Goal: Information Seeking & Learning: Learn about a topic

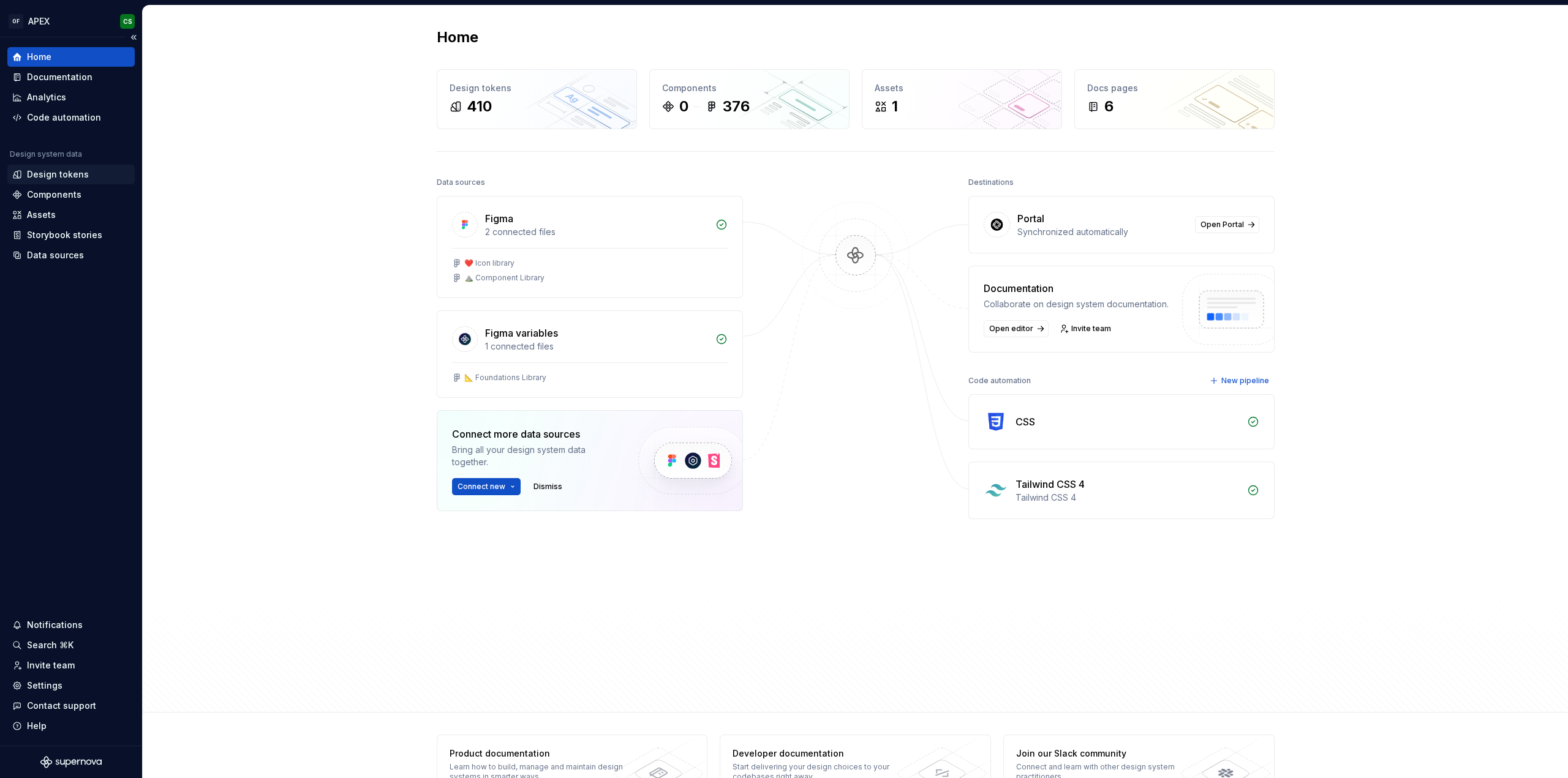
click at [80, 178] on div "Design tokens" at bounding box center [58, 174] width 62 height 12
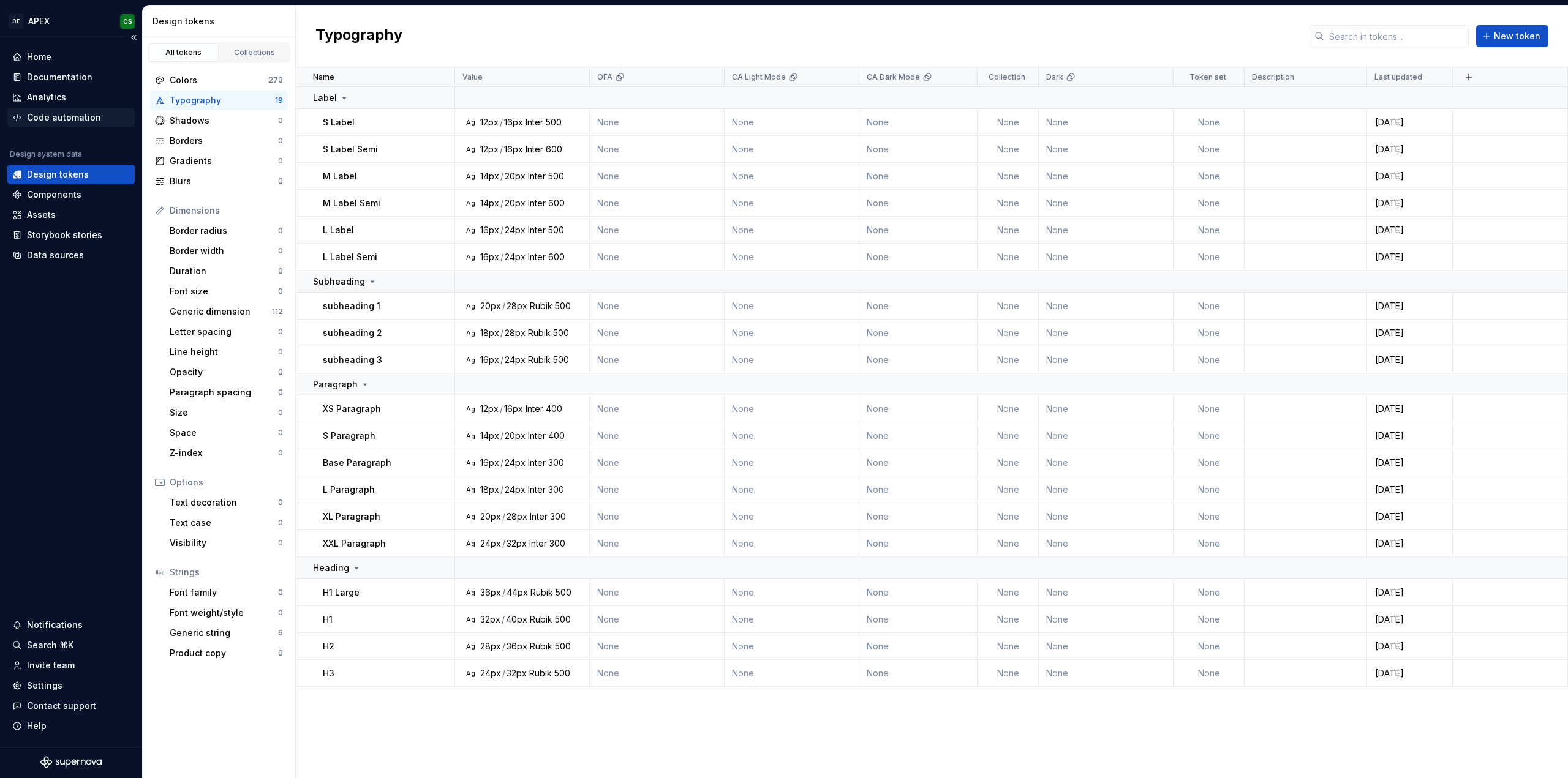
click at [55, 114] on div "Code automation" at bounding box center [63, 117] width 74 height 12
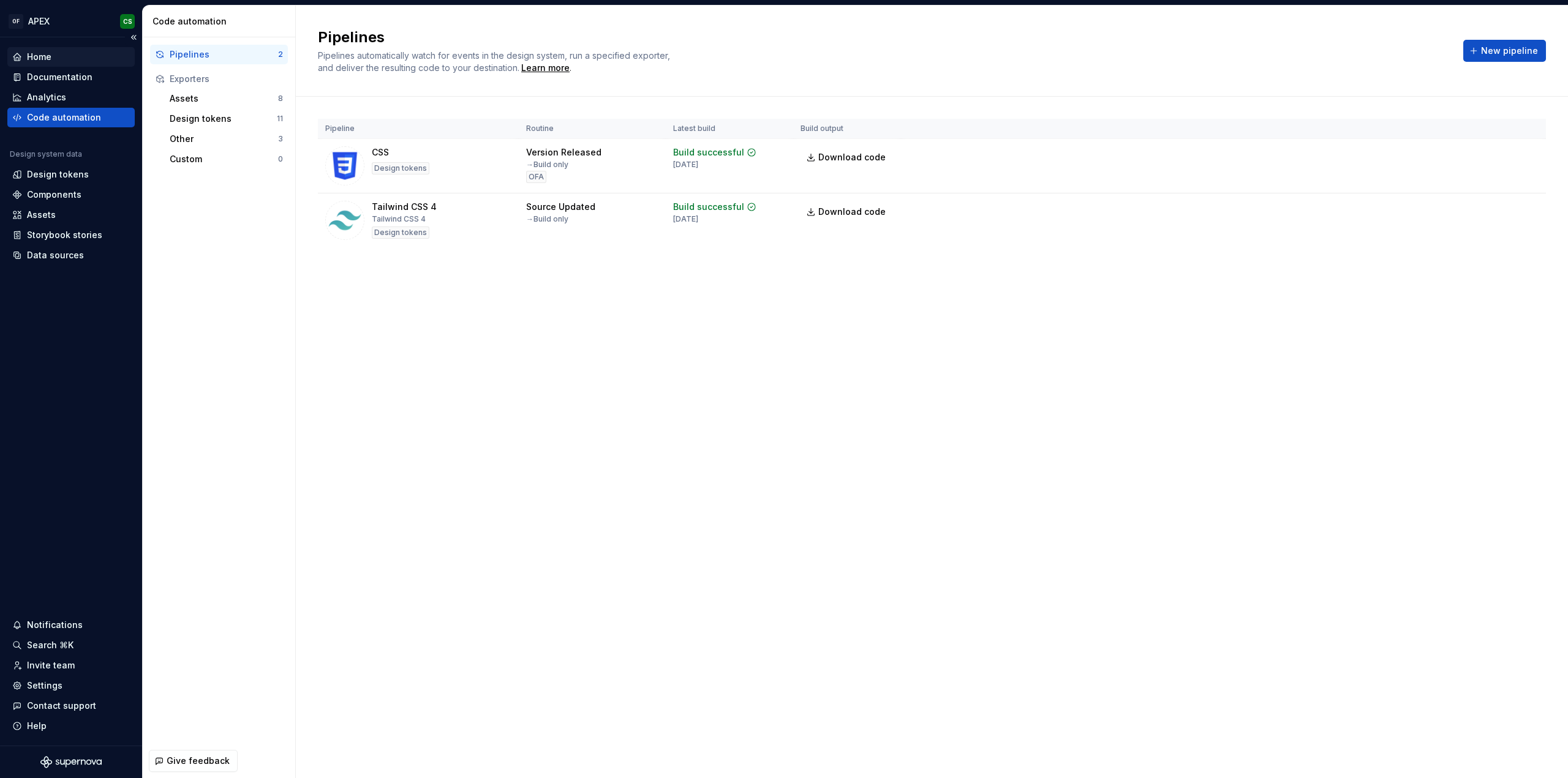
click at [84, 57] on div "Home" at bounding box center [71, 57] width 118 height 12
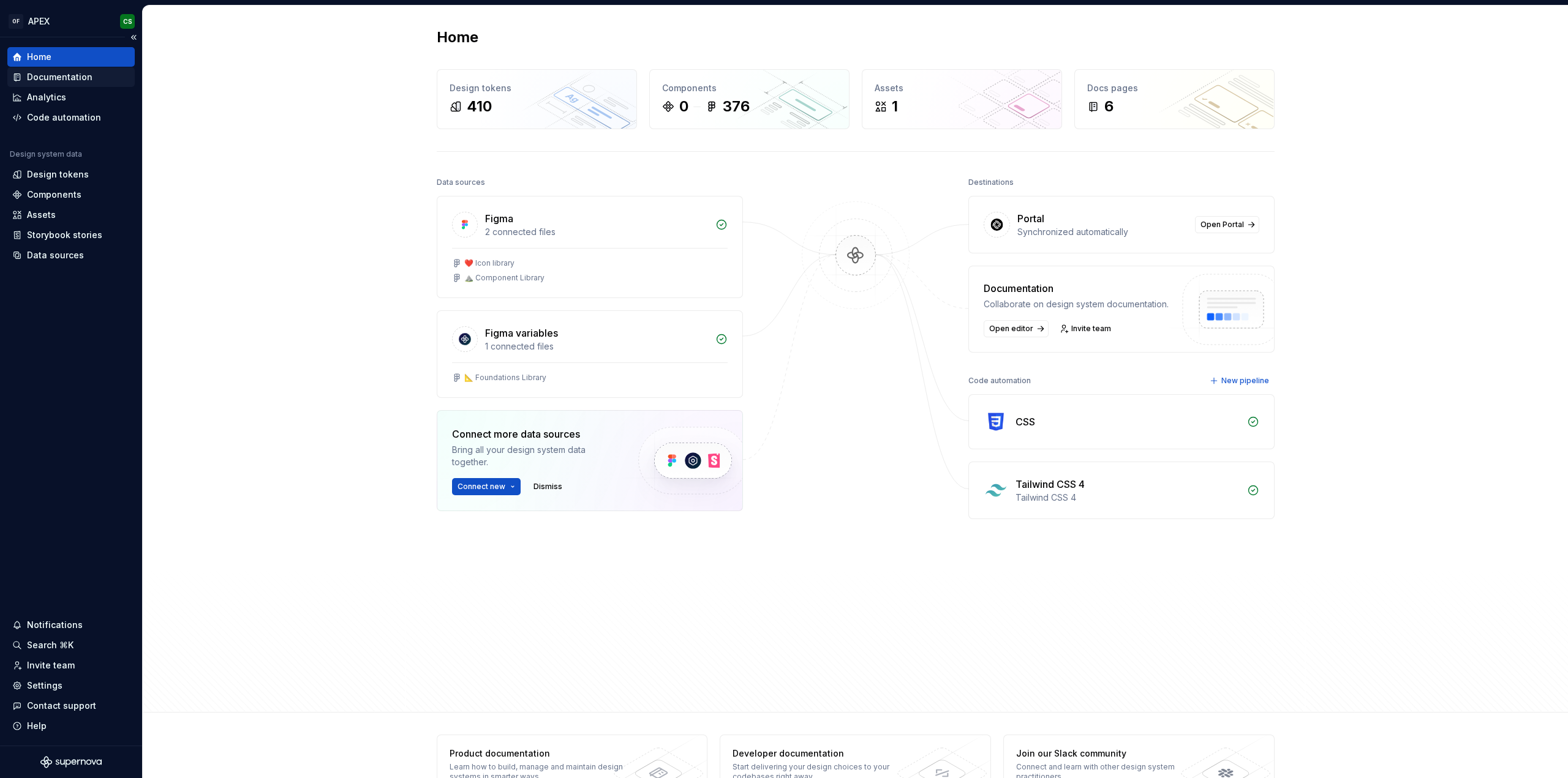
click at [66, 78] on div "Documentation" at bounding box center [60, 77] width 65 height 12
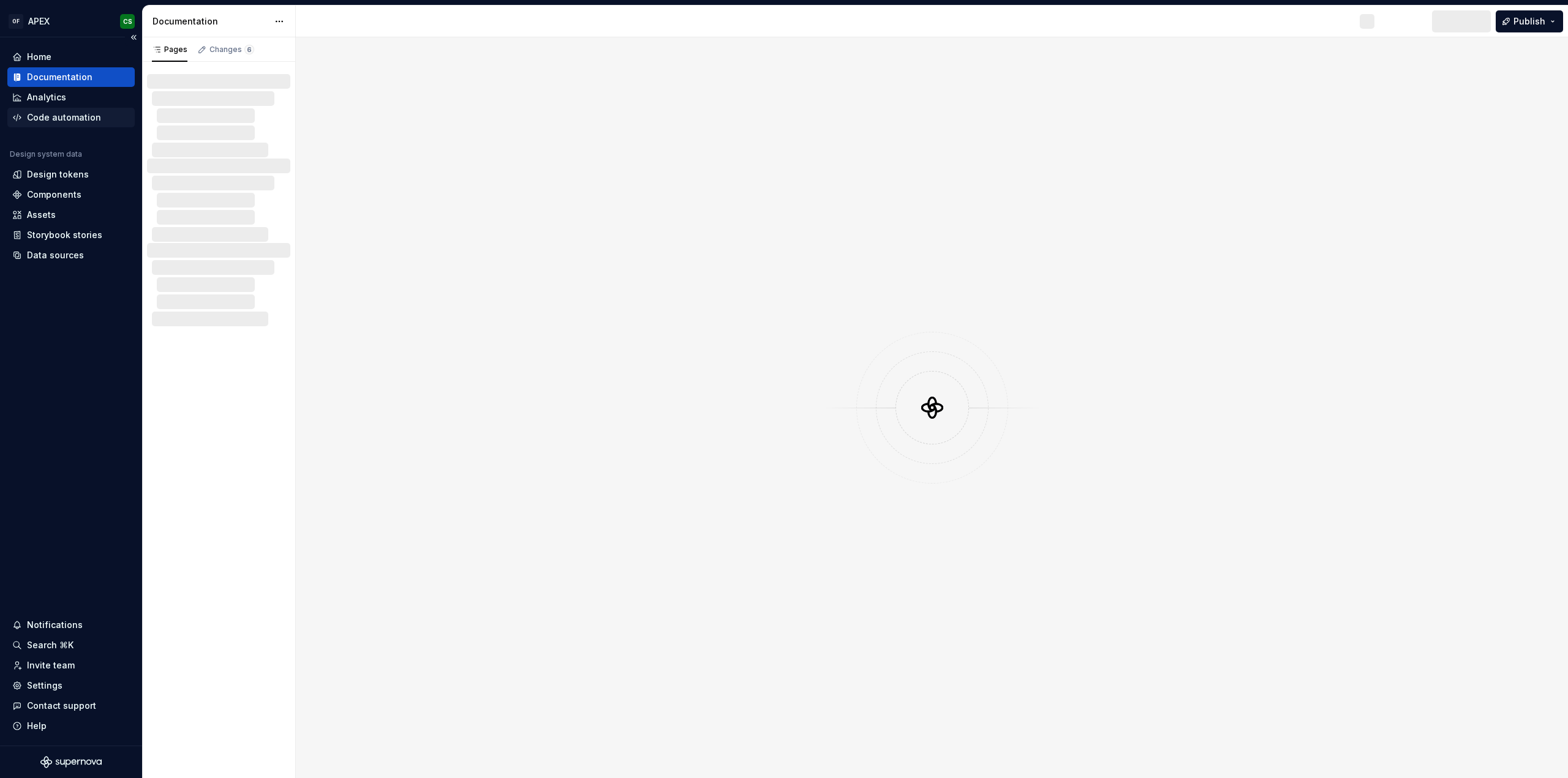
click at [73, 116] on div "Code automation" at bounding box center [63, 117] width 74 height 12
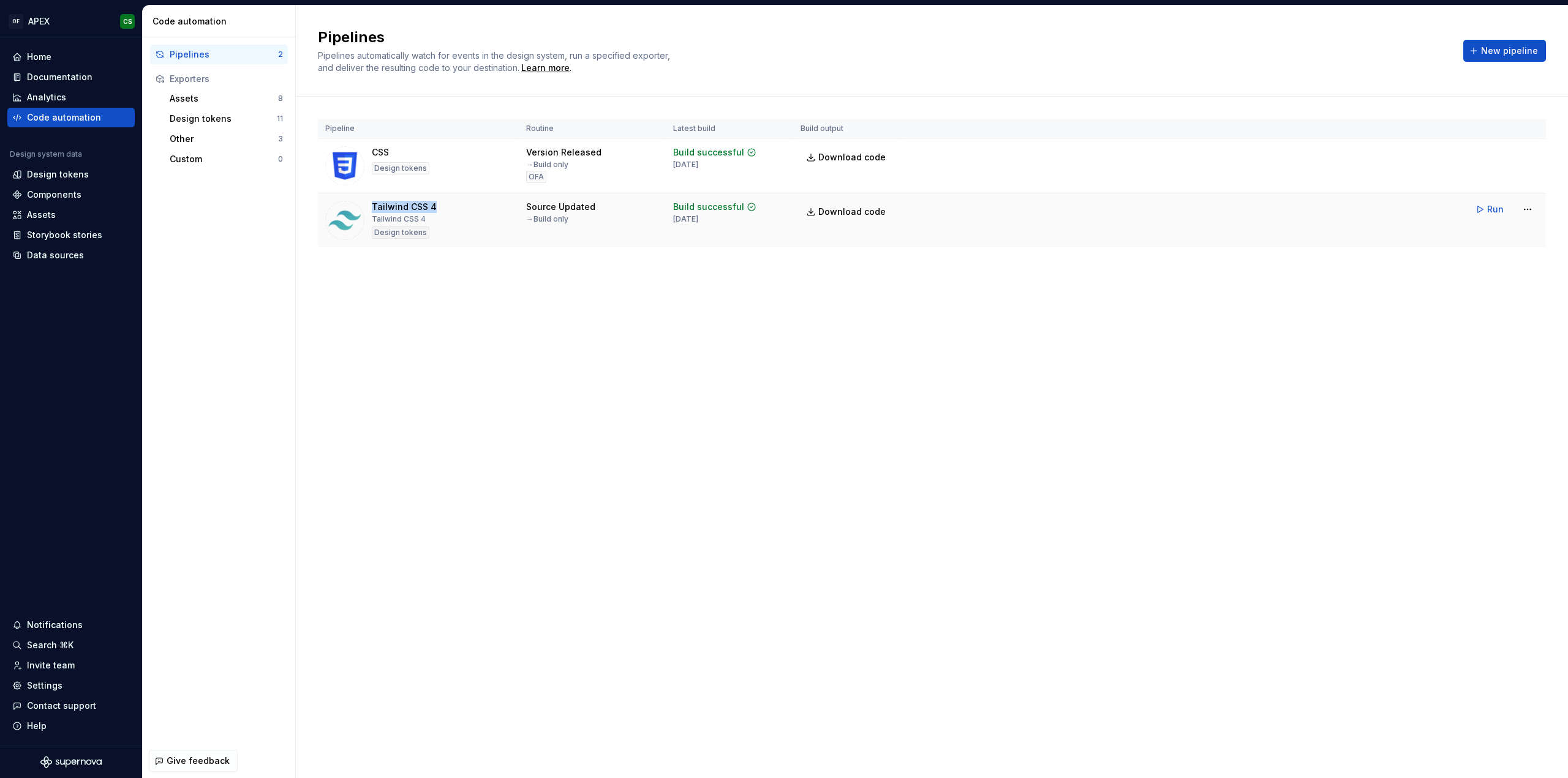
drag, startPoint x: 372, startPoint y: 207, endPoint x: 473, endPoint y: 209, distance: 101.0
click at [473, 209] on div "Tailwind CSS 4 Tailwind CSS 4 Design tokens" at bounding box center [418, 220] width 186 height 39
click at [870, 217] on link "Download code" at bounding box center [847, 212] width 93 height 22
click at [240, 122] on div "Design tokens" at bounding box center [223, 118] width 107 height 12
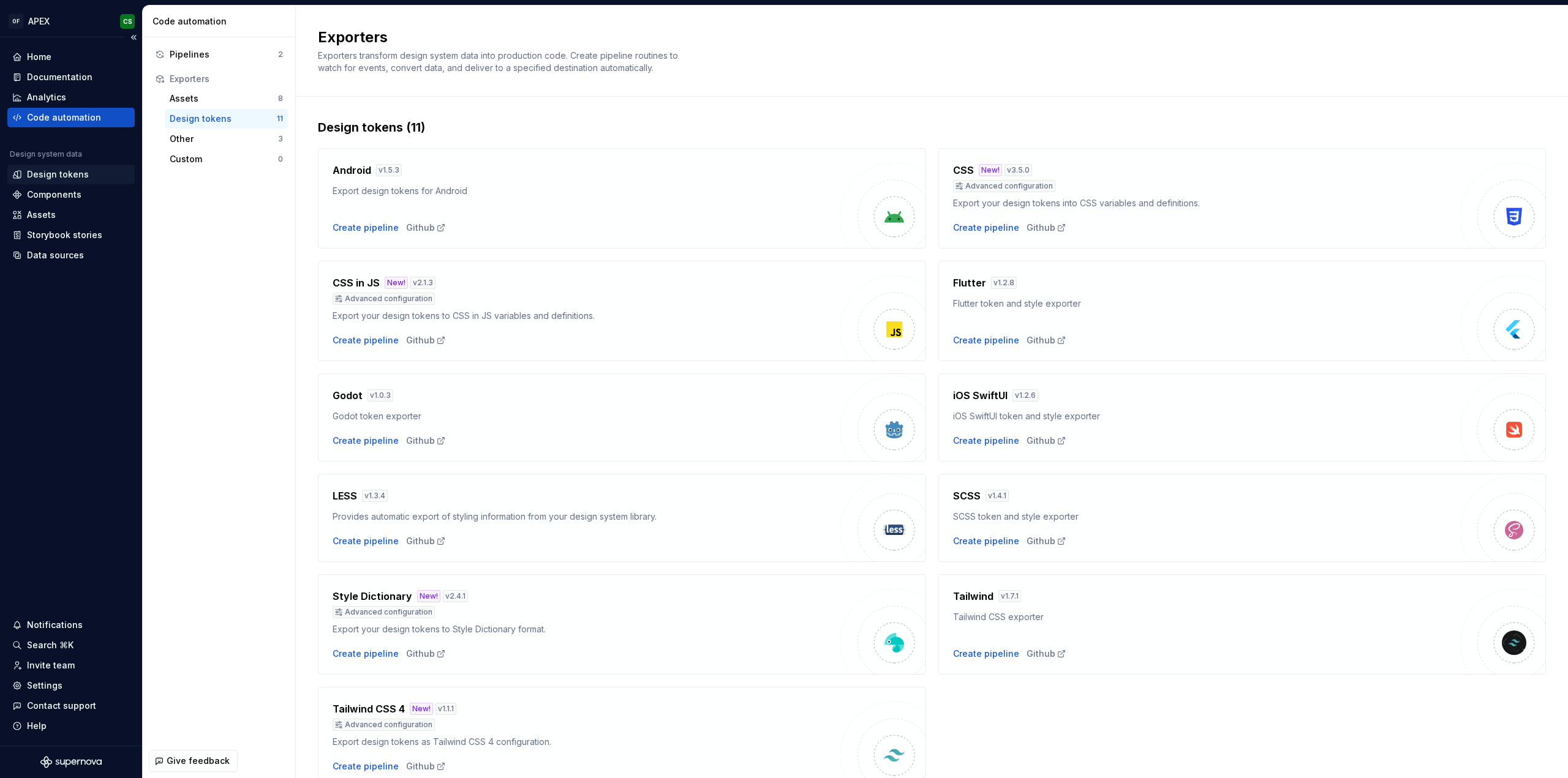
click at [67, 175] on div "Design tokens" at bounding box center [58, 174] width 62 height 12
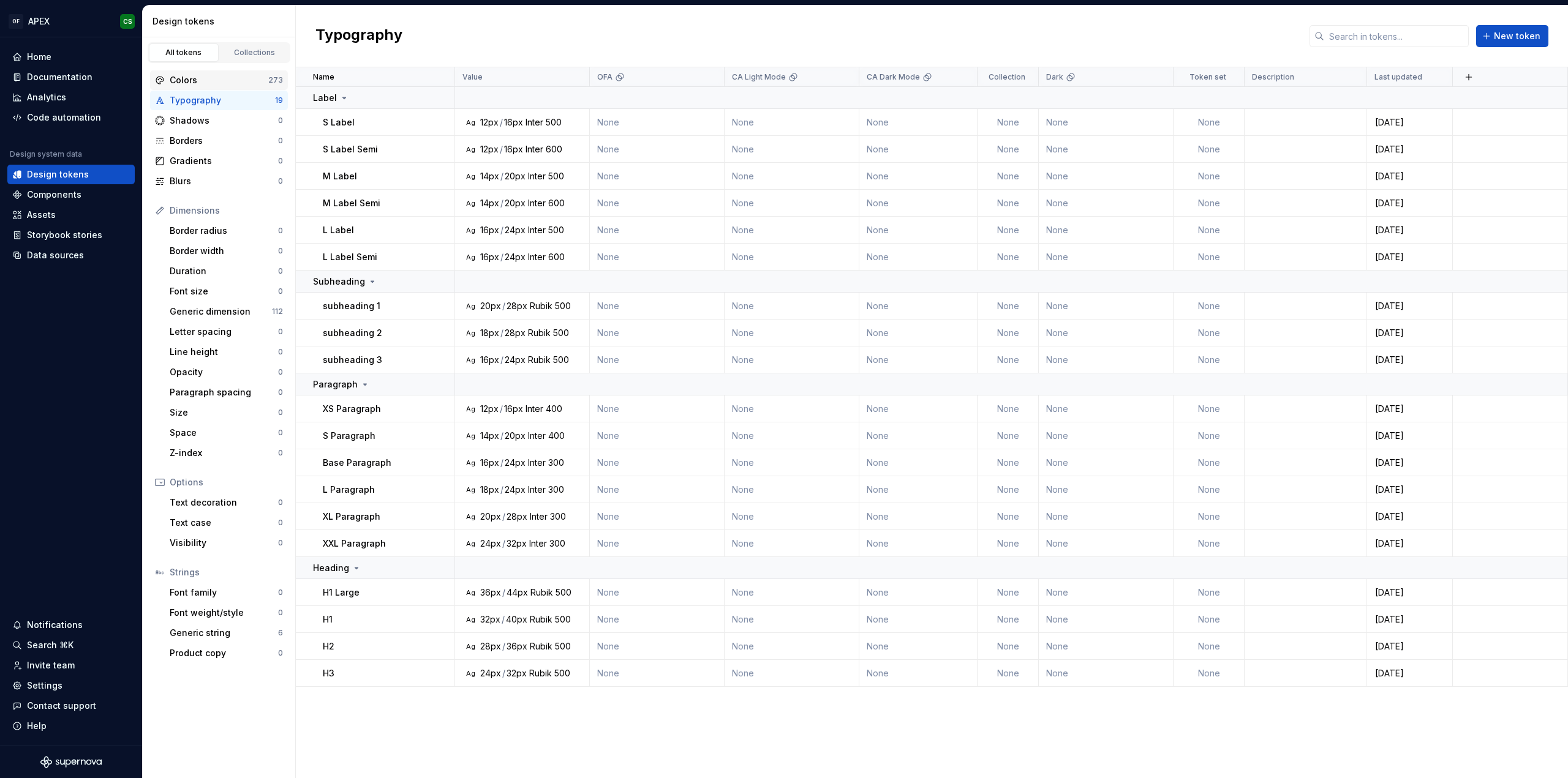
click at [219, 86] on div "Colors 273" at bounding box center [218, 80] width 138 height 20
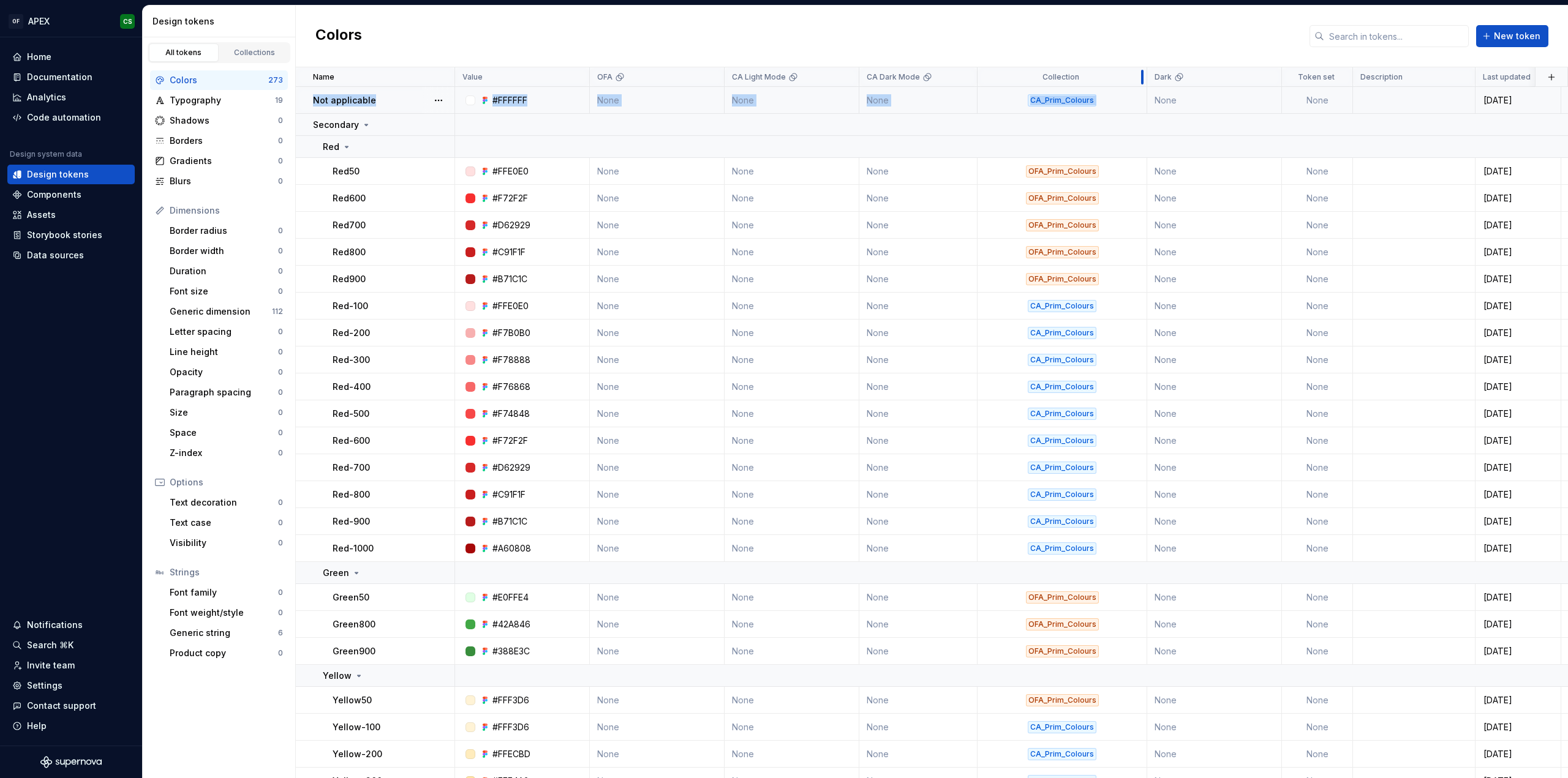
drag, startPoint x: 1037, startPoint y: 81, endPoint x: 1182, endPoint y: 88, distance: 145.2
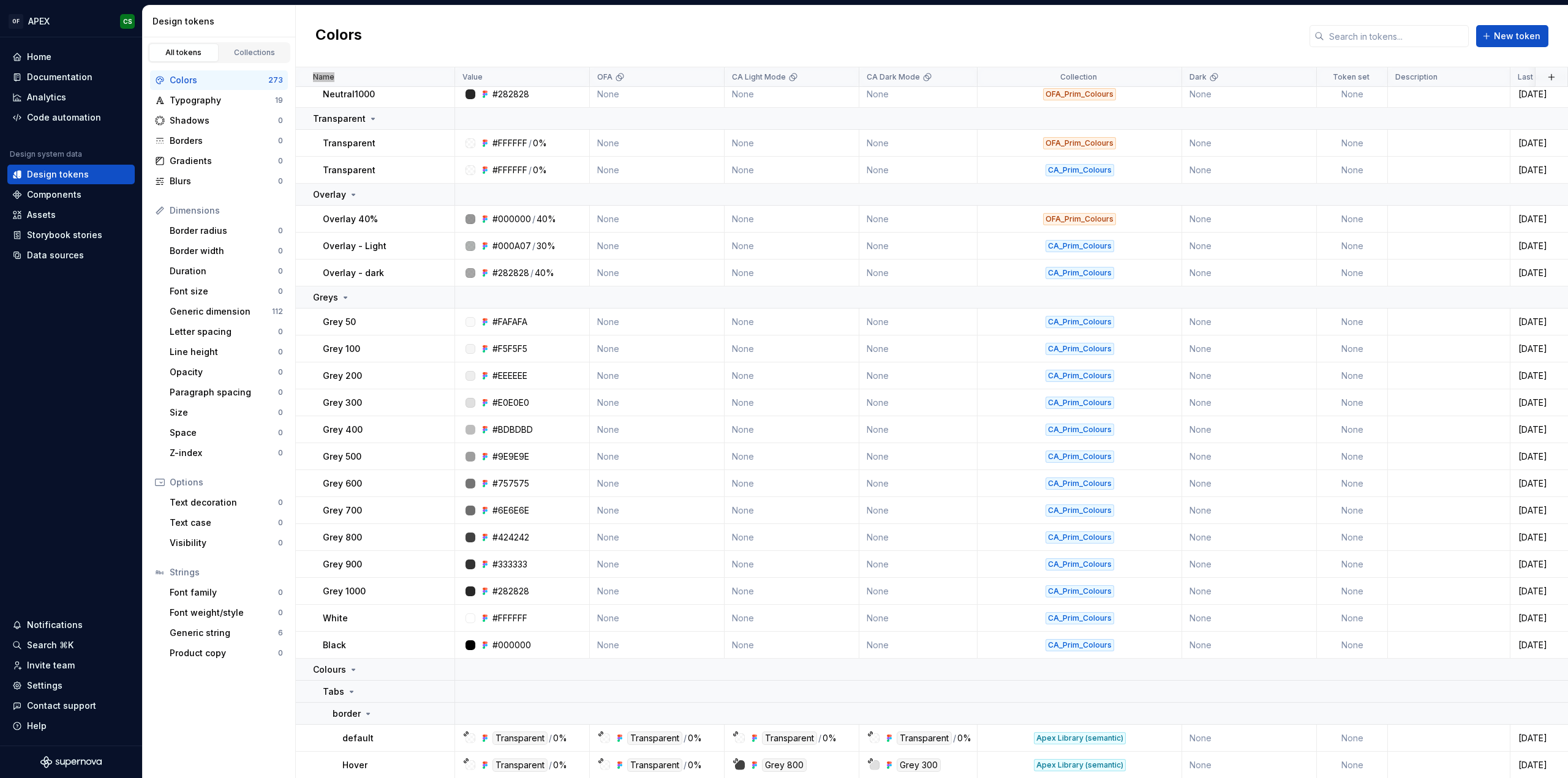
scroll to position [2142, 0]
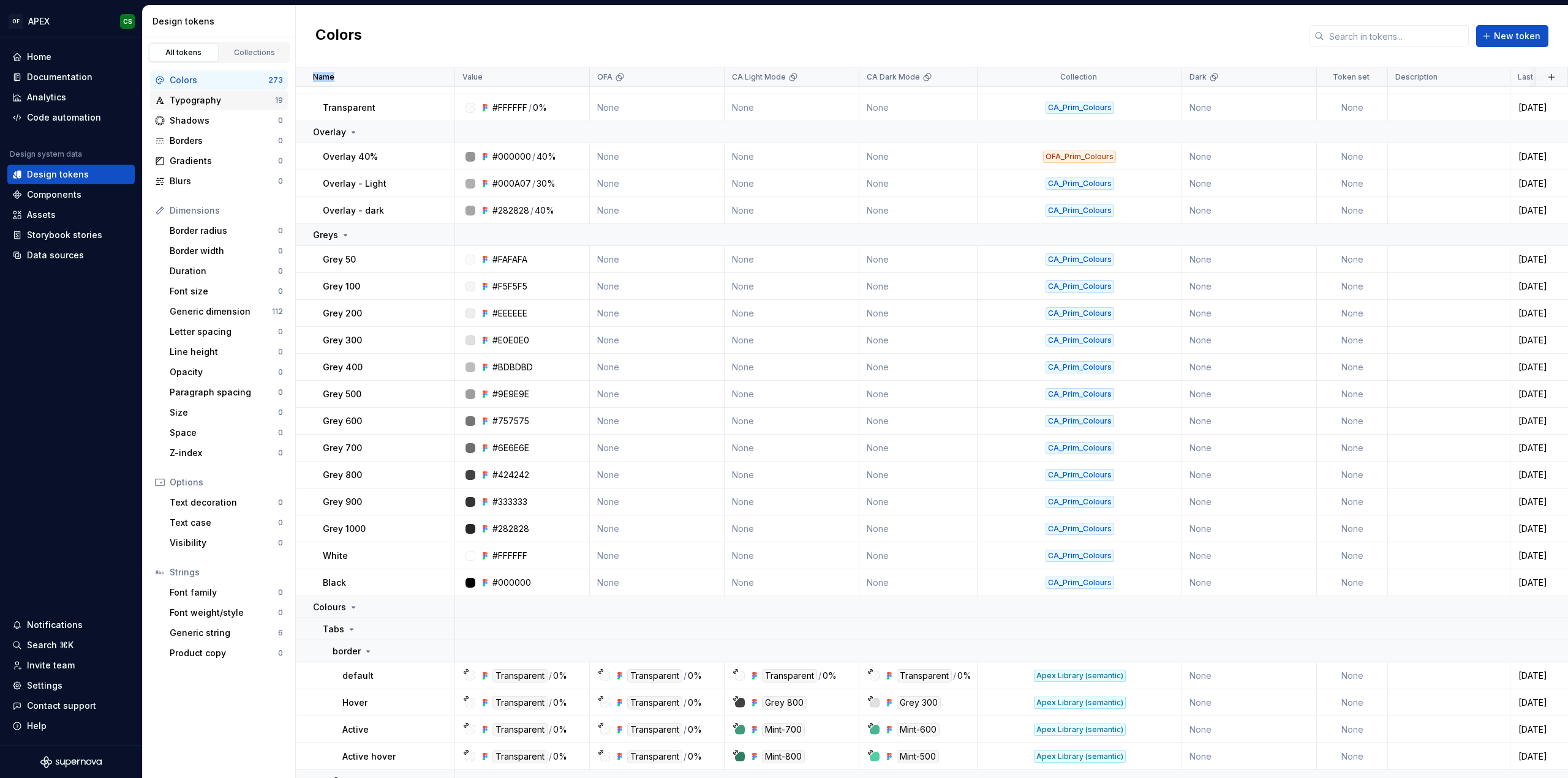
click at [221, 103] on div "Typography" at bounding box center [222, 100] width 105 height 12
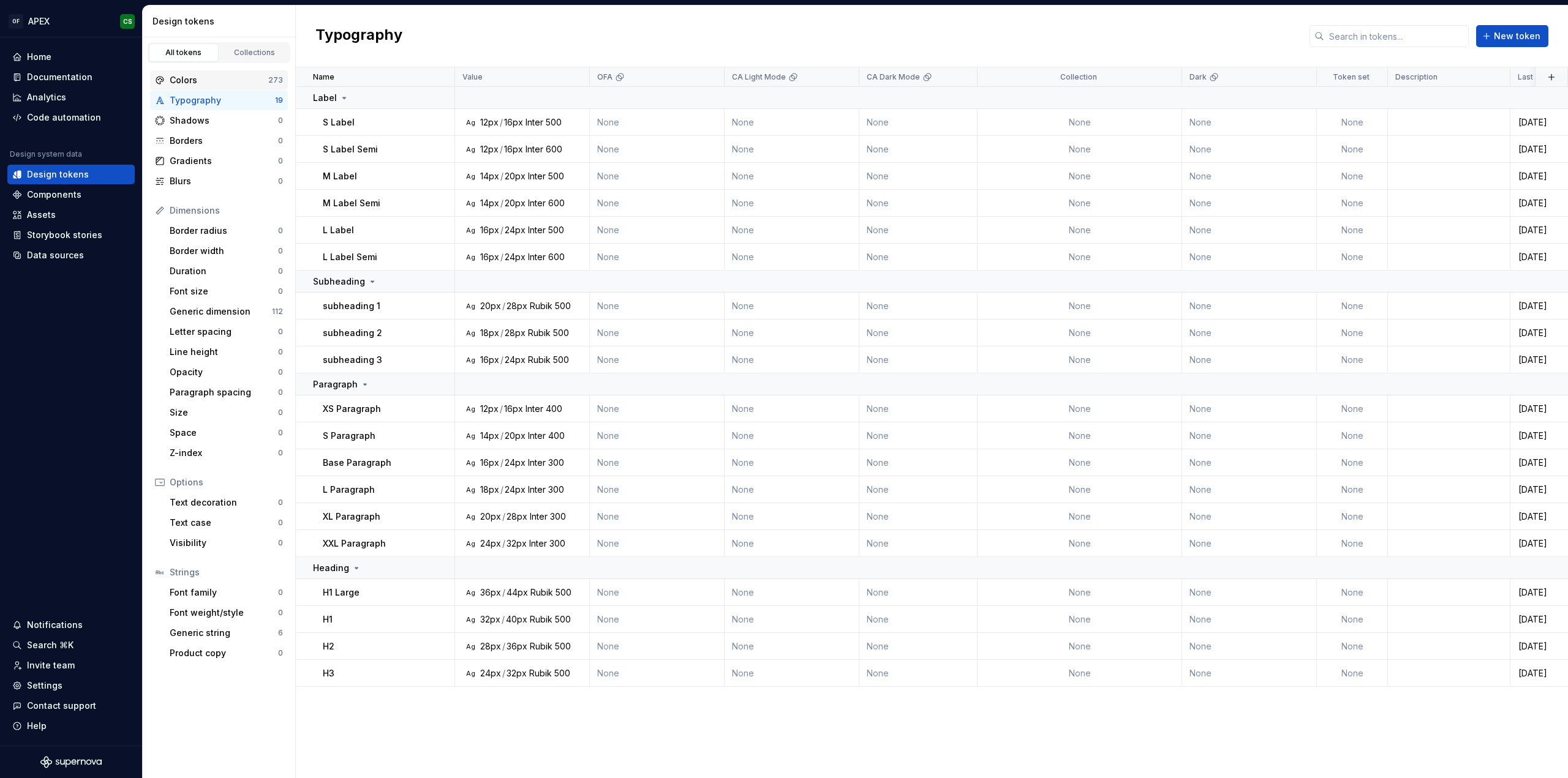
click at [240, 88] on div "Colors 273" at bounding box center [218, 80] width 138 height 20
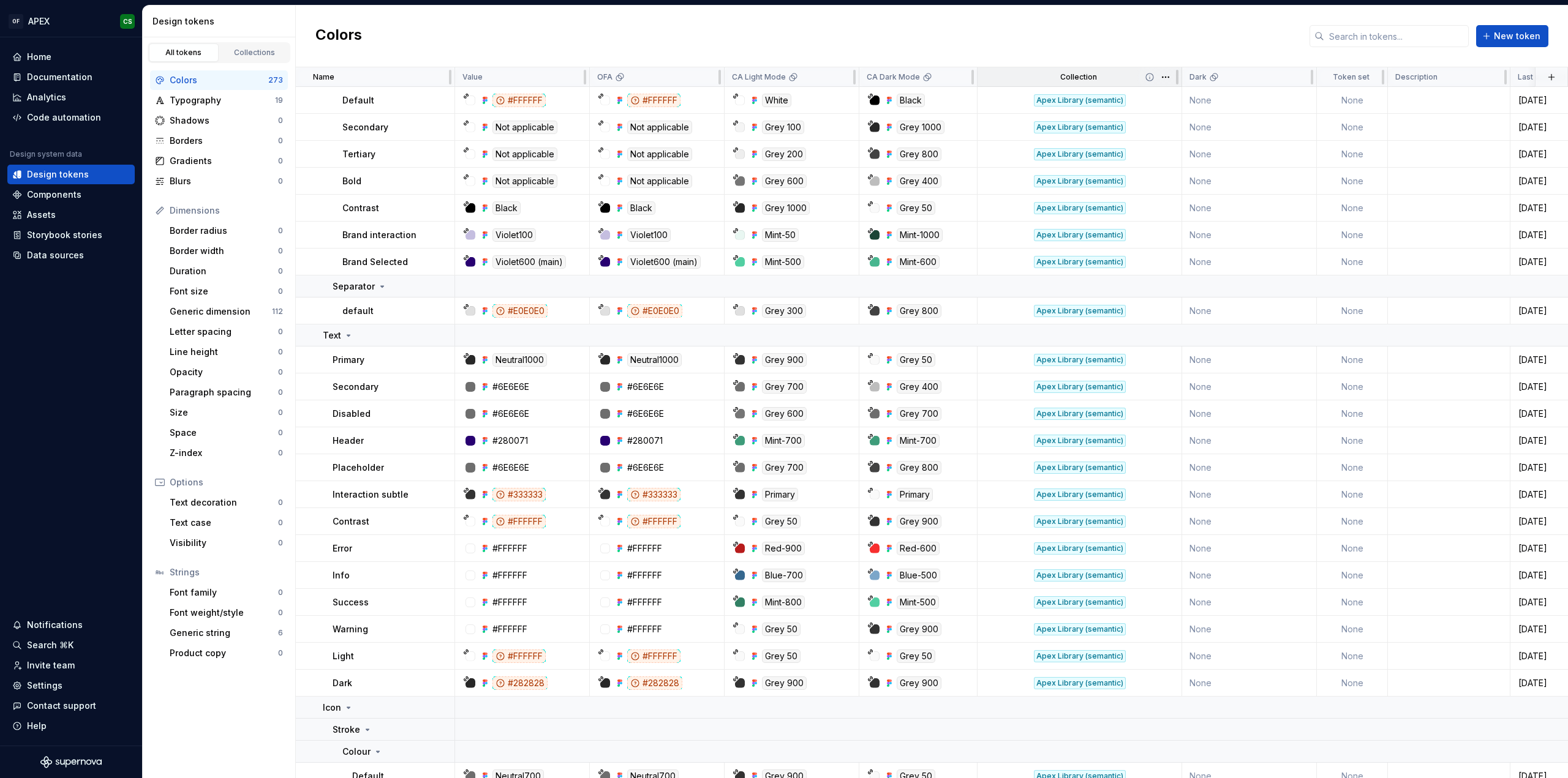
scroll to position [2571, 0]
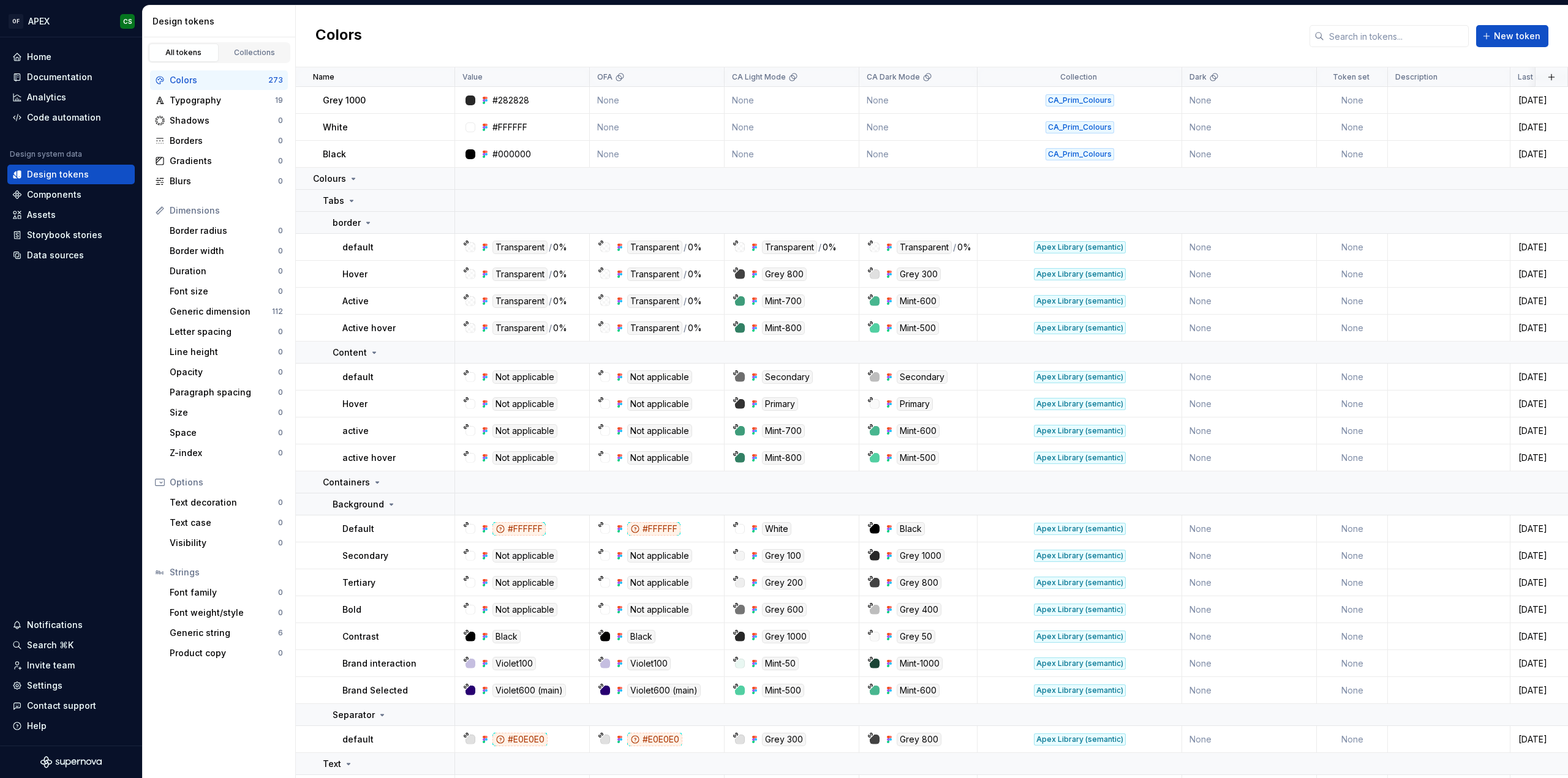
click at [1356, 48] on div "Colors New token" at bounding box center [932, 36] width 1272 height 62
click at [1354, 35] on input "text" at bounding box center [1396, 36] width 145 height 22
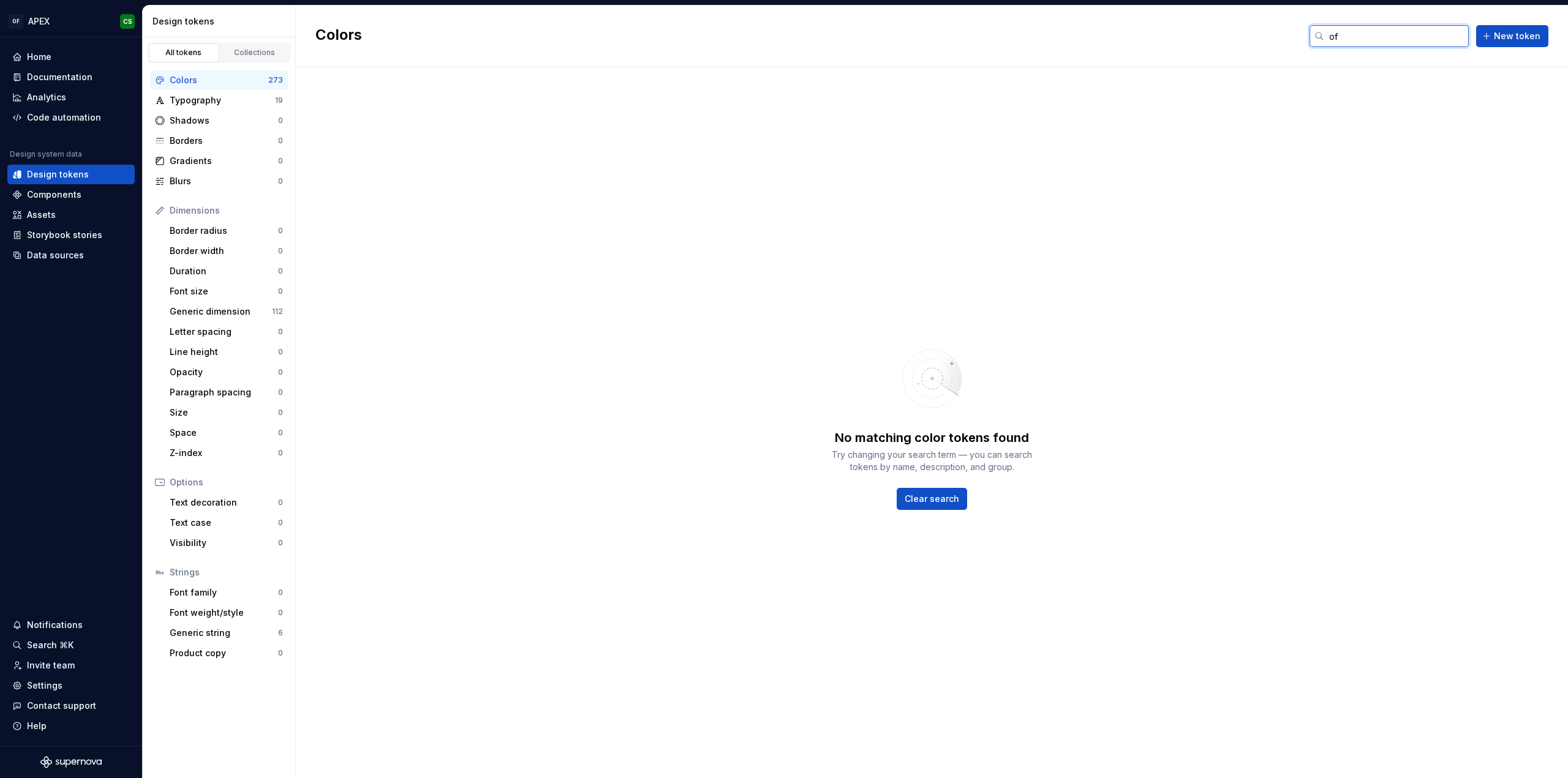
type input "o"
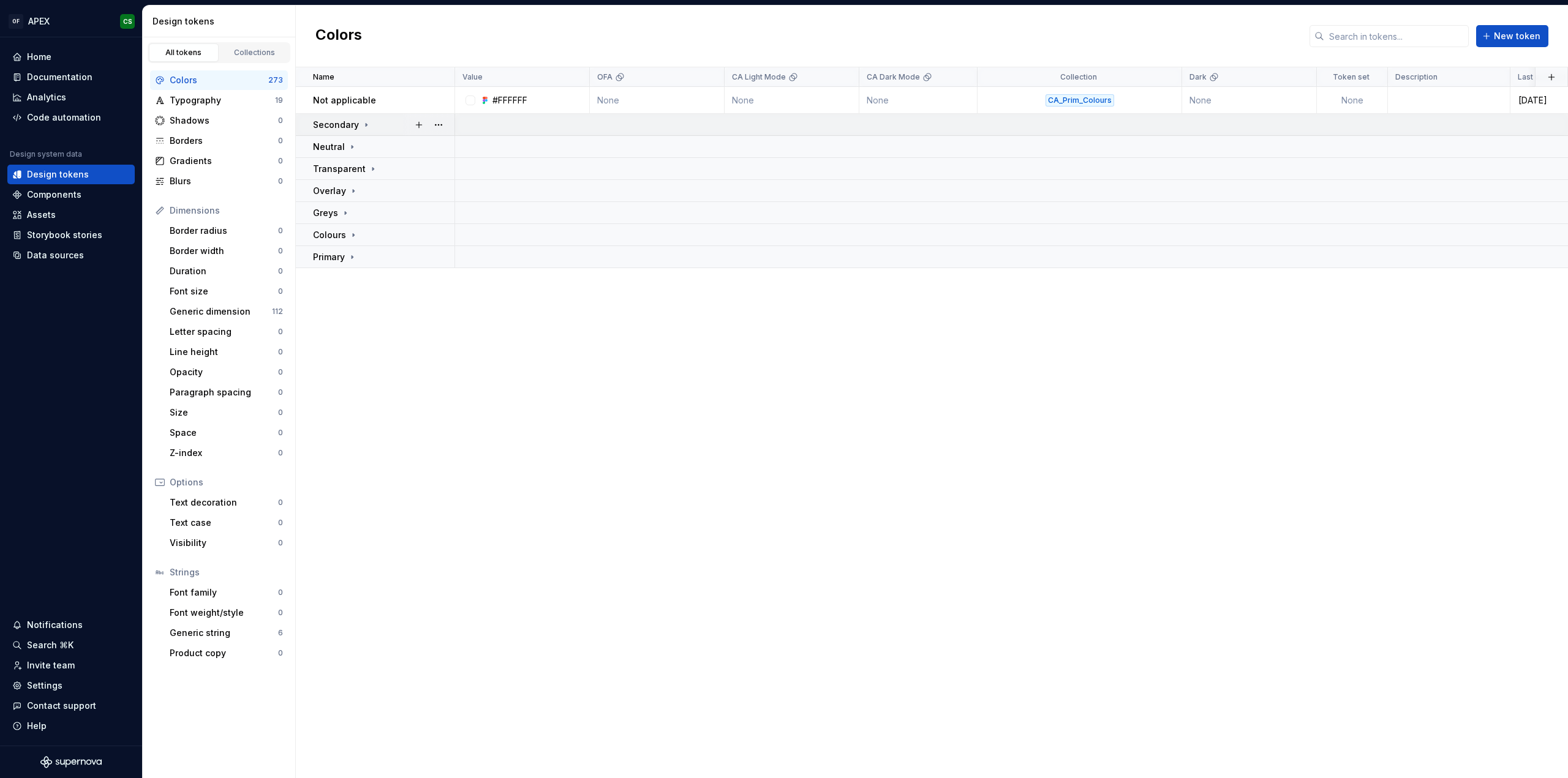
click at [365, 121] on icon at bounding box center [366, 125] width 10 height 10
click at [351, 125] on p "Secondary" at bounding box center [336, 125] width 46 height 12
click at [351, 146] on icon at bounding box center [352, 146] width 1 height 3
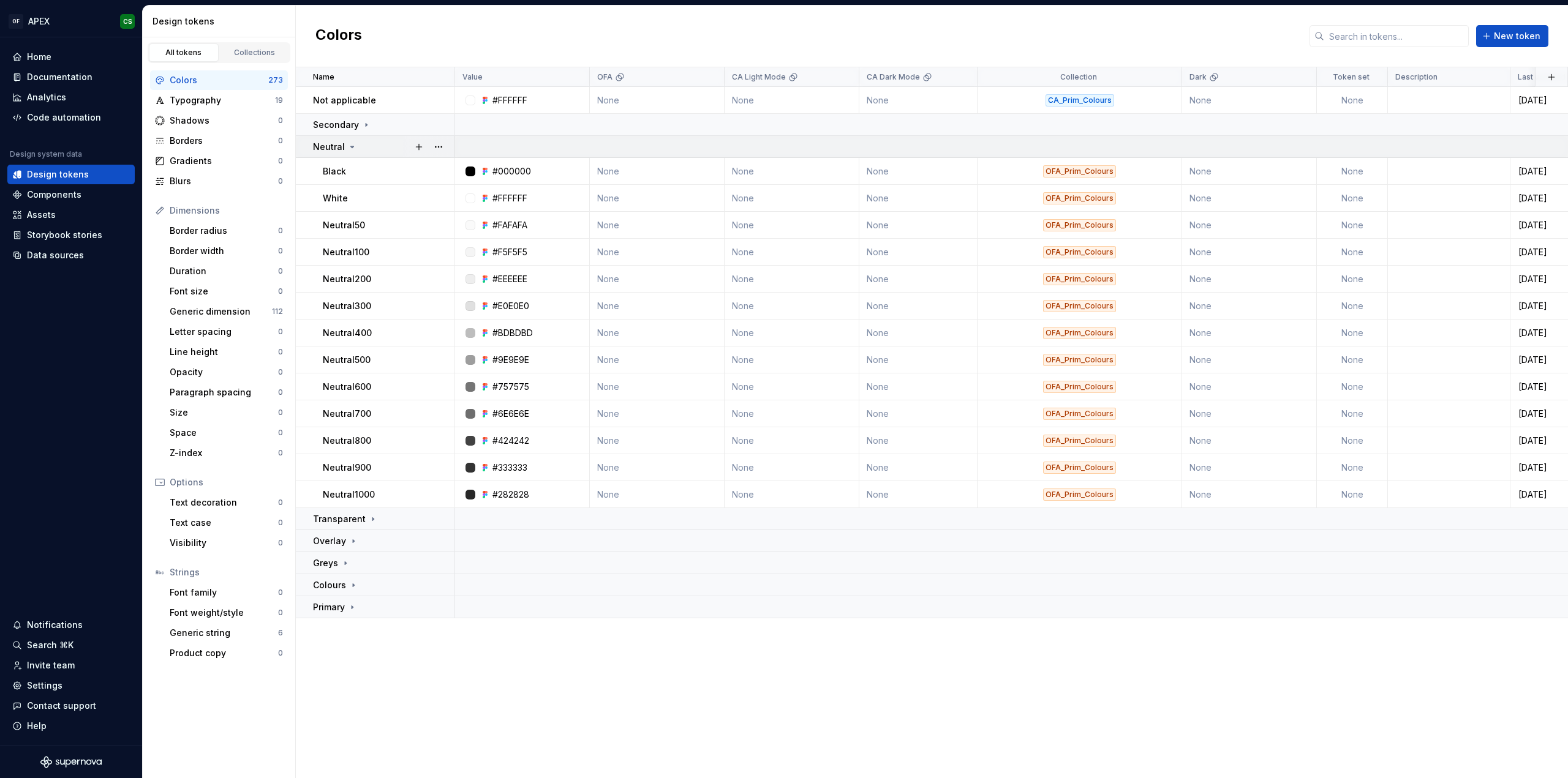
click at [351, 146] on icon at bounding box center [352, 147] width 3 height 1
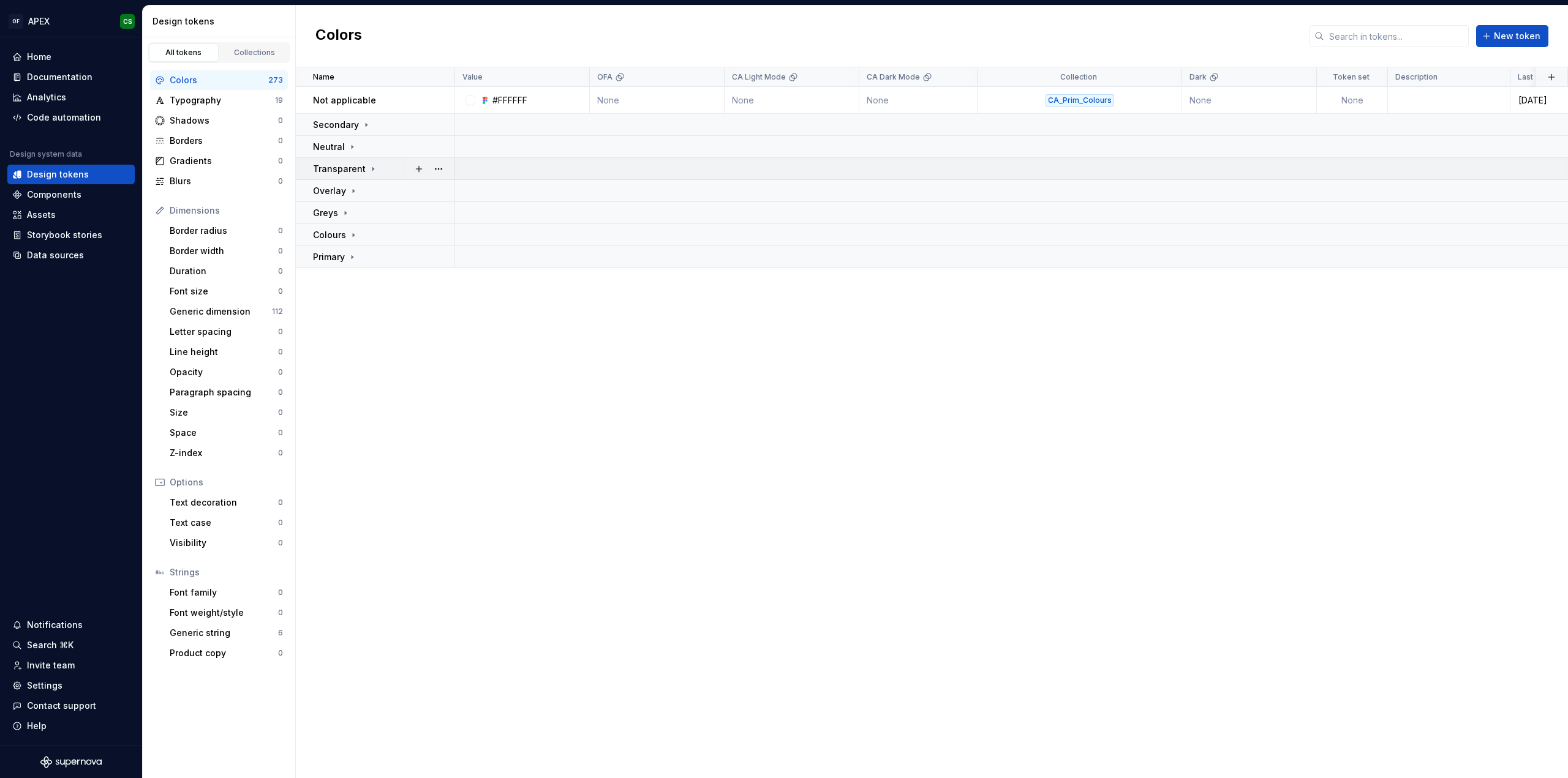
click at [349, 173] on p "Transparent" at bounding box center [339, 169] width 53 height 12
click at [351, 237] on icon at bounding box center [353, 235] width 10 height 10
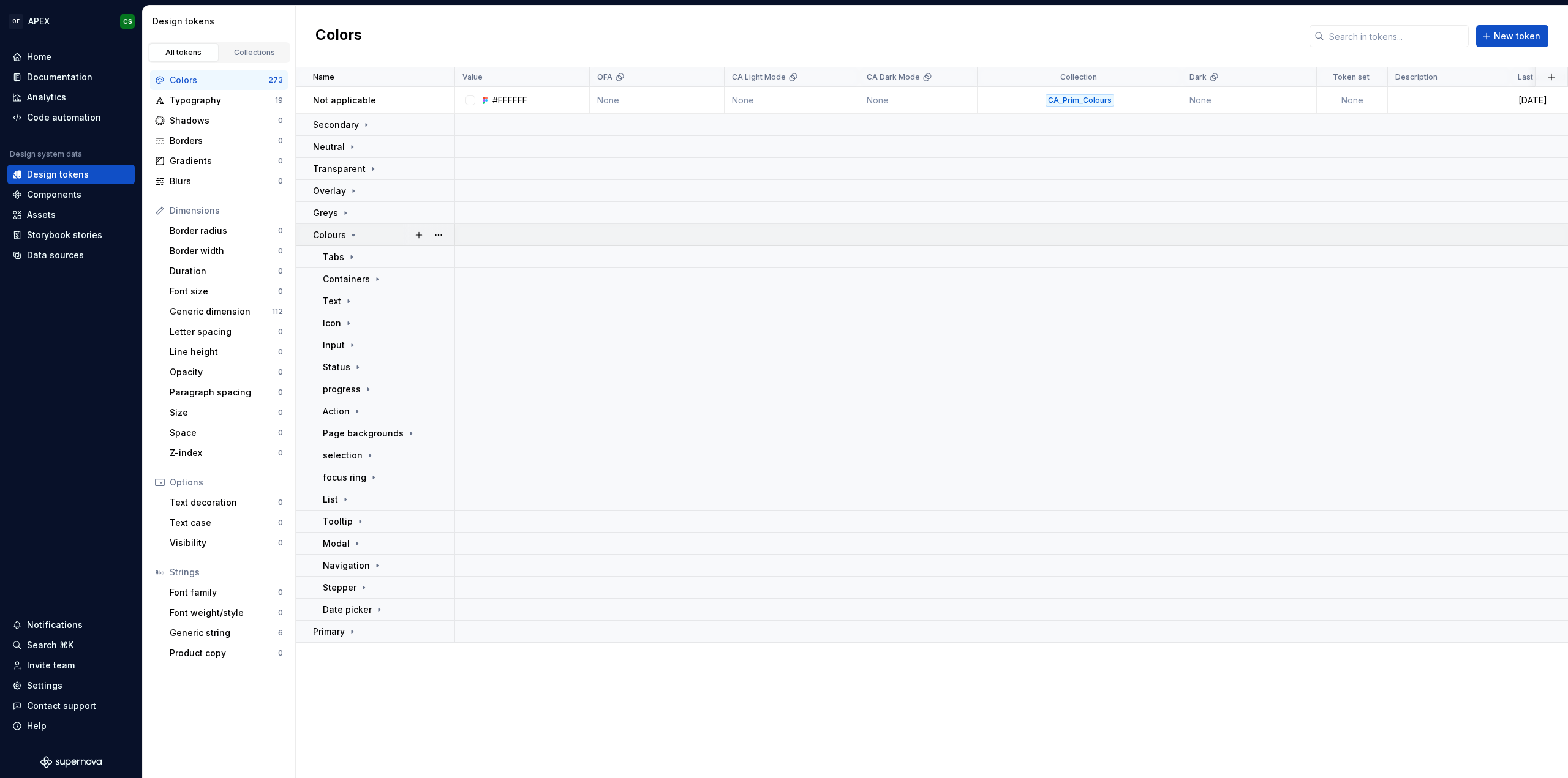
click at [351, 237] on icon at bounding box center [353, 235] width 10 height 10
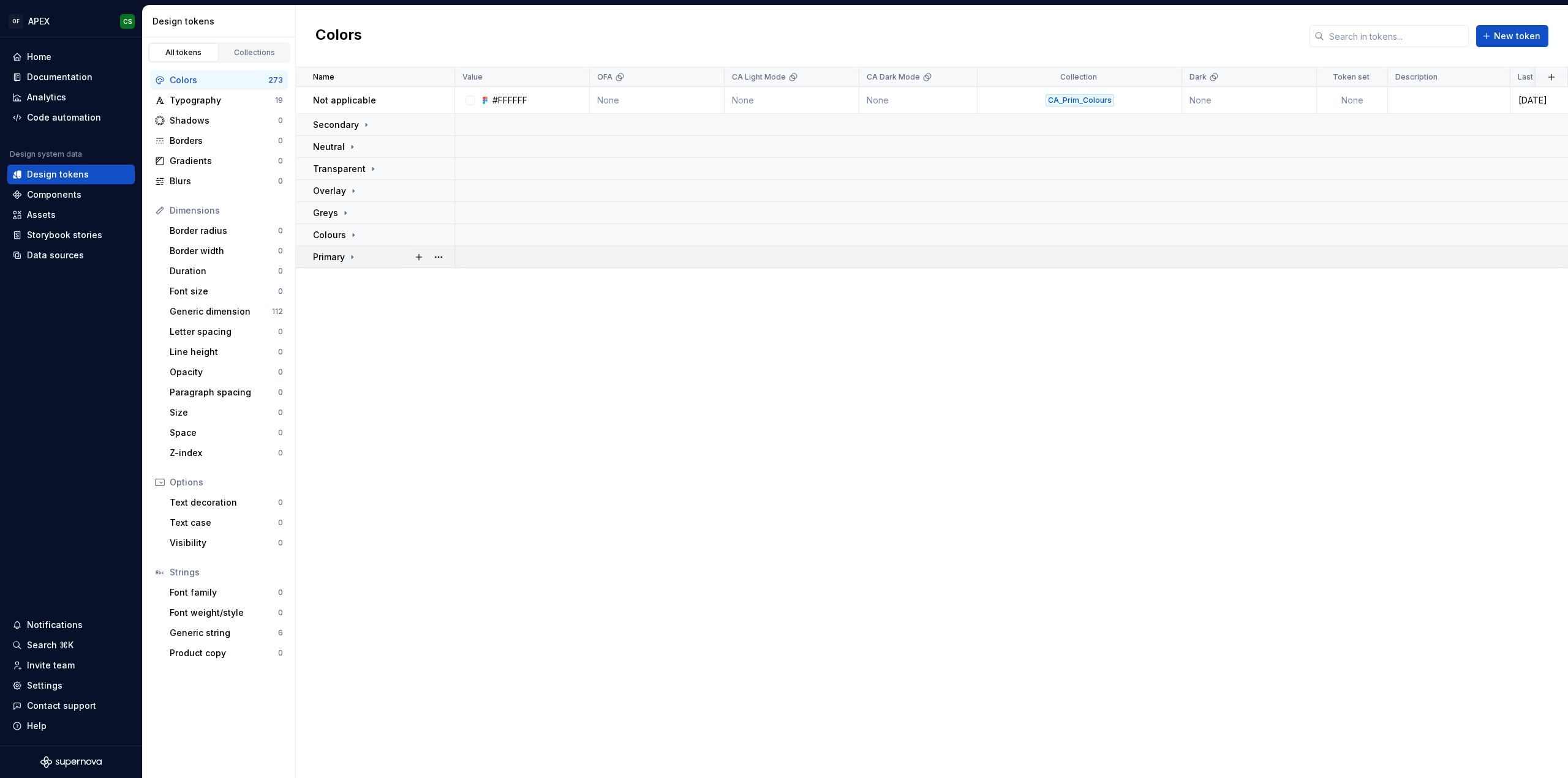
click at [351, 256] on icon at bounding box center [352, 257] width 10 height 10
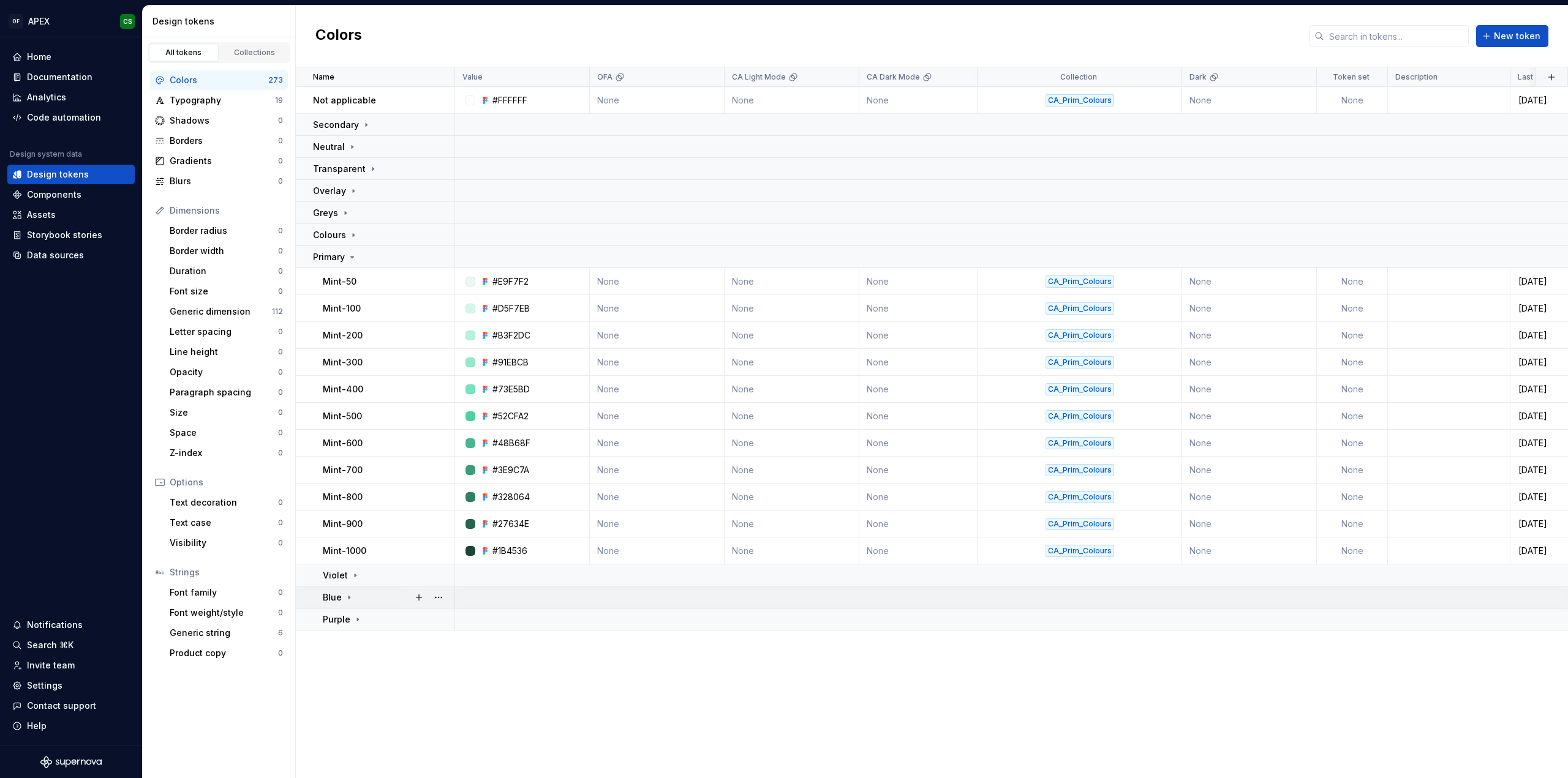
click at [340, 603] on td "Blue" at bounding box center [375, 598] width 159 height 22
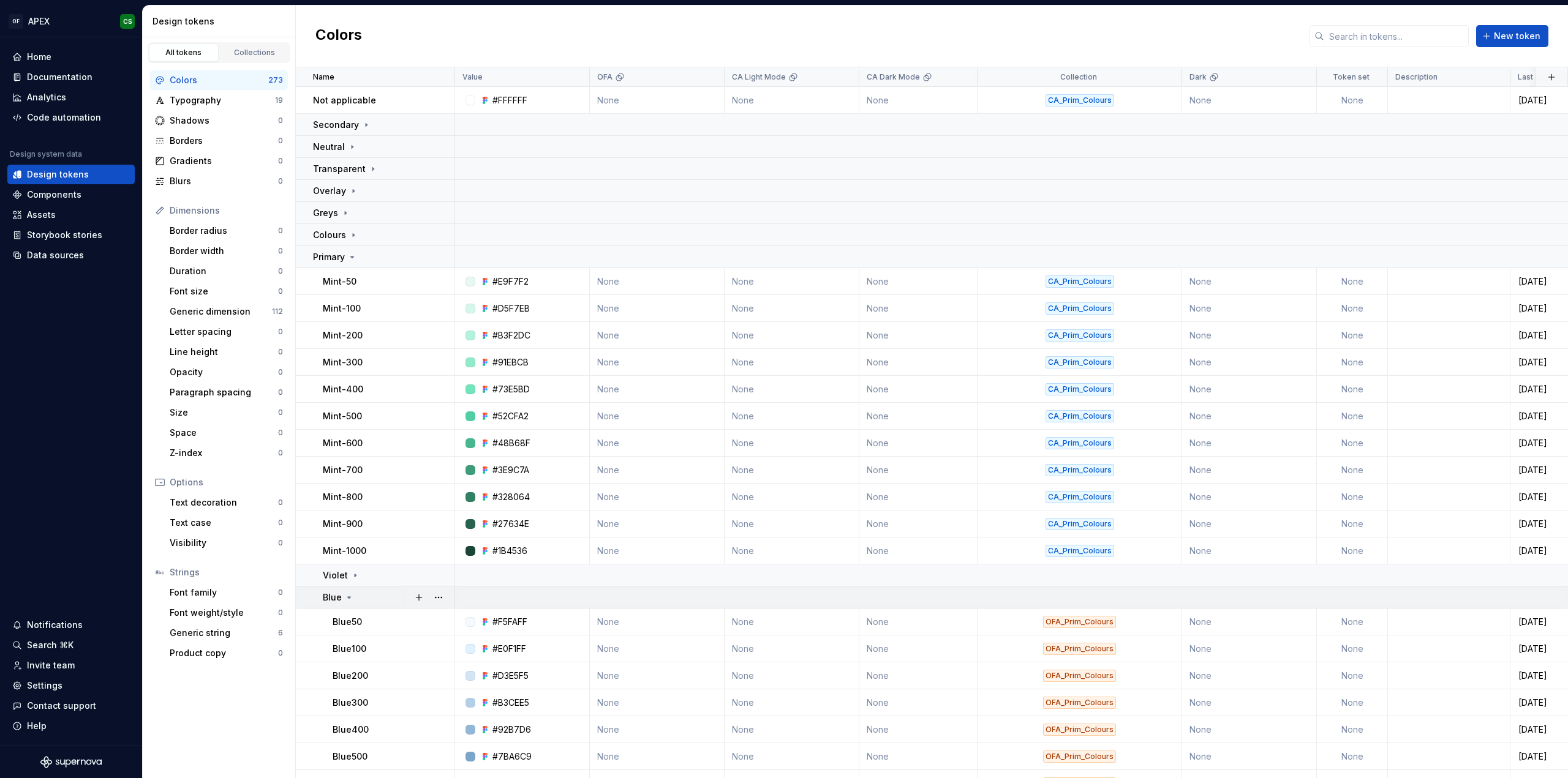
click at [344, 600] on icon at bounding box center [349, 597] width 10 height 10
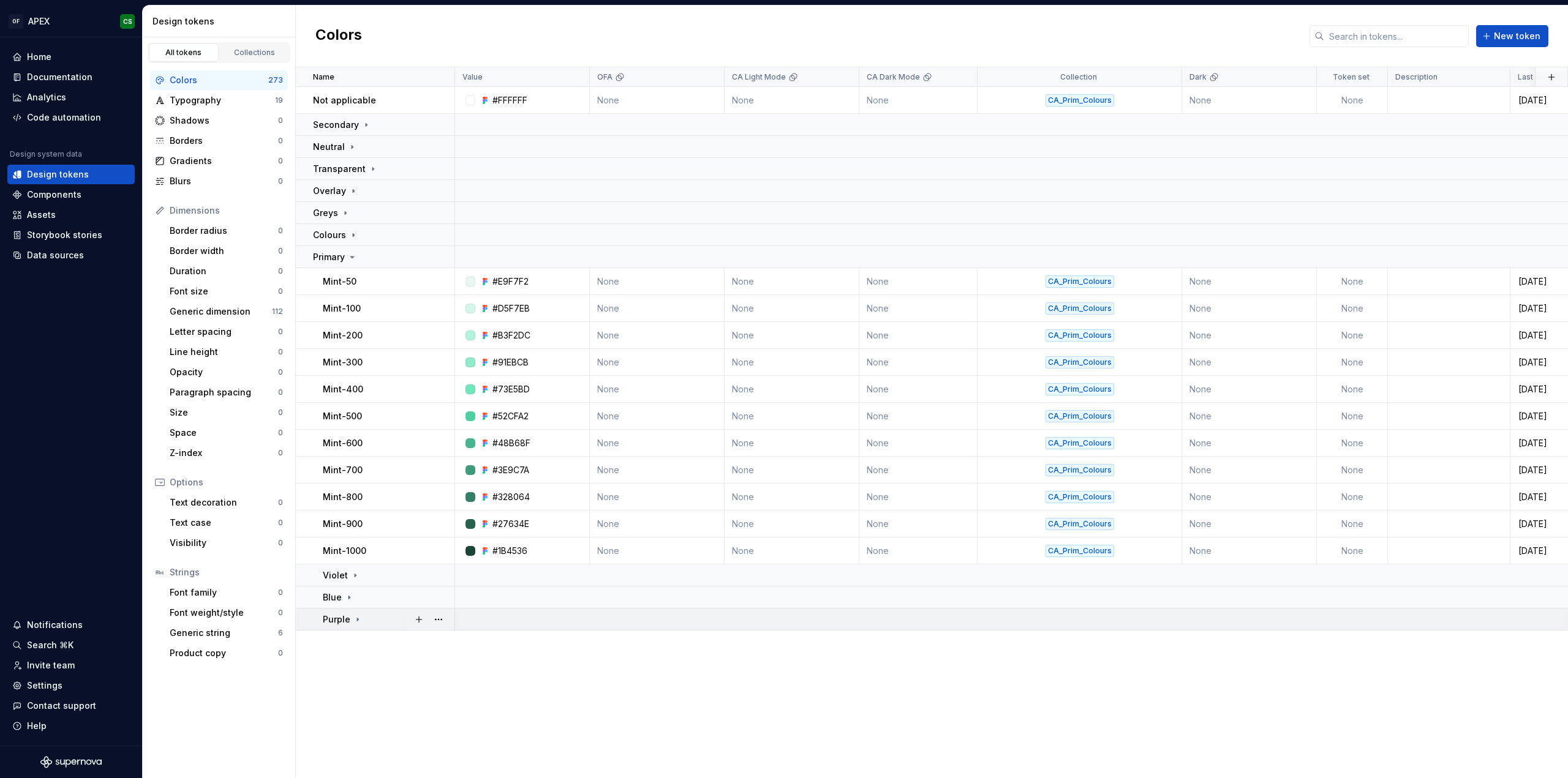
click at [351, 620] on div "Purple" at bounding box center [342, 619] width 40 height 12
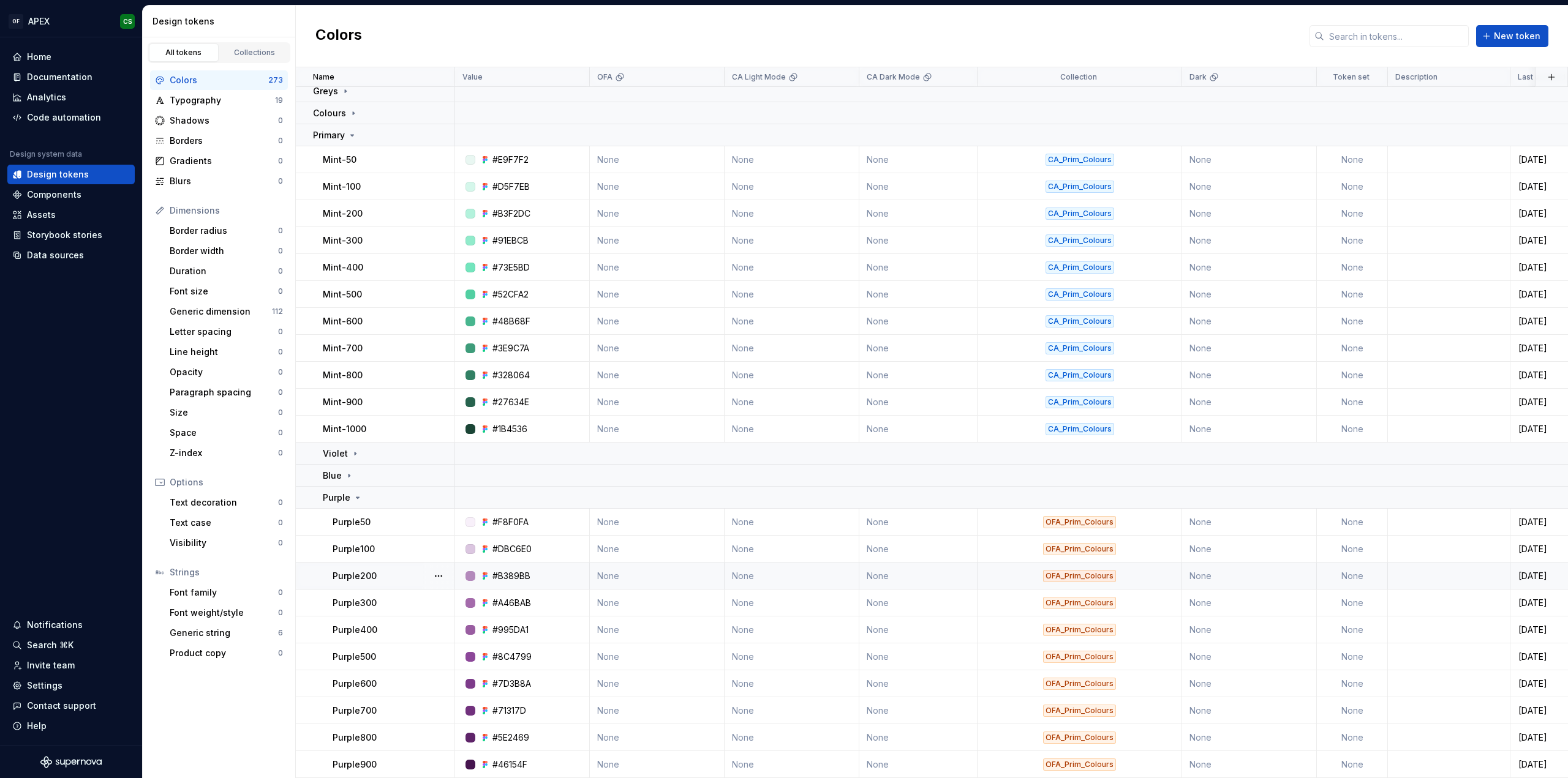
scroll to position [127, 0]
click at [516, 549] on td "#DBC6E0" at bounding box center [523, 549] width 135 height 27
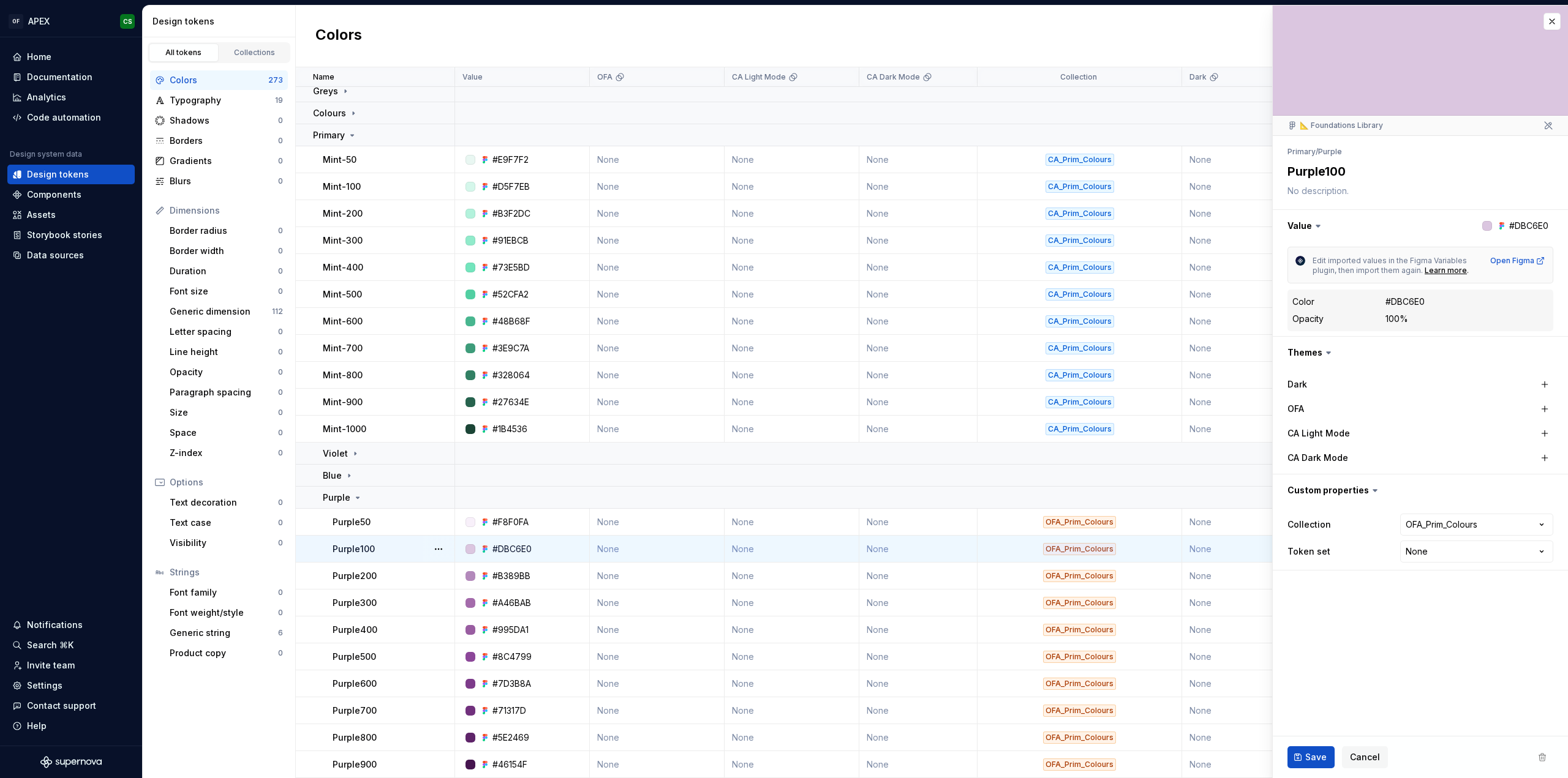
click at [1303, 383] on label "Dark" at bounding box center [1297, 384] width 20 height 12
click at [1544, 382] on button "button" at bounding box center [1544, 384] width 17 height 17
click at [1542, 406] on button "button" at bounding box center [1544, 409] width 17 height 17
click at [1545, 431] on button "button" at bounding box center [1544, 433] width 17 height 17
click at [1527, 437] on div "#DBC6E0" at bounding box center [1493, 433] width 120 height 22
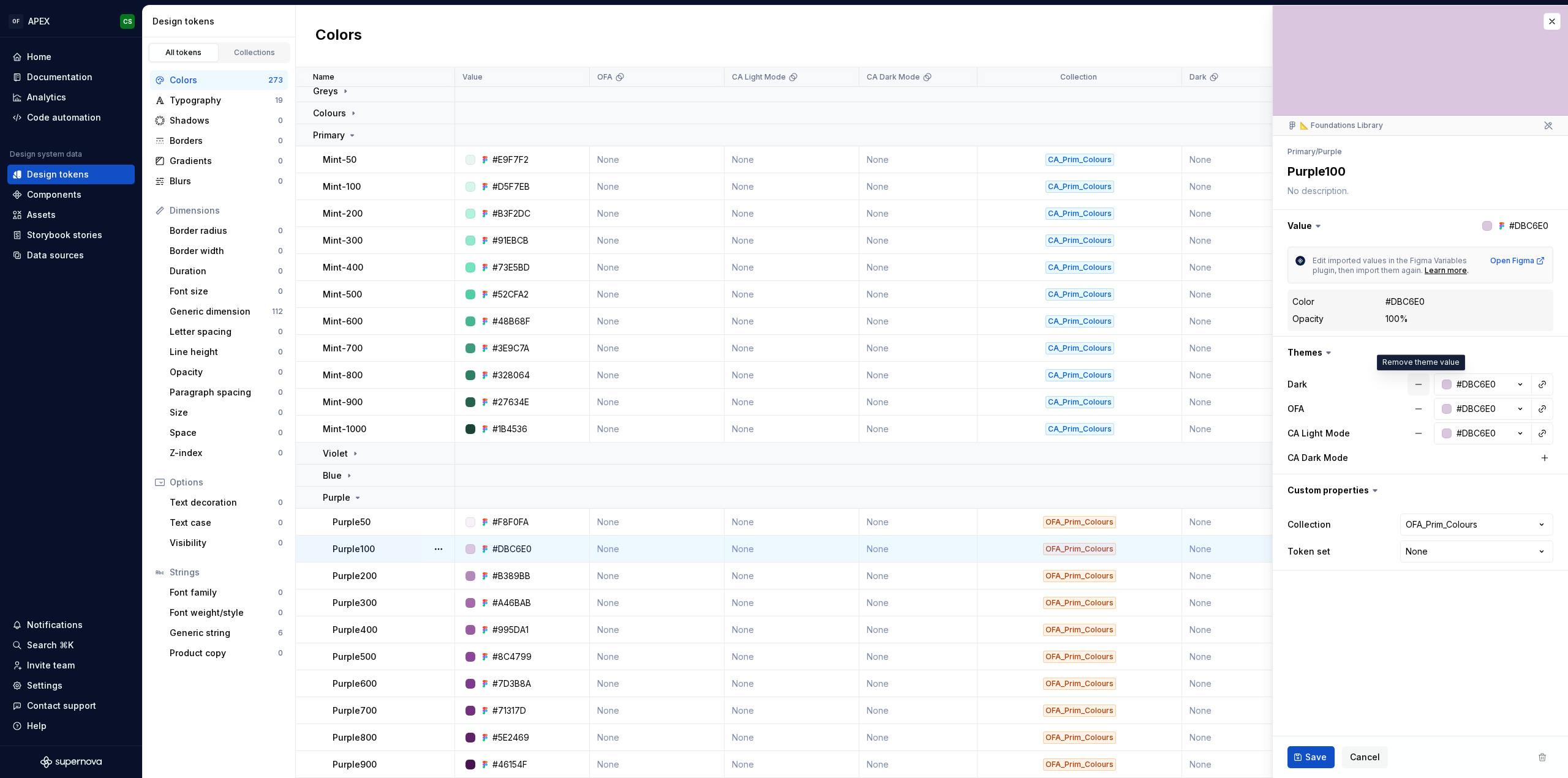
click at [1414, 385] on button "button" at bounding box center [1418, 384] width 22 height 22
click at [1418, 398] on button "button" at bounding box center [1418, 409] width 22 height 22
click at [1426, 430] on button "button" at bounding box center [1418, 433] width 22 height 22
type textarea "*"
click at [1442, 526] on html "OF APEX CS Home Documentation Analytics Code automation Design system data Desi…" at bounding box center [784, 389] width 1568 height 778
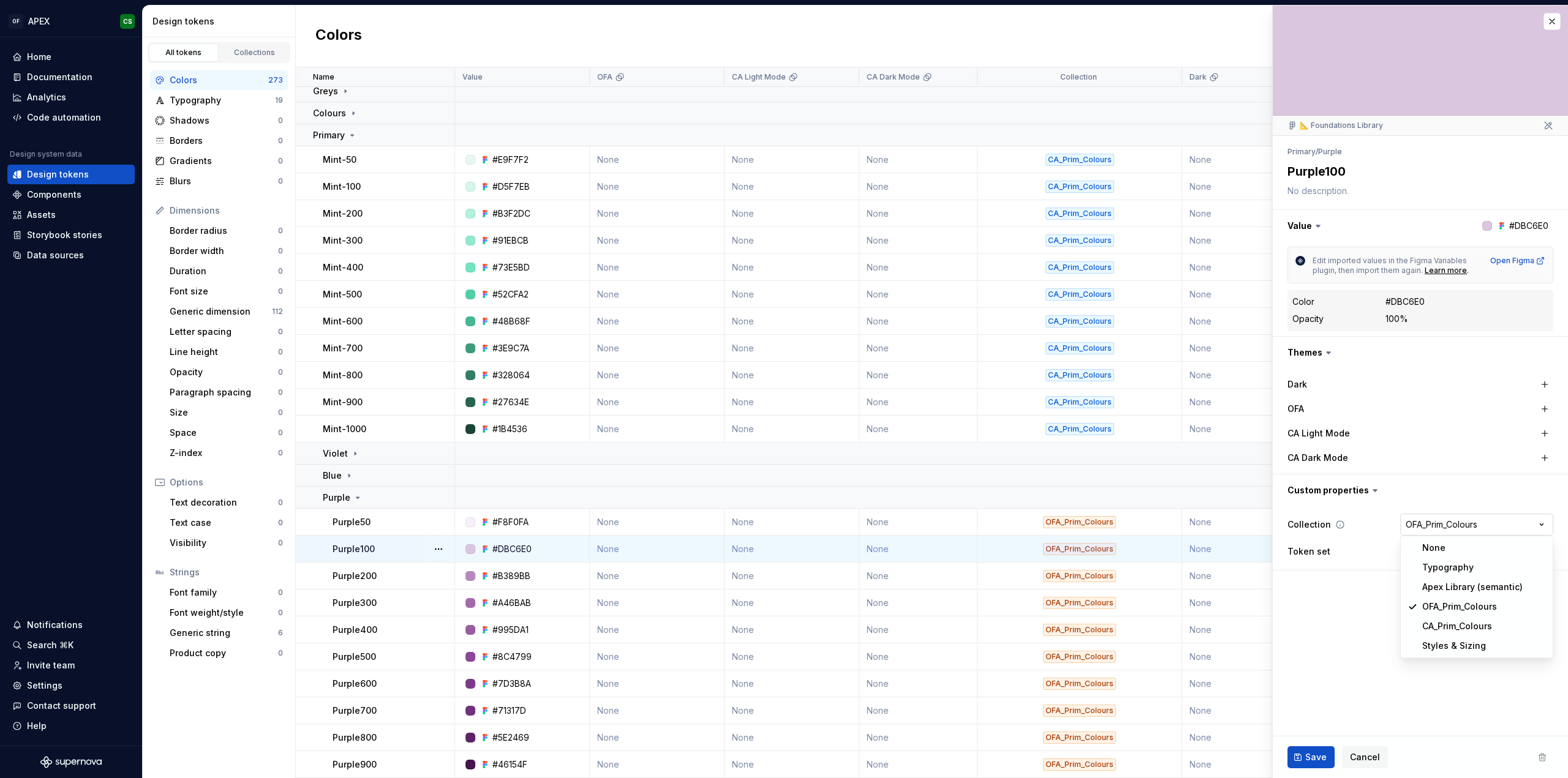
click at [1442, 526] on html "OF APEX CS Home Documentation Analytics Code automation Design system data Desi…" at bounding box center [784, 389] width 1568 height 778
click at [88, 447] on div "Home Documentation Analytics Code automation Design system data Design tokens C…" at bounding box center [71, 391] width 142 height 708
click at [1359, 757] on span "Cancel" at bounding box center [1365, 757] width 30 height 12
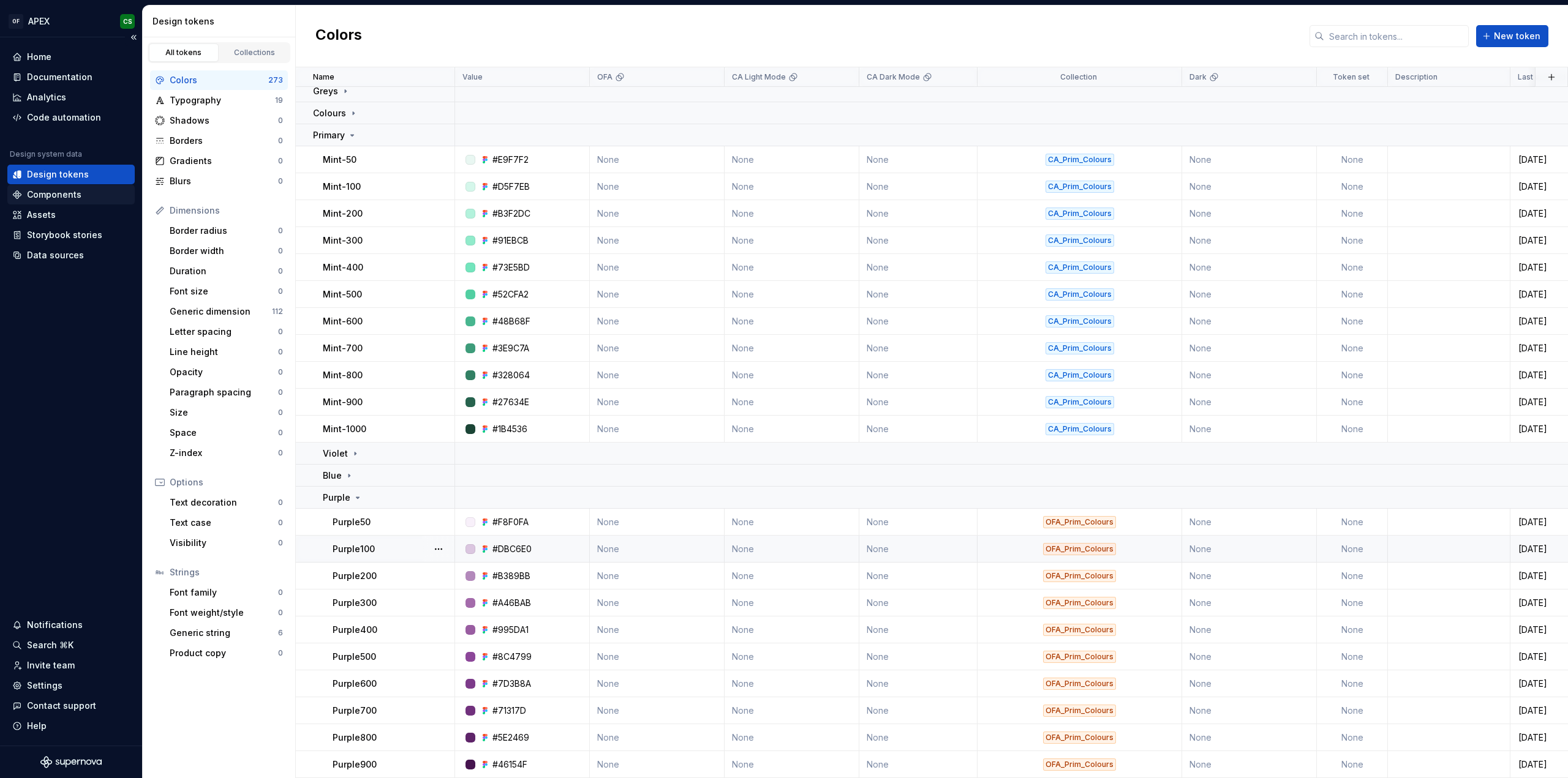
click at [66, 191] on div "Components" at bounding box center [54, 194] width 54 height 12
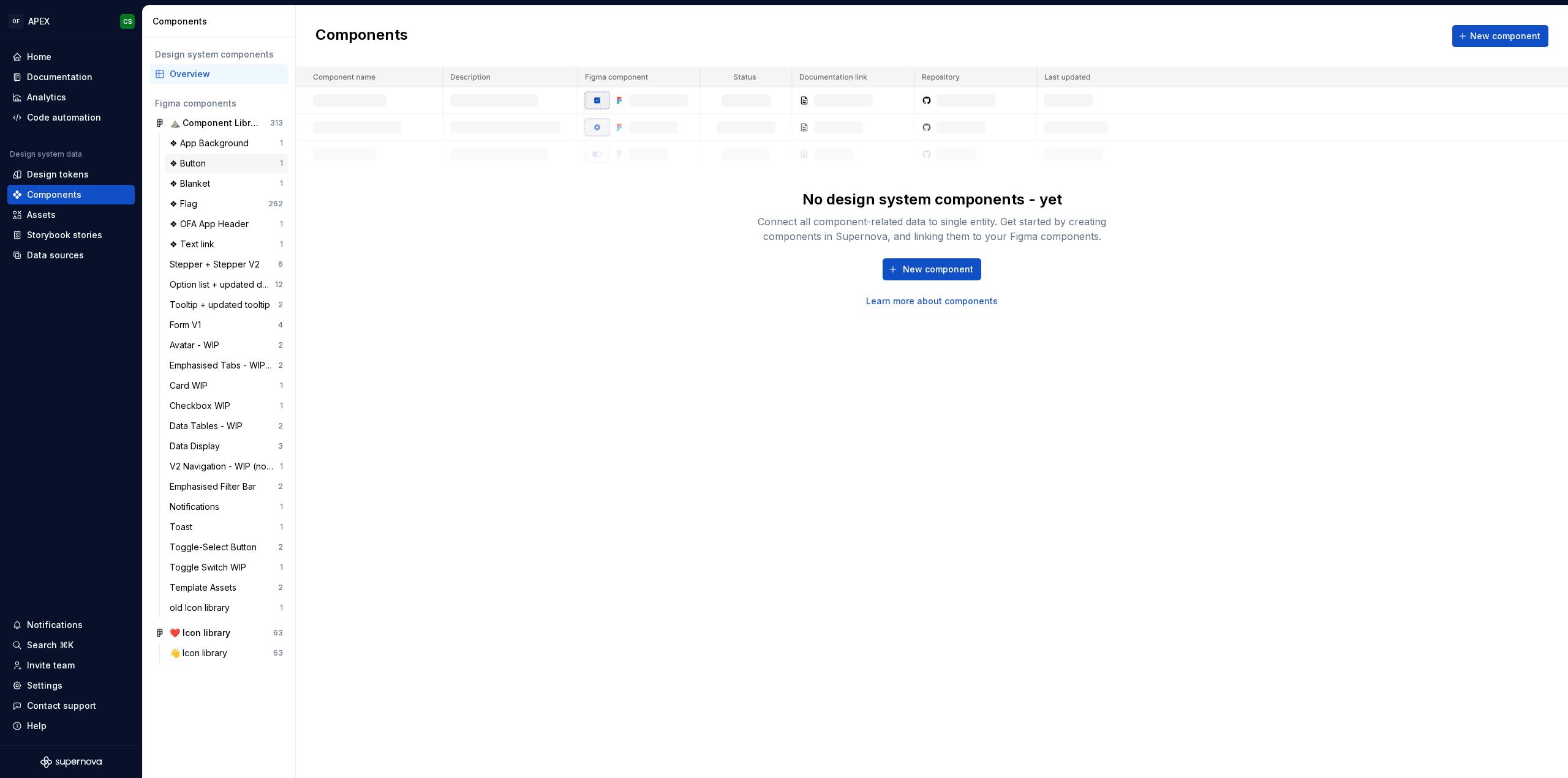
click at [213, 159] on div "❖ Button" at bounding box center [224, 163] width 111 height 12
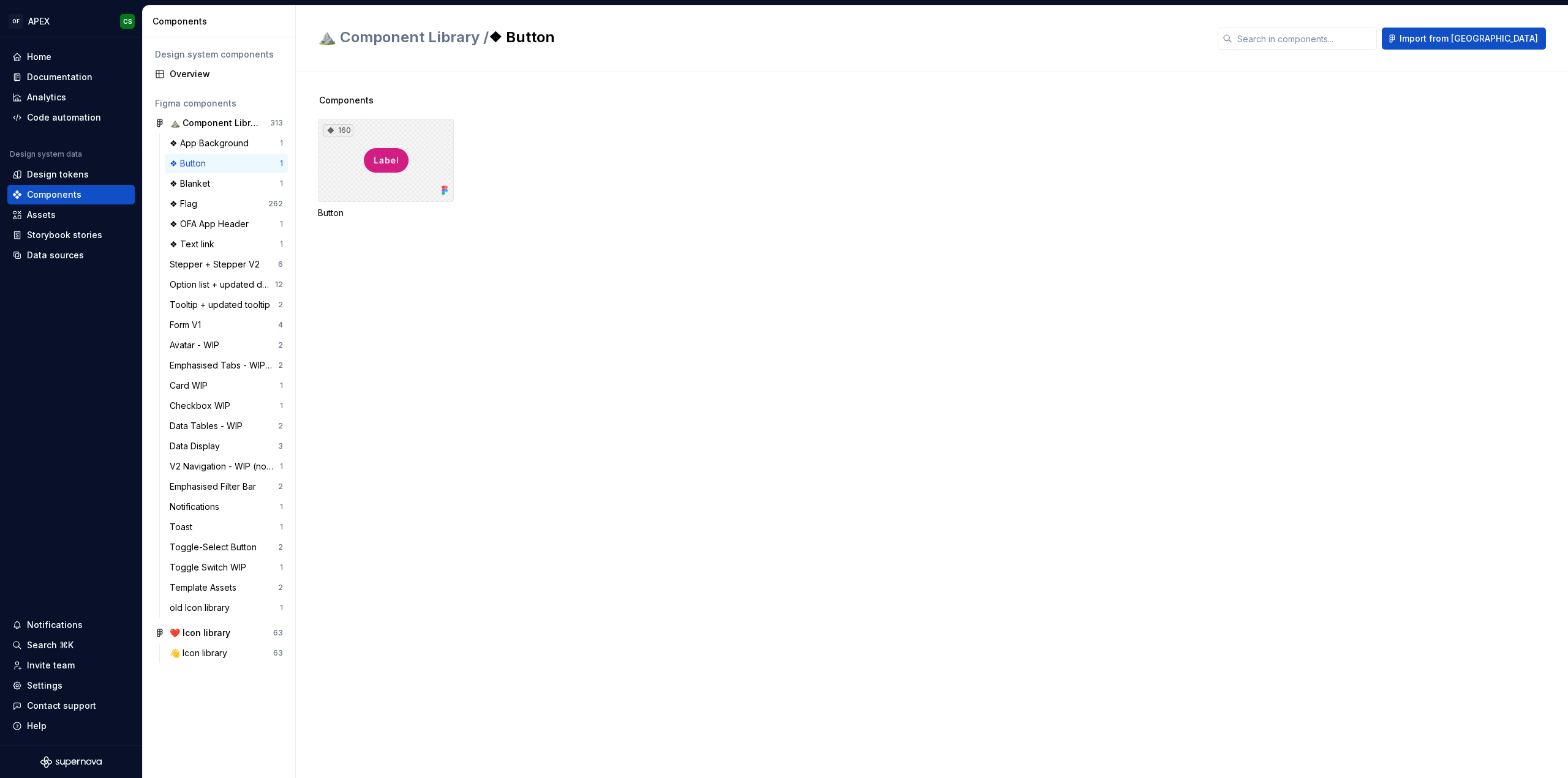
click at [368, 158] on div "160" at bounding box center [386, 160] width 136 height 83
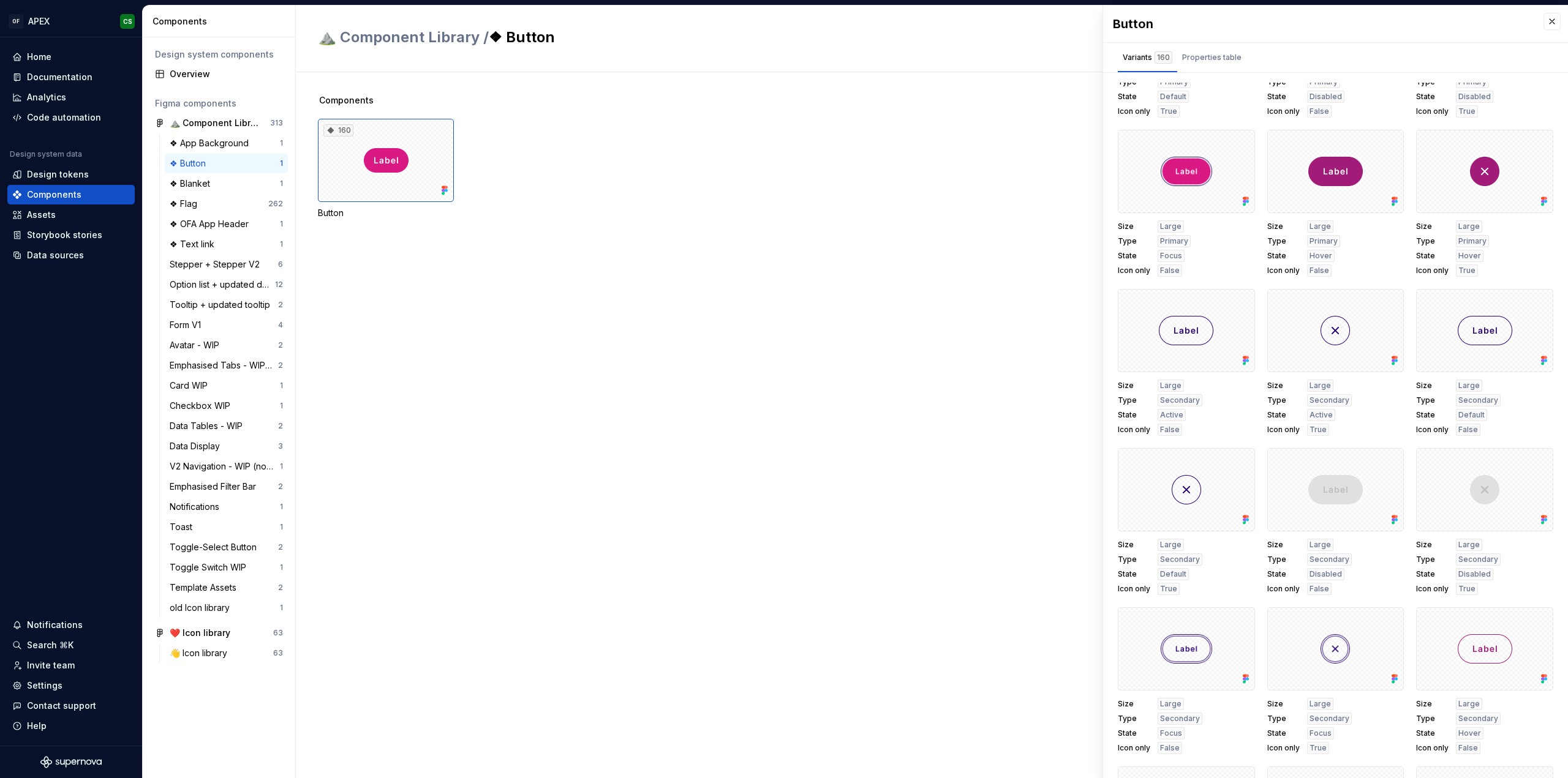
scroll to position [1285, 0]
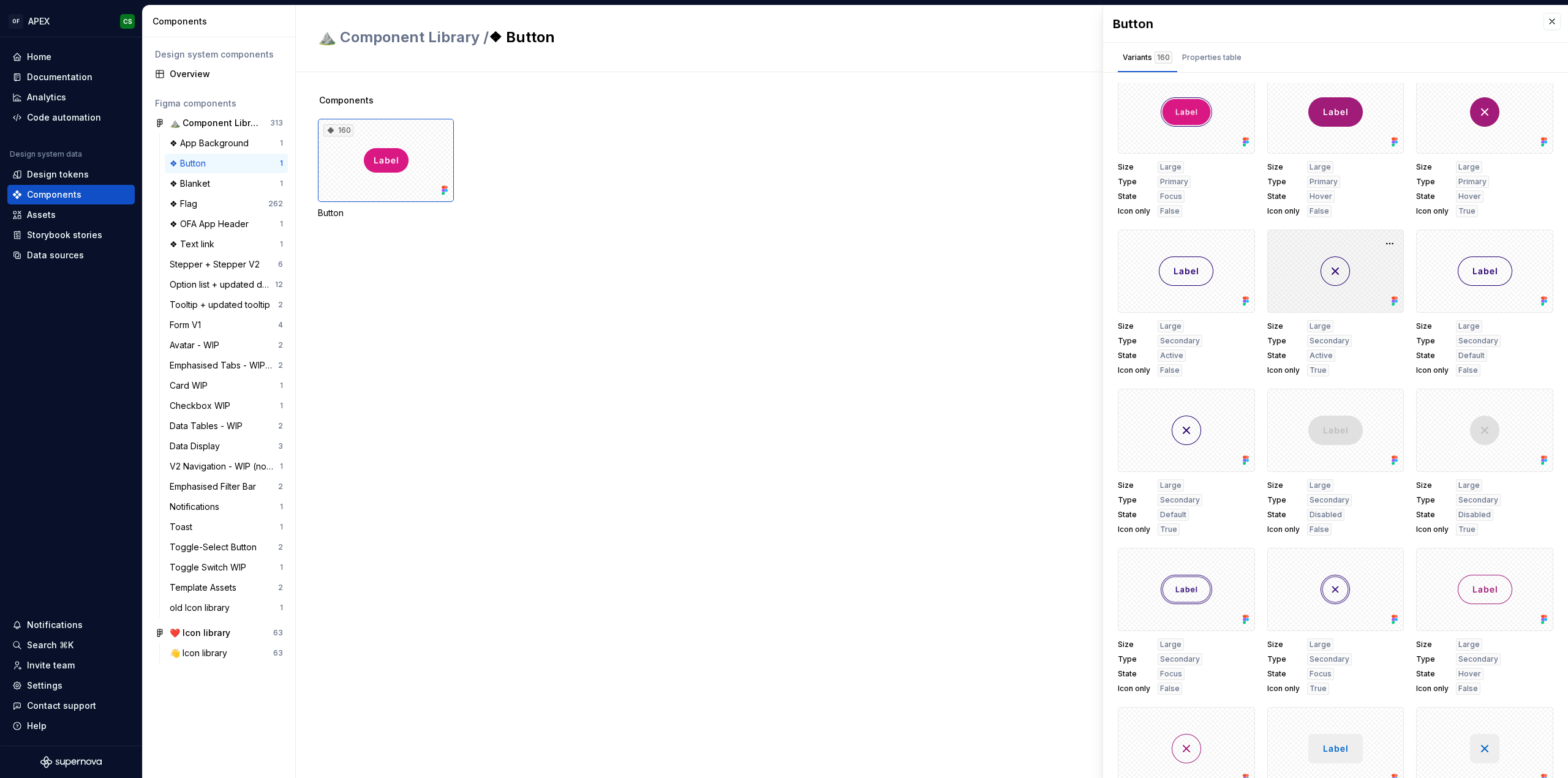
click at [1327, 282] on div at bounding box center [1336, 271] width 137 height 83
click at [1382, 243] on button "button" at bounding box center [1389, 244] width 17 height 17
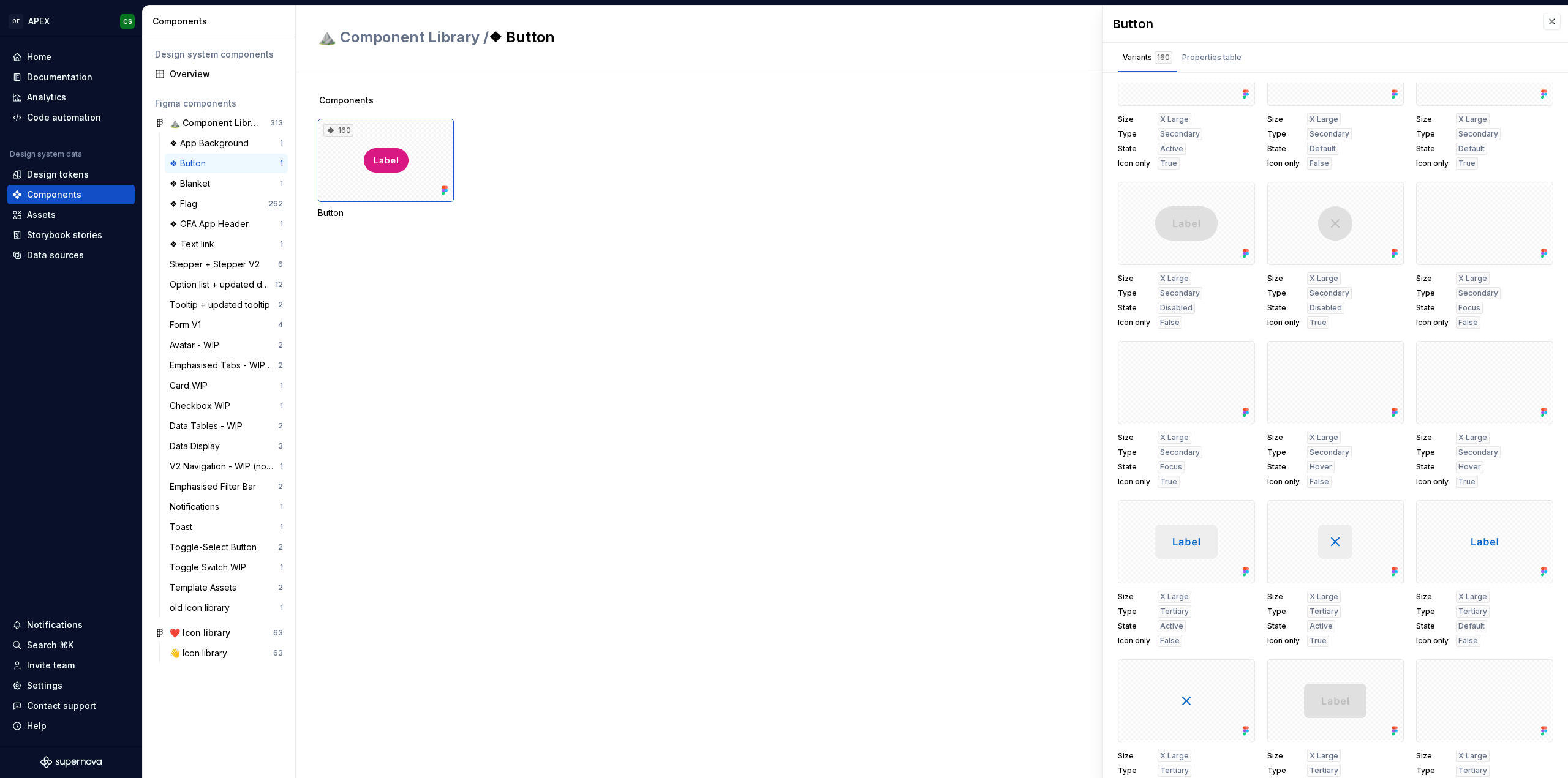
scroll to position [7590, 0]
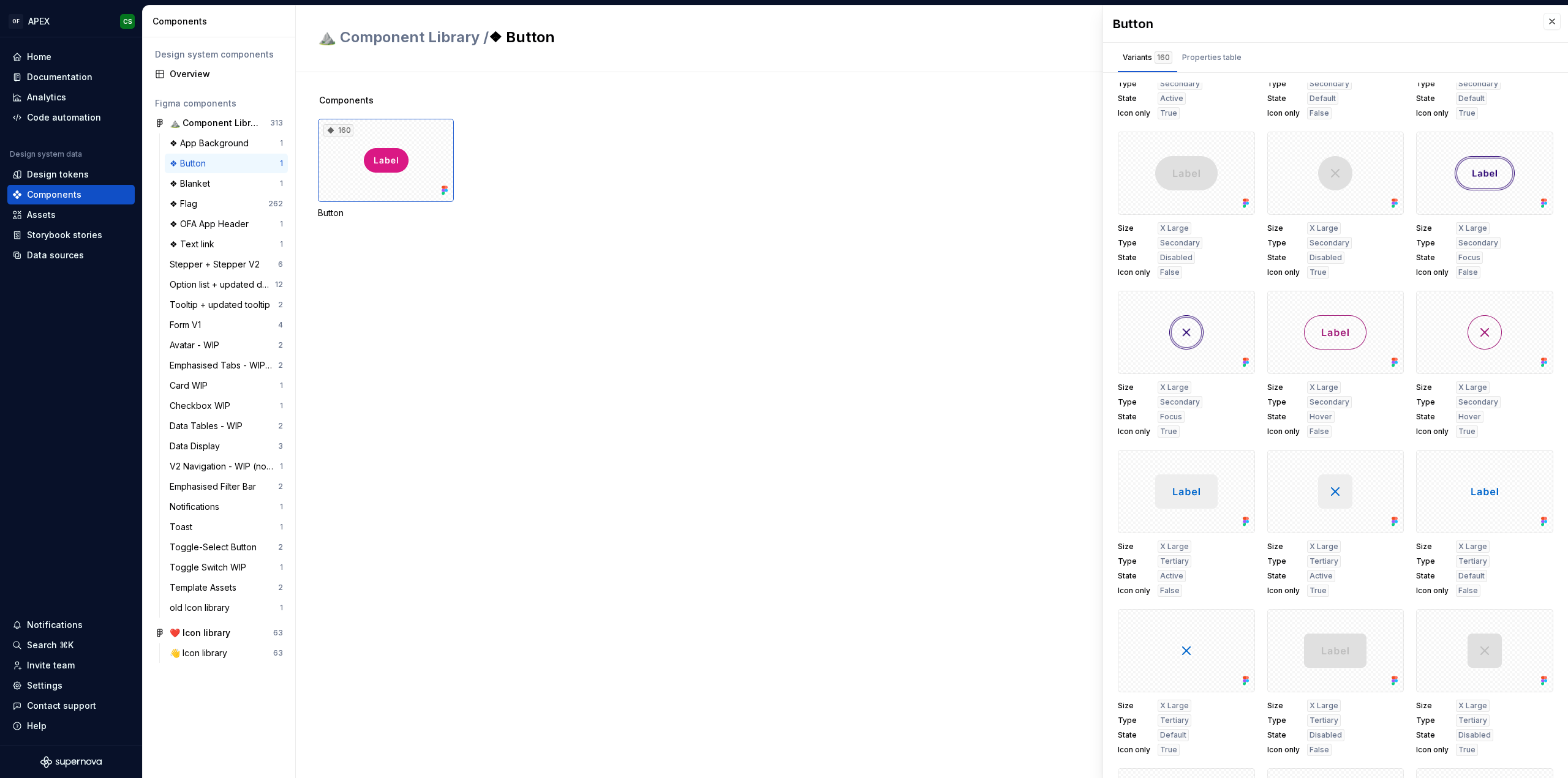
click at [752, 265] on div "Components 160 Button" at bounding box center [943, 424] width 1250 height 705
click at [235, 223] on div "❖ OFA App Header" at bounding box center [211, 224] width 84 height 12
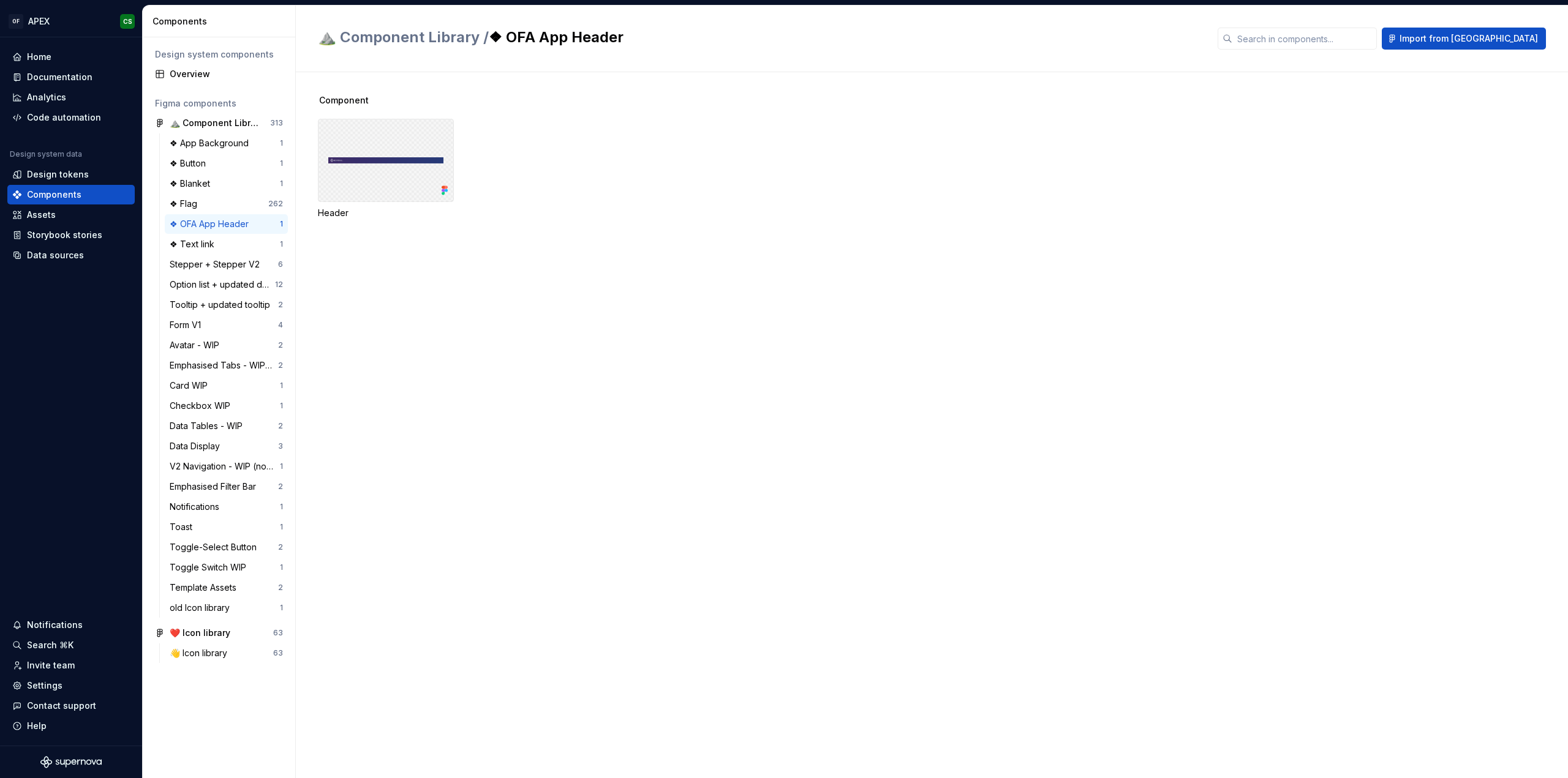
click at [372, 161] on div at bounding box center [386, 160] width 136 height 83
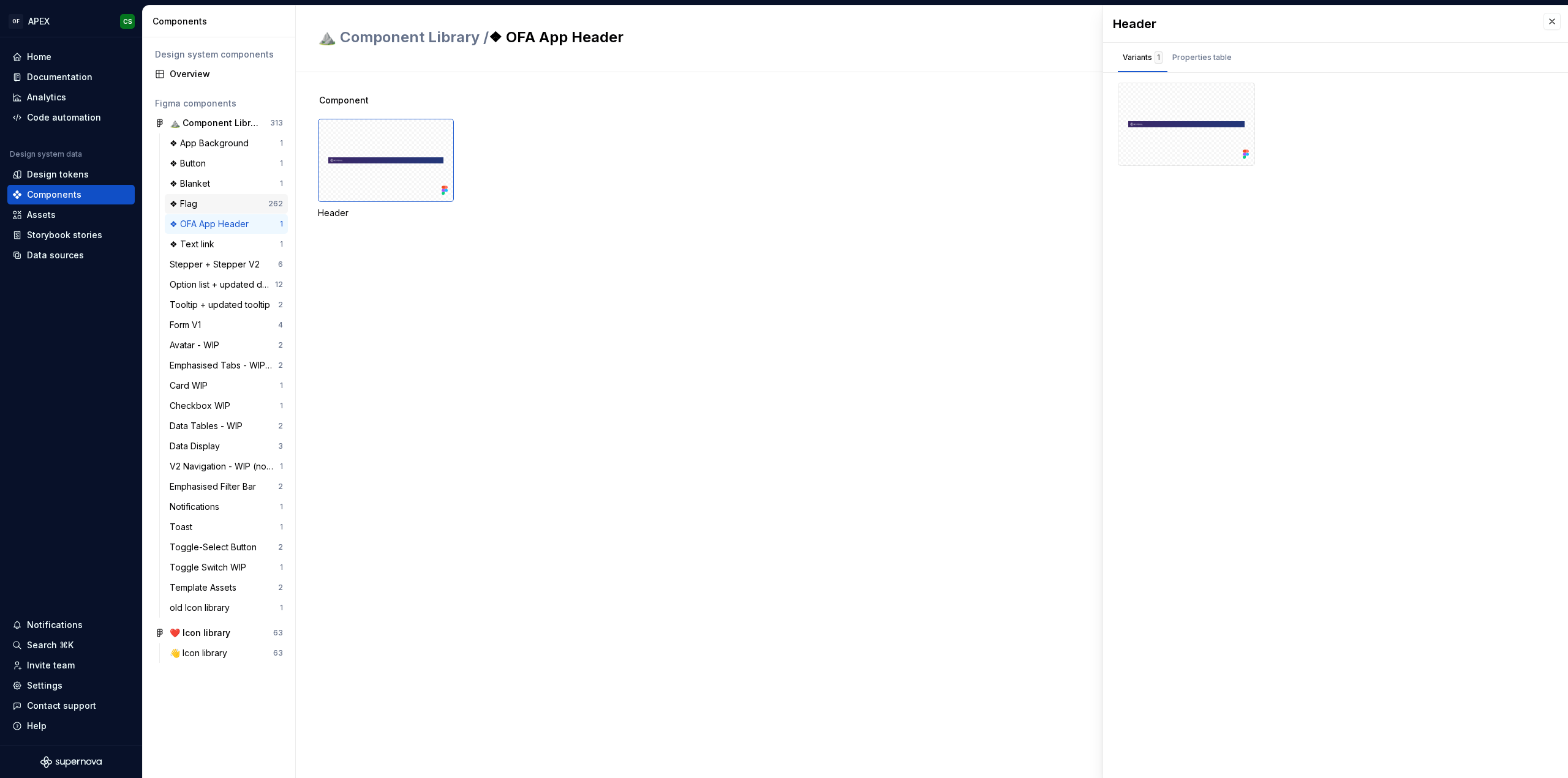
click at [220, 200] on div "❖ Flag" at bounding box center [218, 203] width 99 height 12
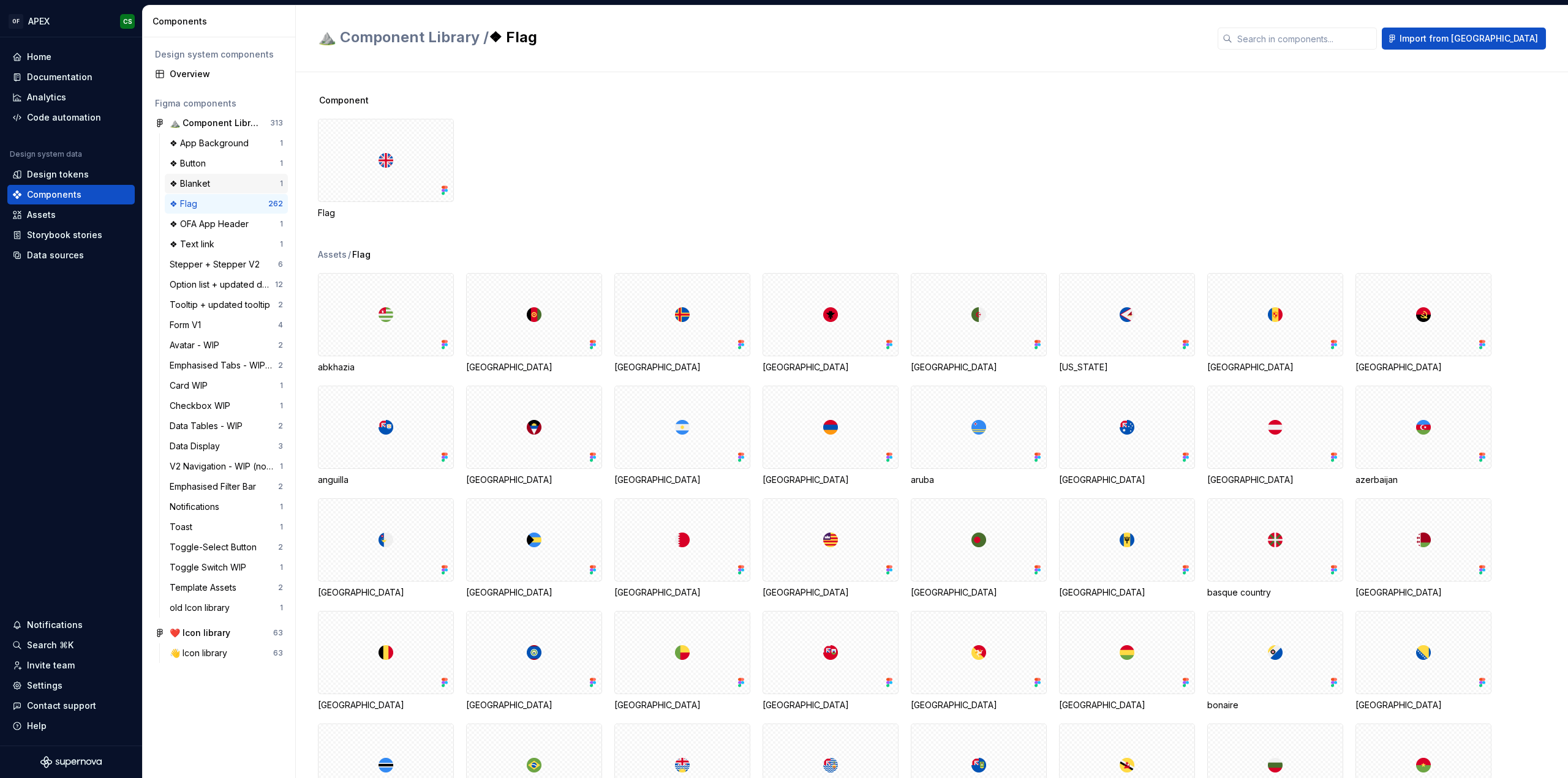
click at [228, 183] on div "❖ Blanket" at bounding box center [224, 184] width 111 height 12
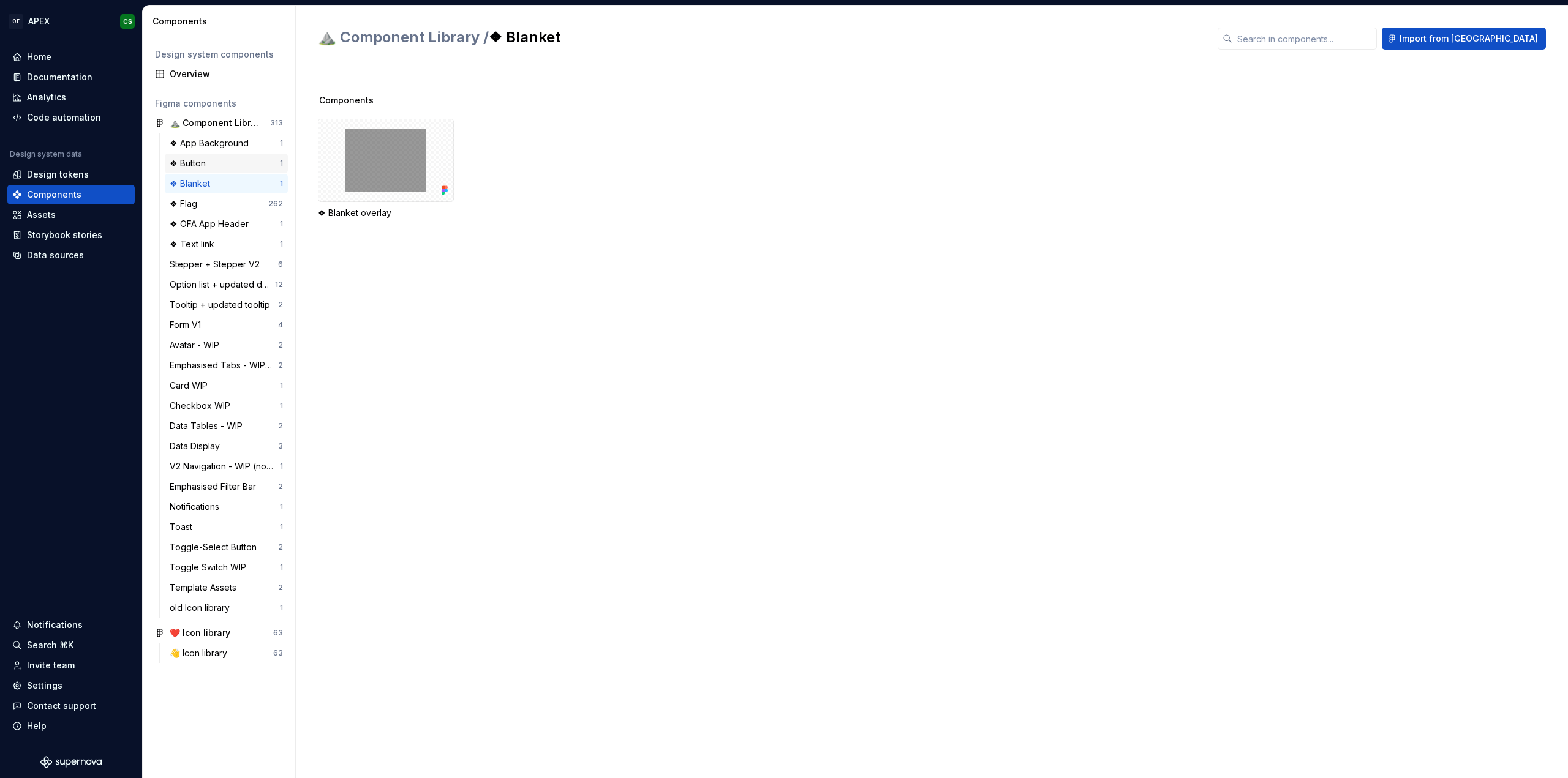
click at [243, 168] on div "❖ Button" at bounding box center [224, 163] width 111 height 12
click at [343, 152] on div "160" at bounding box center [386, 160] width 136 height 83
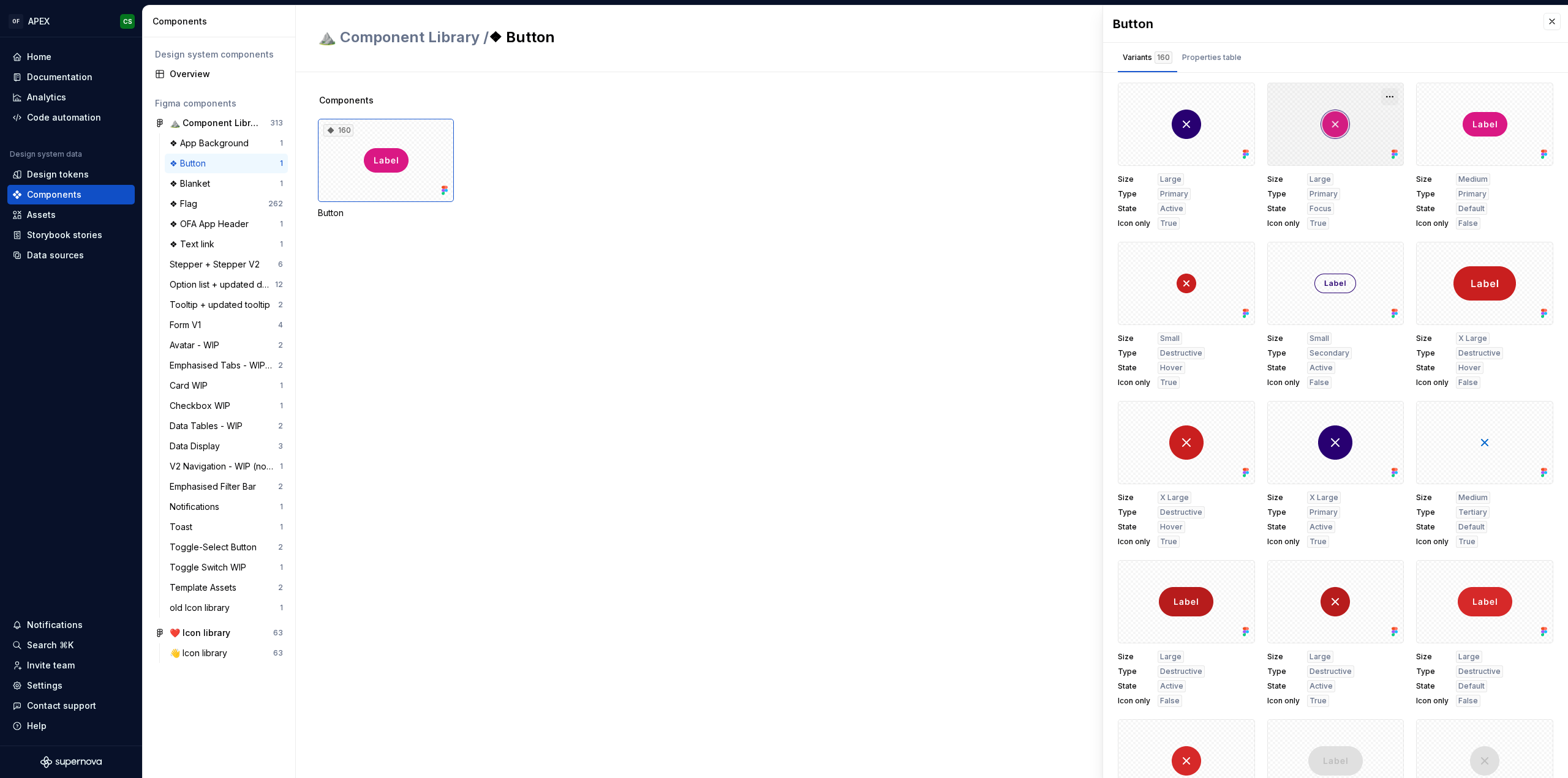
click at [1381, 96] on button "button" at bounding box center [1389, 97] width 17 height 17
click at [1308, 249] on div at bounding box center [1336, 283] width 137 height 83
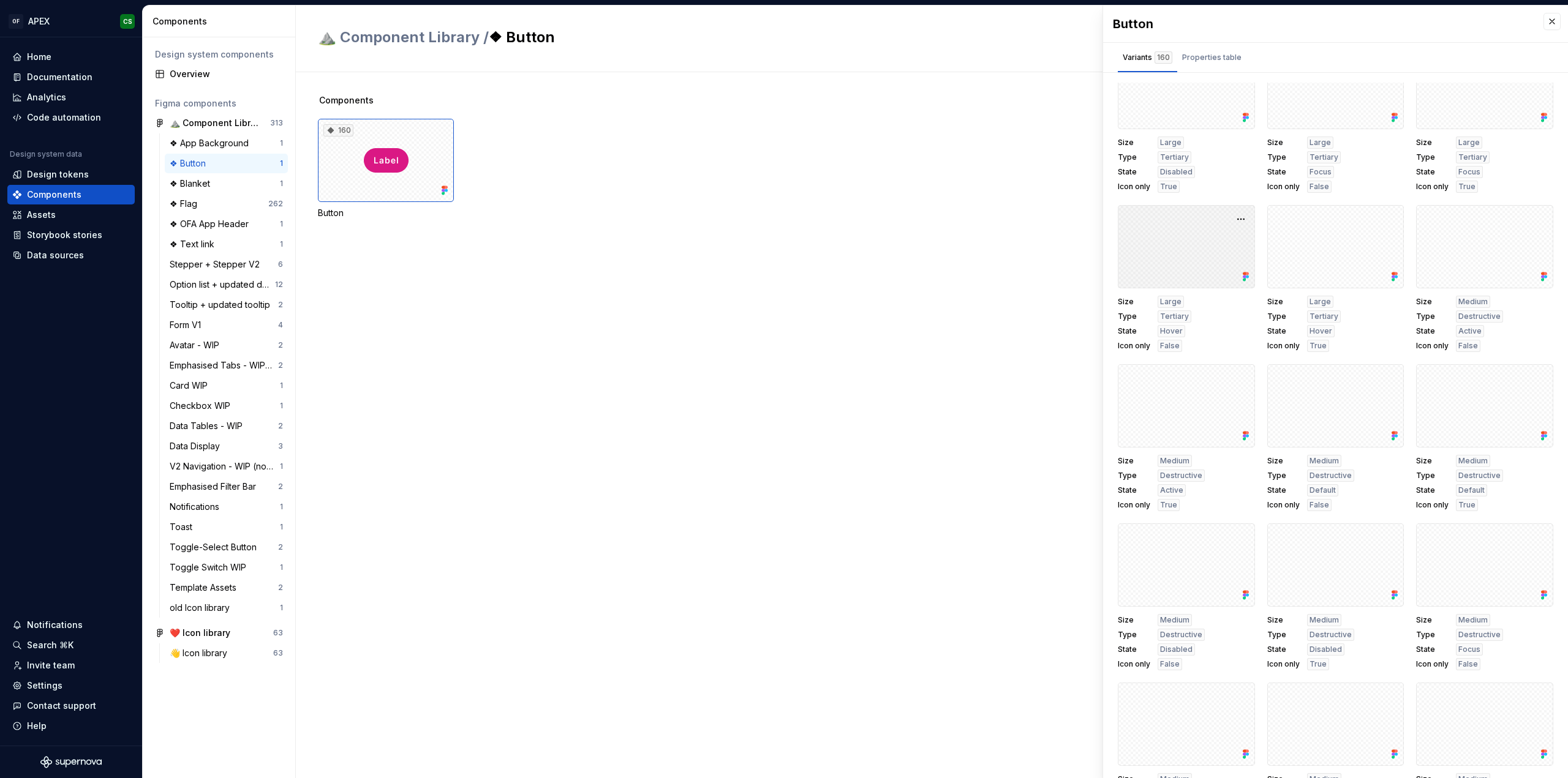
scroll to position [2632, 0]
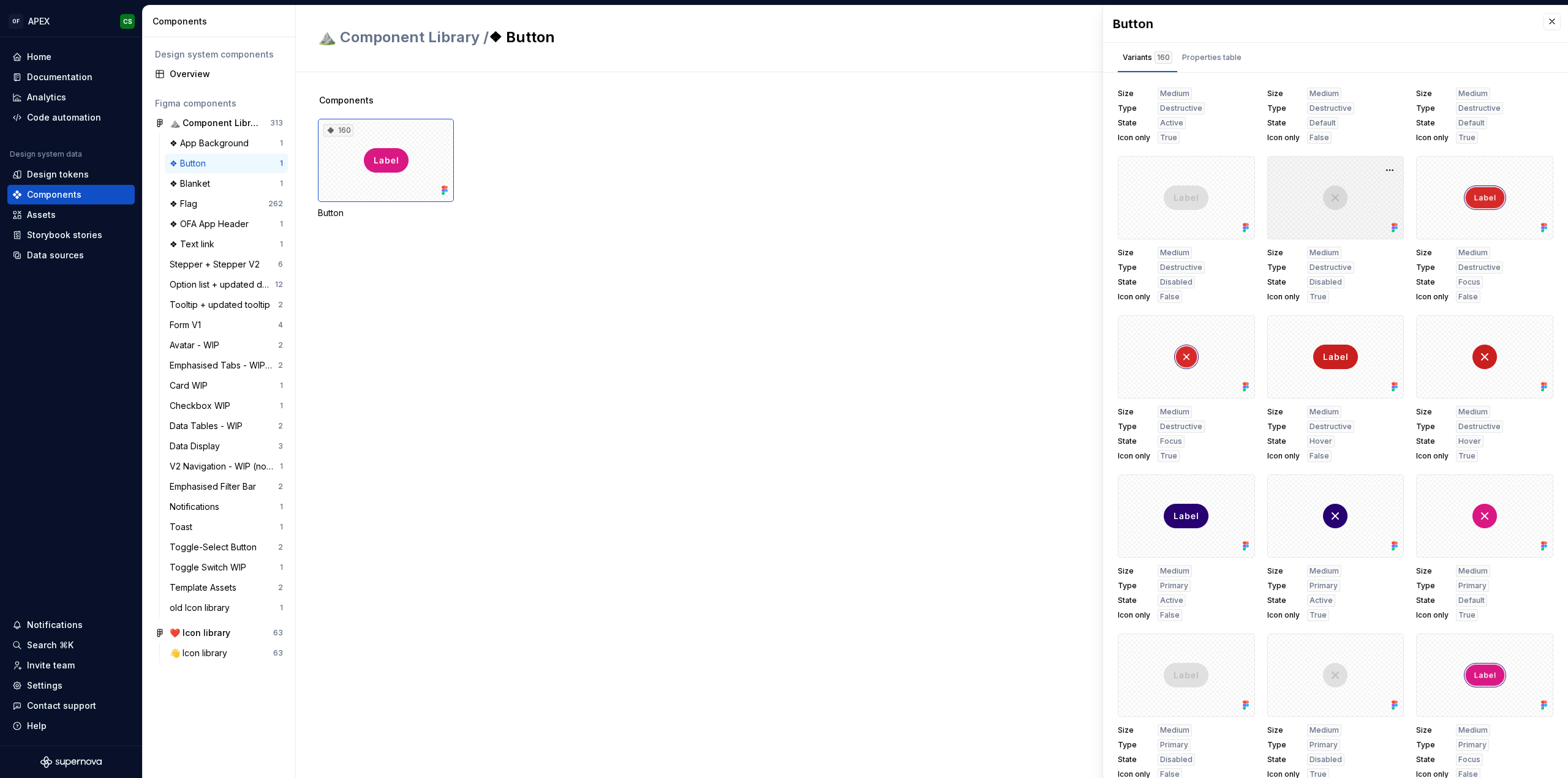
click at [1368, 172] on div at bounding box center [1336, 197] width 137 height 83
click at [1381, 169] on button "button" at bounding box center [1389, 170] width 17 height 17
click at [1346, 190] on div "Open in [GEOGRAPHIC_DATA]" at bounding box center [1338, 205] width 80 height 37
click at [1210, 46] on button "Properties table" at bounding box center [1211, 58] width 69 height 29
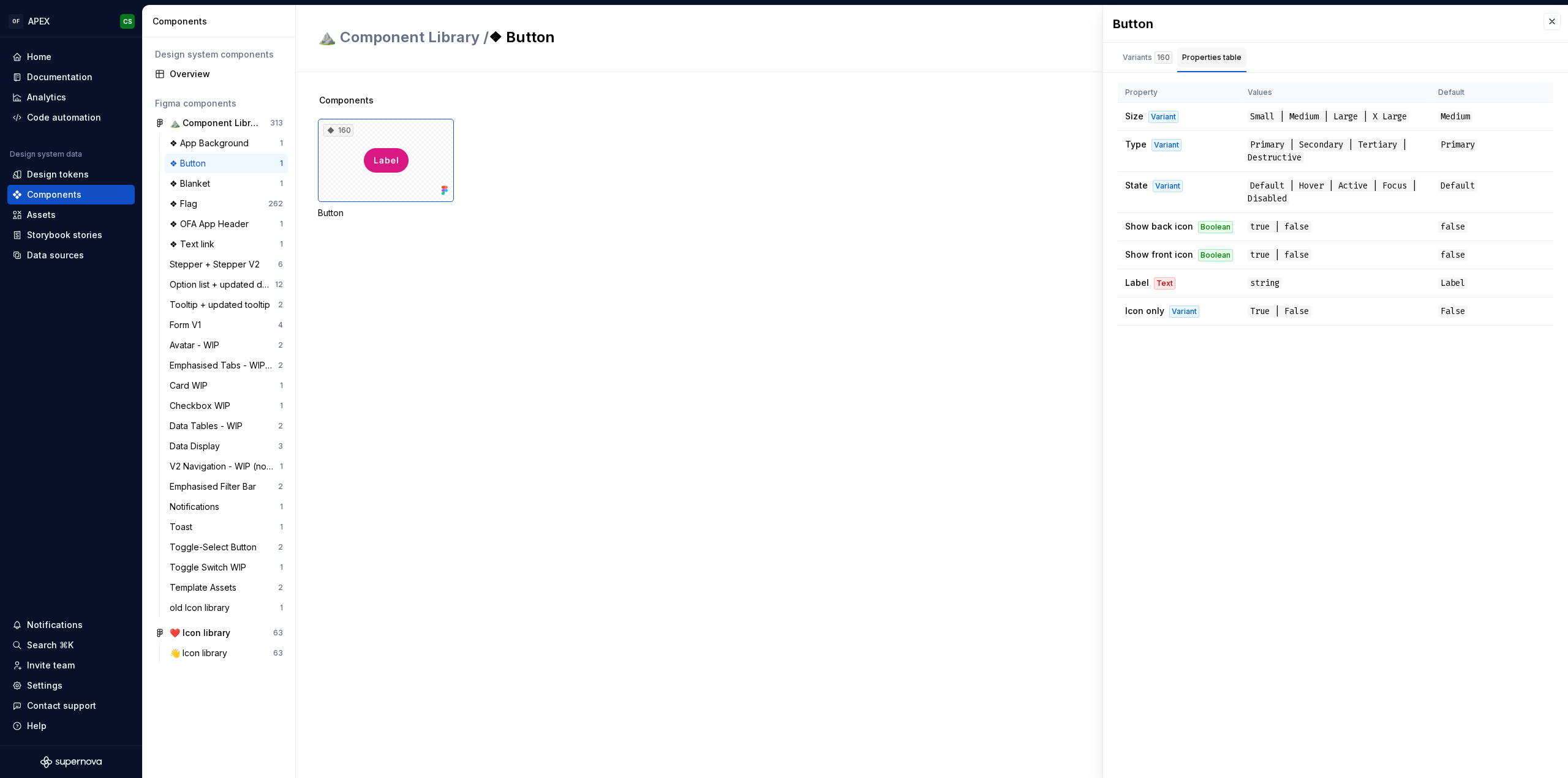
scroll to position [0, 0]
click at [1411, 221] on td "true | false" at bounding box center [1335, 227] width 190 height 28
click at [1147, 58] on div "Variants 160" at bounding box center [1147, 58] width 50 height 12
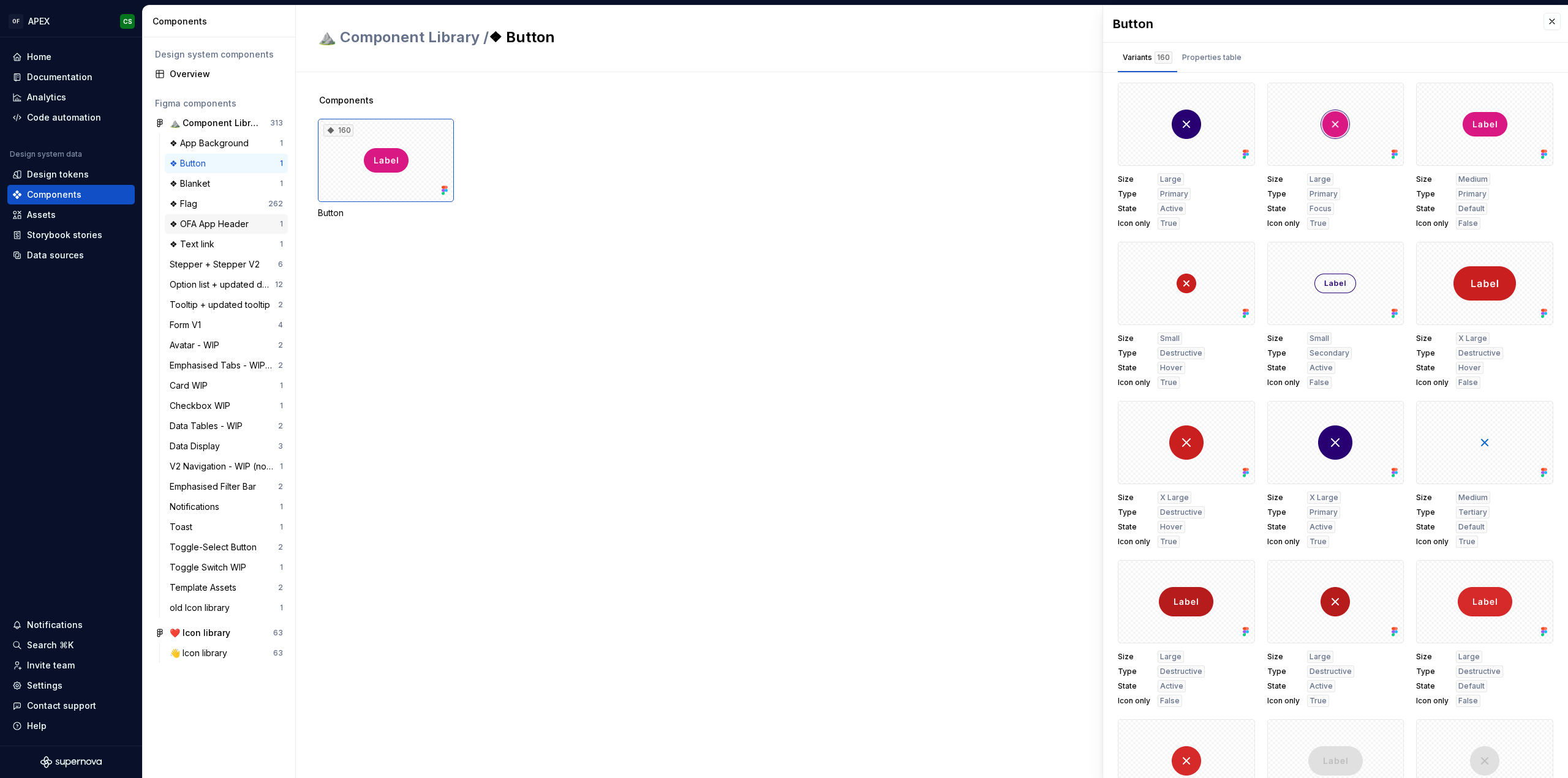
click at [188, 228] on div "❖ OFA App Header" at bounding box center [211, 224] width 84 height 12
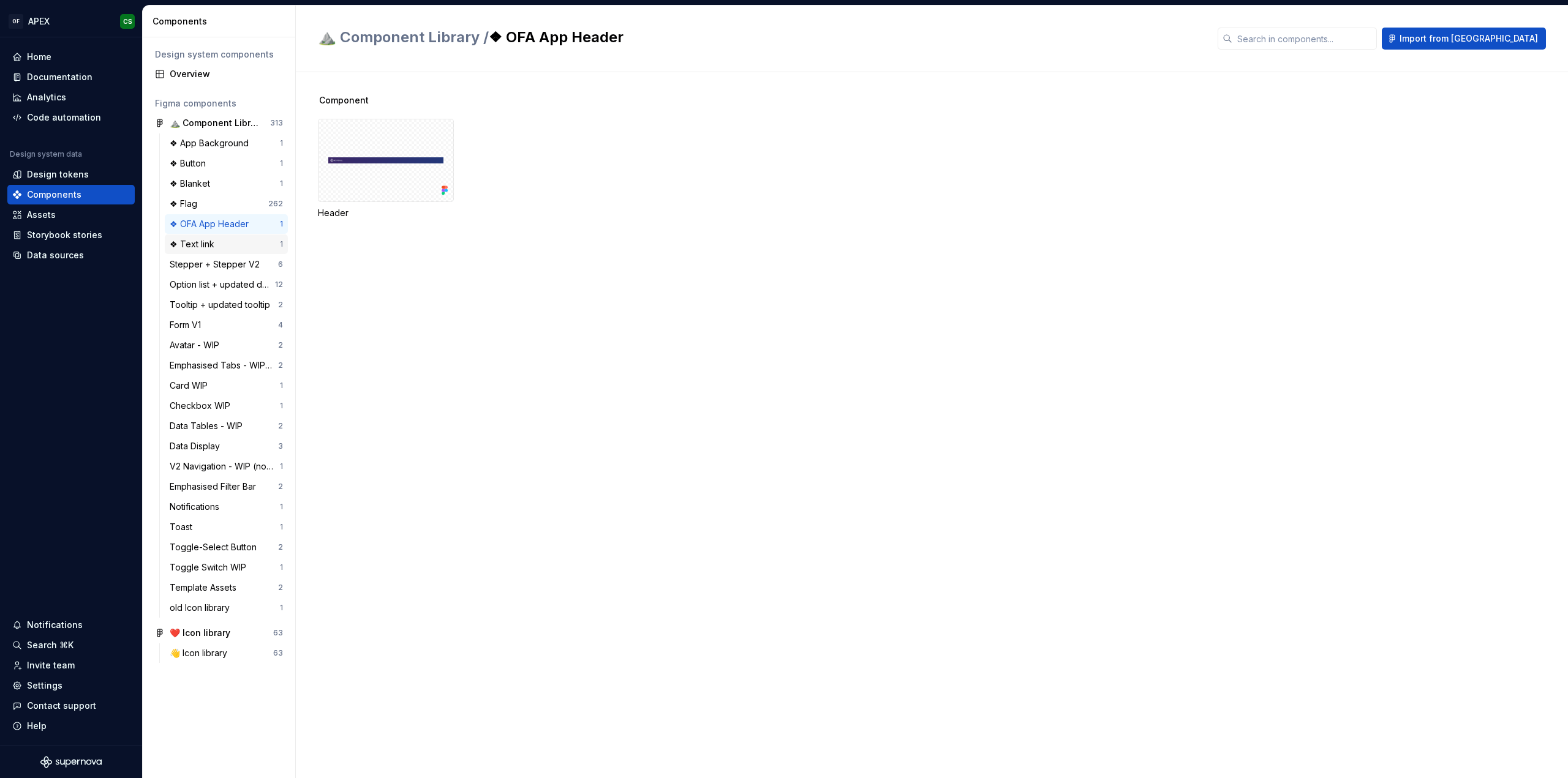
click at [208, 243] on div "❖ Text link" at bounding box center [194, 244] width 50 height 12
click at [198, 205] on div "❖ Flag" at bounding box center [186, 203] width 33 height 12
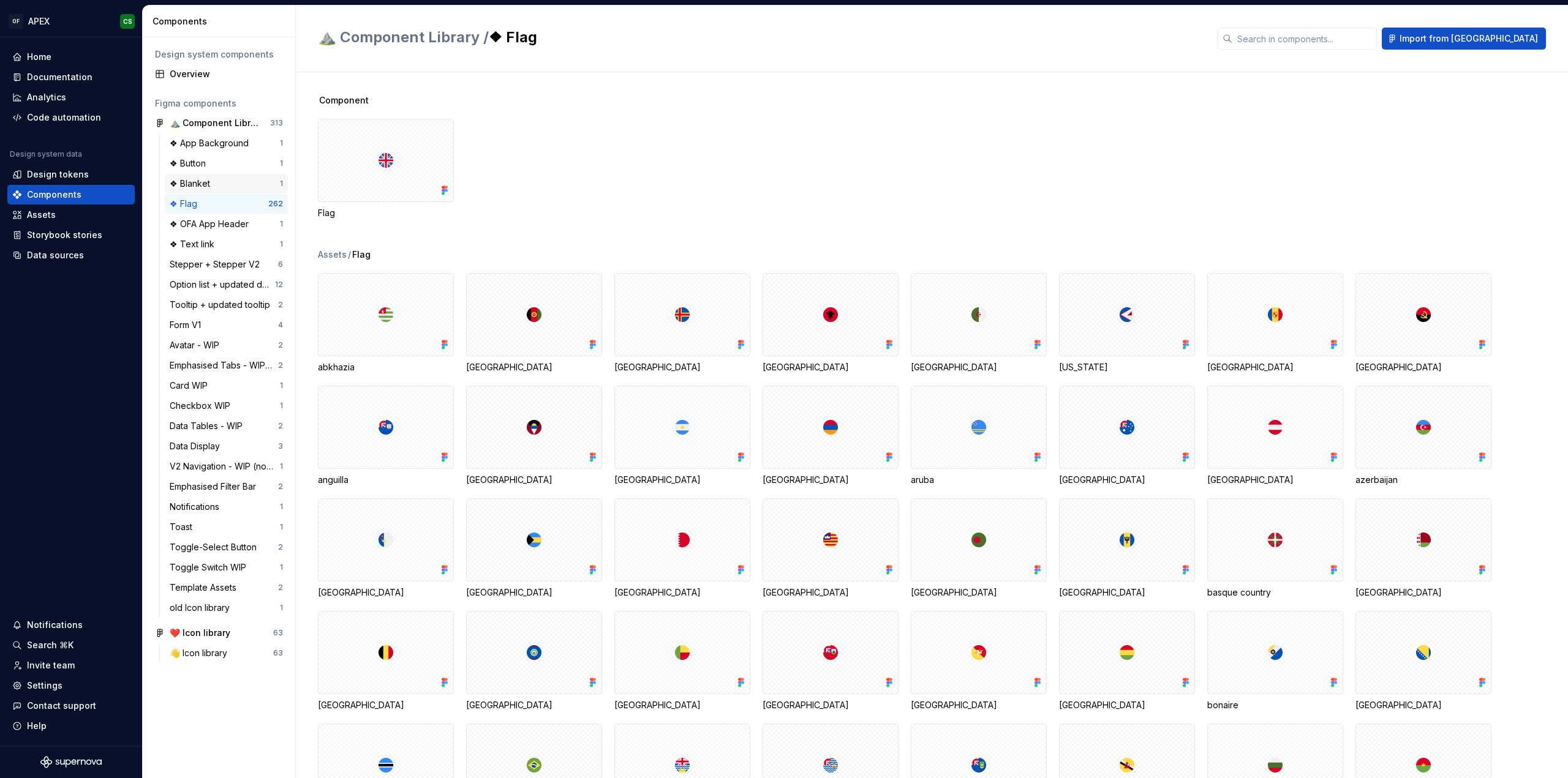
click at [200, 180] on div "❖ Blanket" at bounding box center [192, 184] width 45 height 12
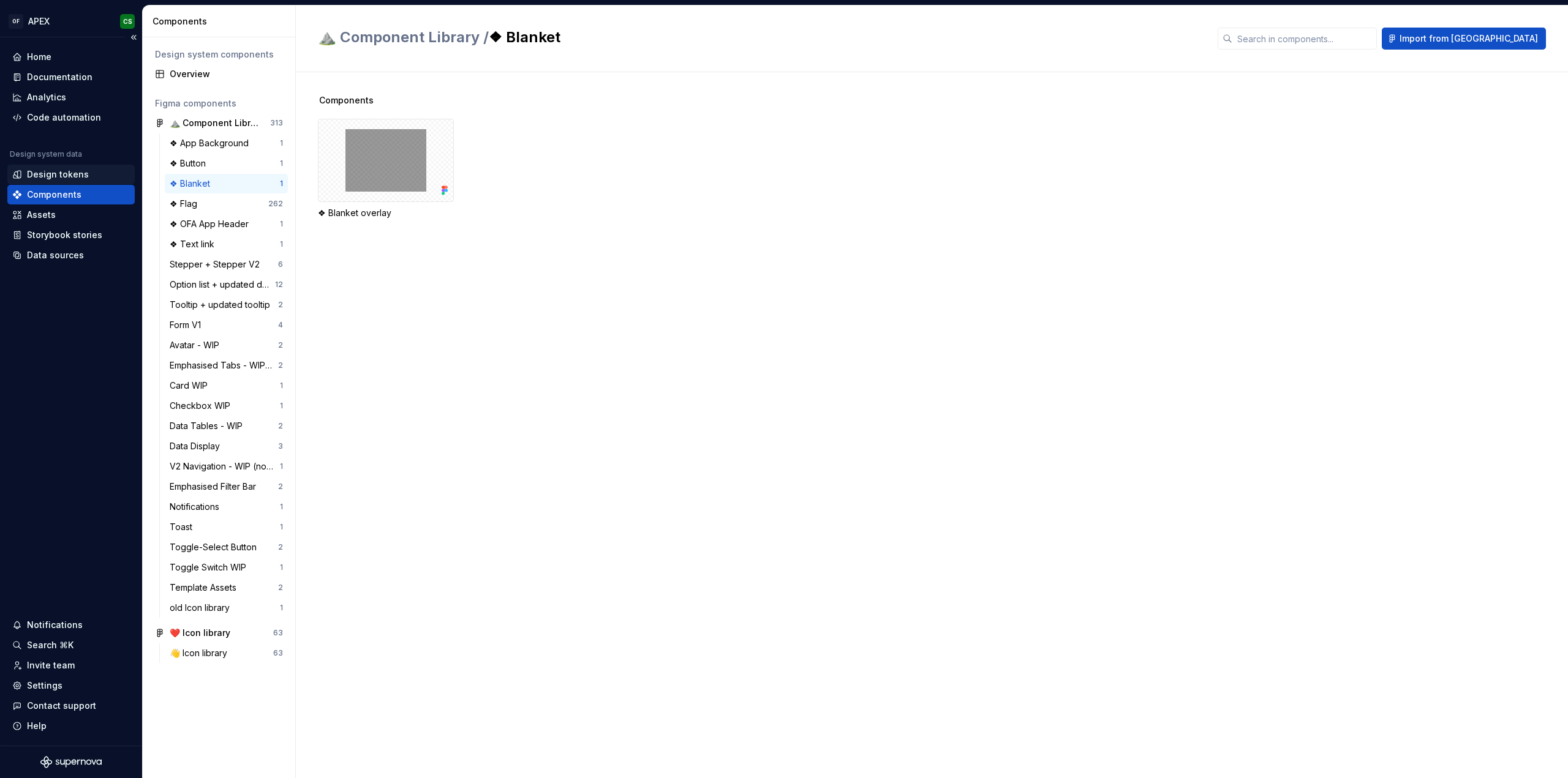
click at [75, 175] on div "Design tokens" at bounding box center [58, 174] width 62 height 12
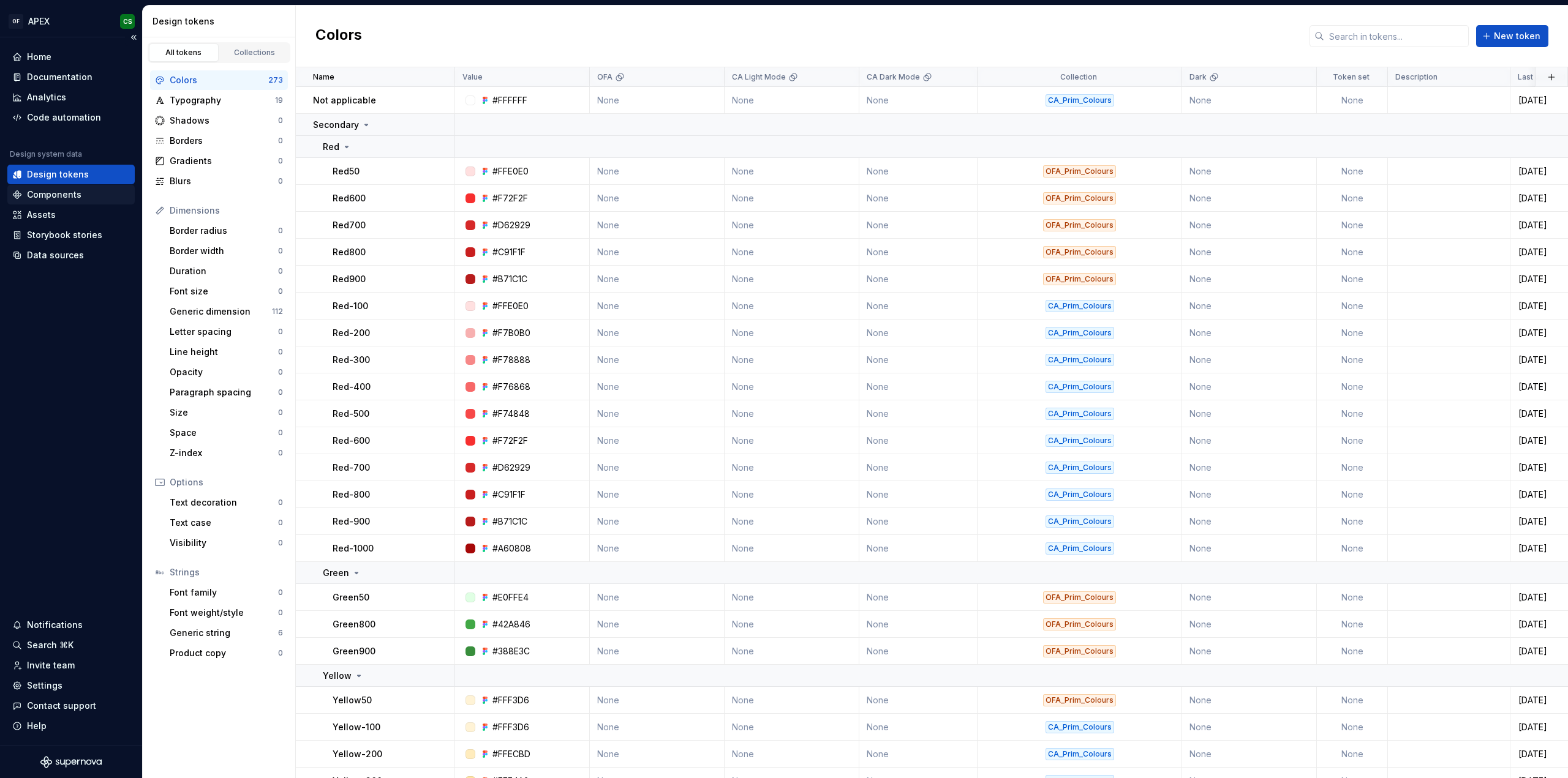
click at [92, 189] on div "Components" at bounding box center [71, 194] width 118 height 12
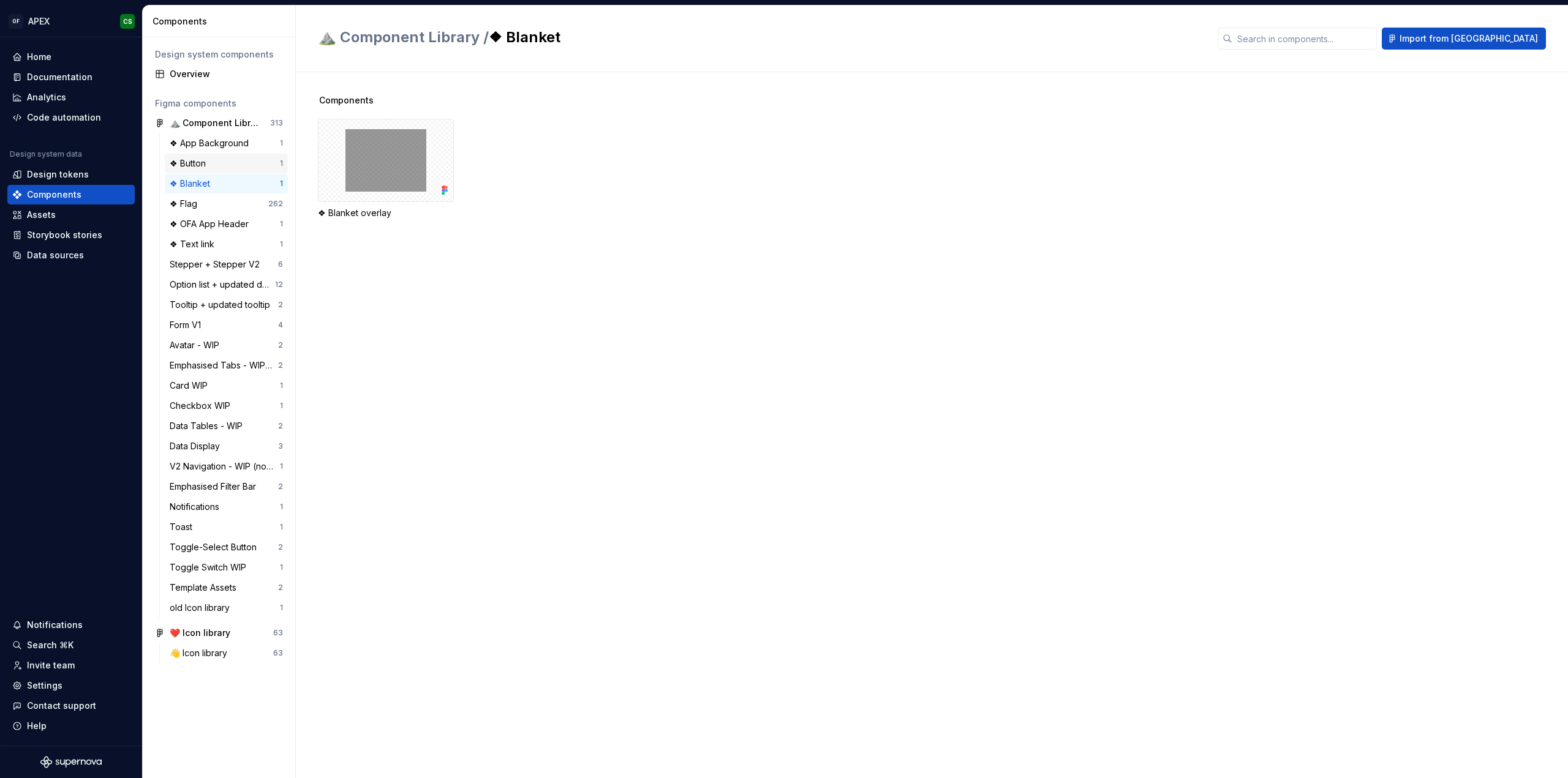
click at [203, 160] on div "❖ Button" at bounding box center [190, 163] width 41 height 12
click at [357, 146] on div "160" at bounding box center [386, 160] width 136 height 83
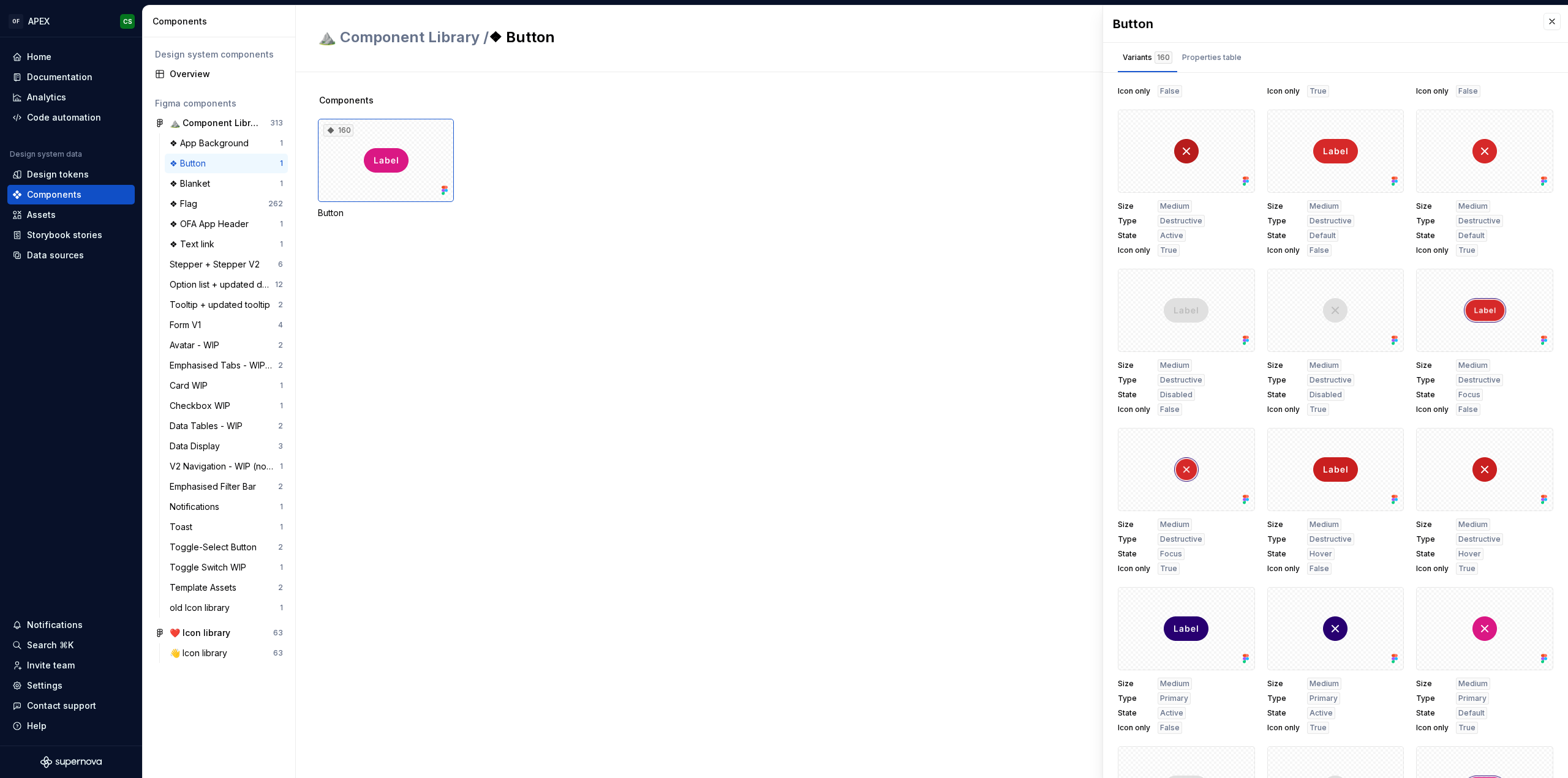
scroll to position [2571, 0]
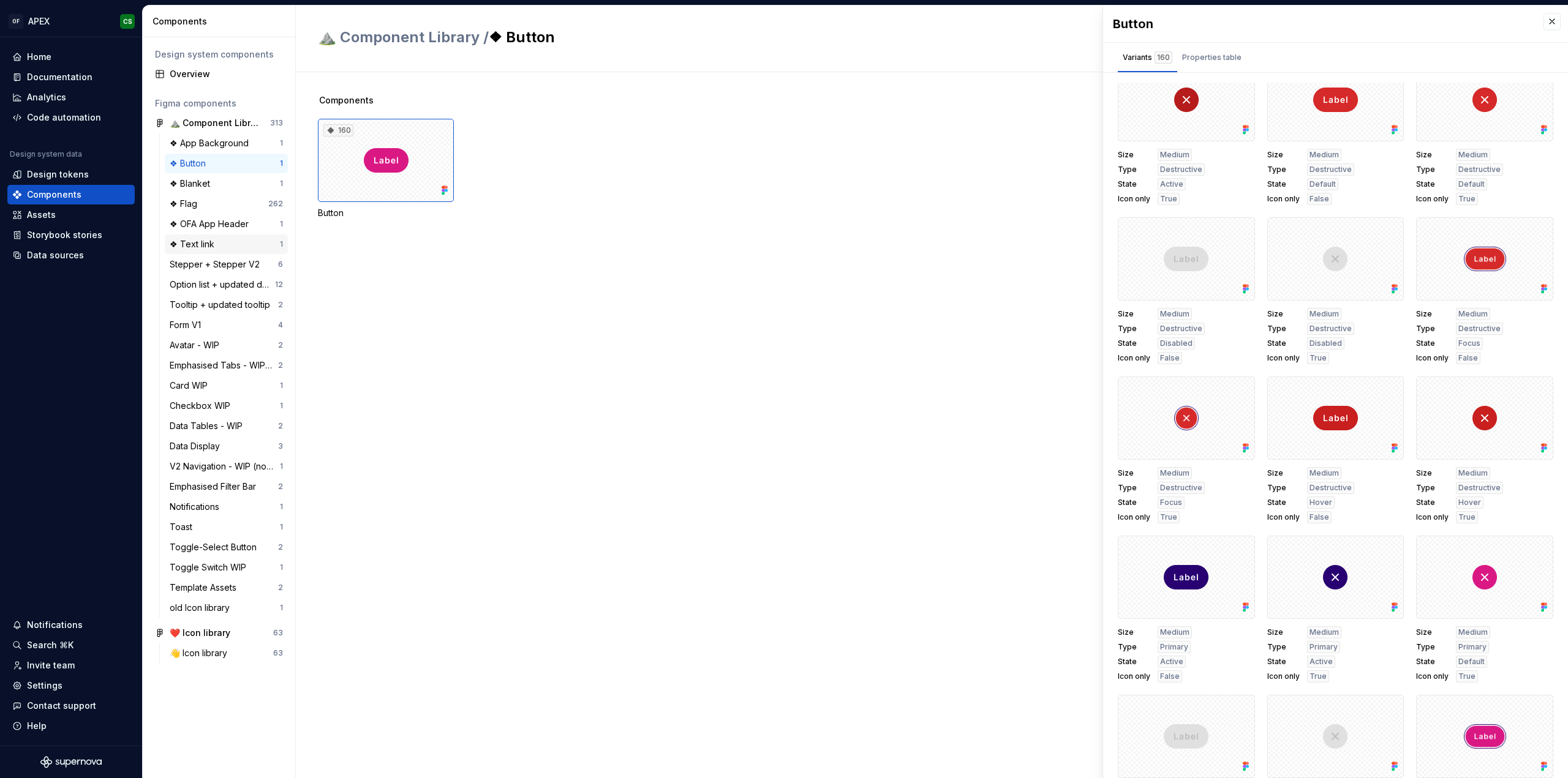
click at [222, 237] on div "❖ Text link 1" at bounding box center [226, 245] width 123 height 20
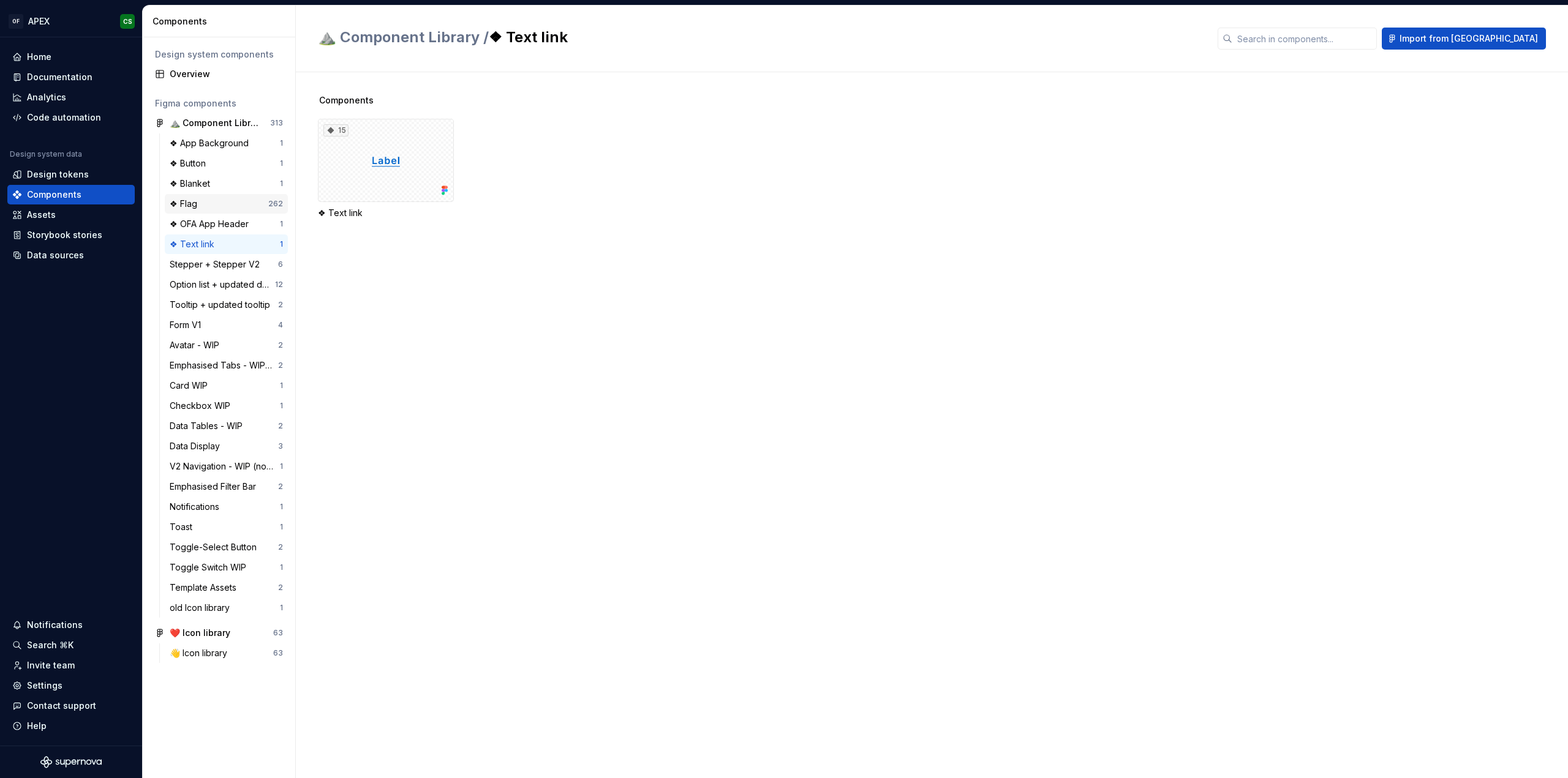
click at [213, 202] on div "❖ Flag" at bounding box center [218, 203] width 99 height 12
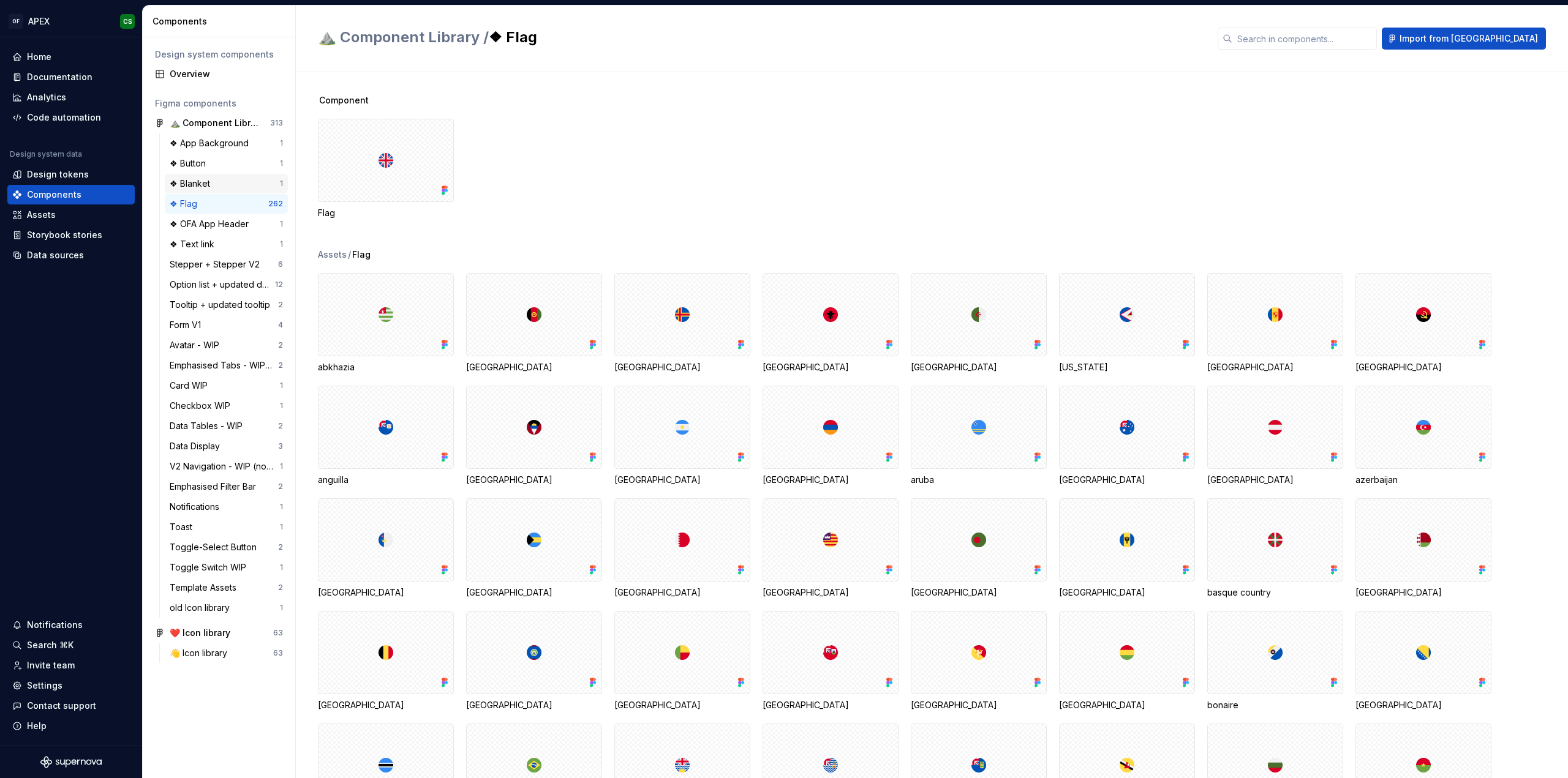
click at [207, 188] on div "❖ Blanket" at bounding box center [192, 184] width 45 height 12
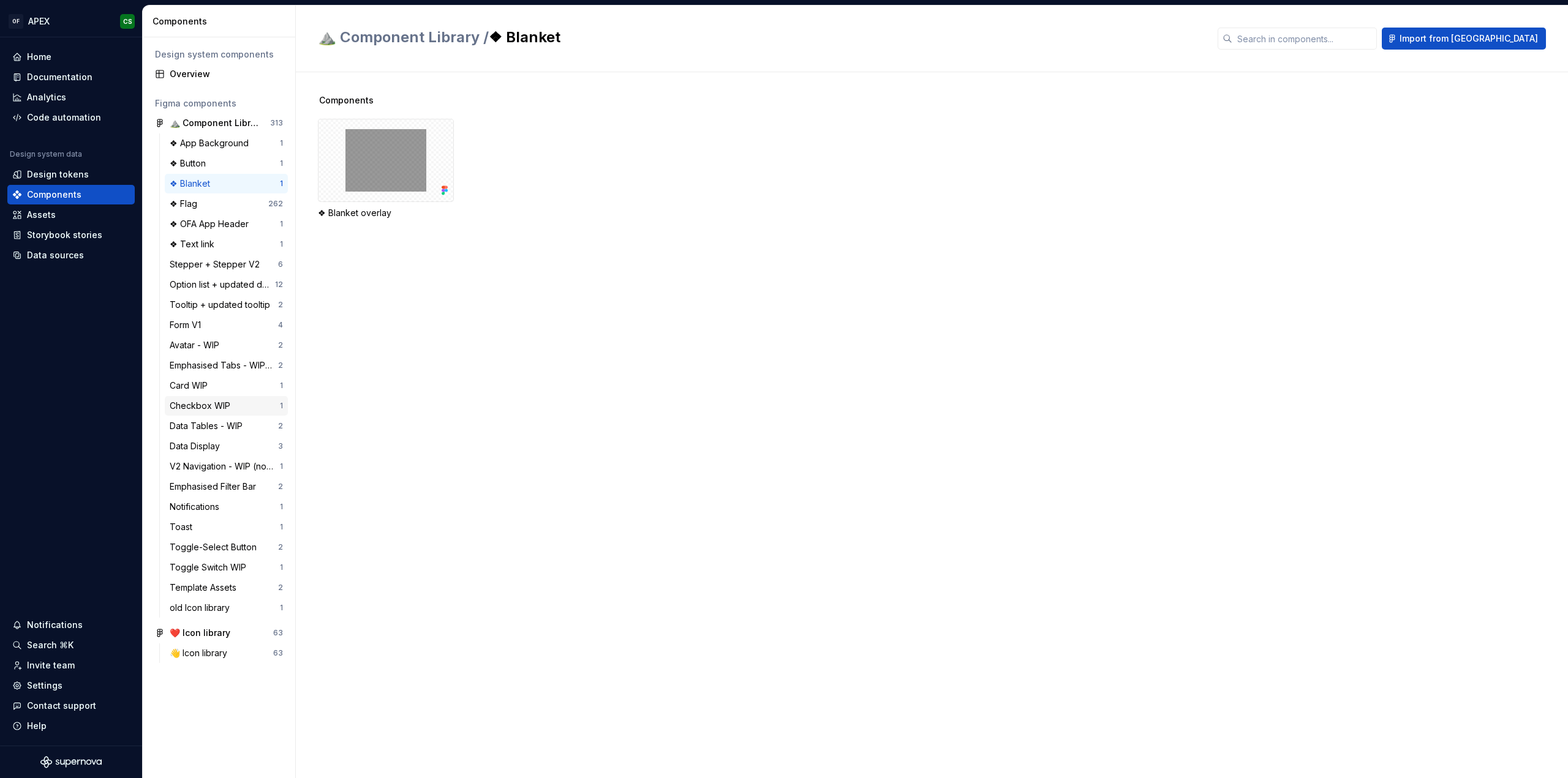
click at [205, 398] on div "Checkbox WIP 1" at bounding box center [226, 406] width 123 height 20
click at [218, 426] on div "Data Tables - WIP" at bounding box center [208, 426] width 78 height 12
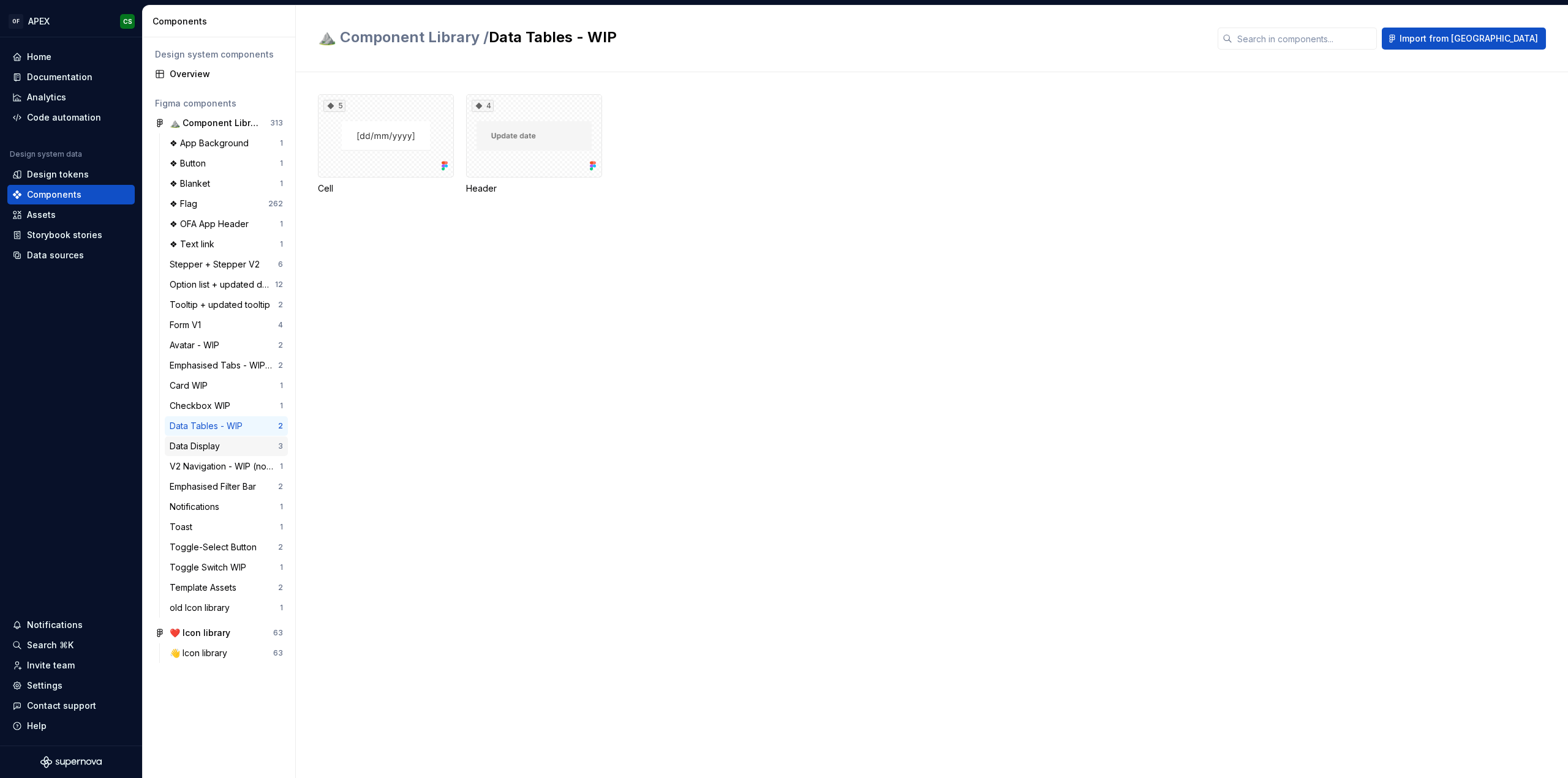
click at [208, 445] on div "Data Display" at bounding box center [197, 446] width 55 height 12
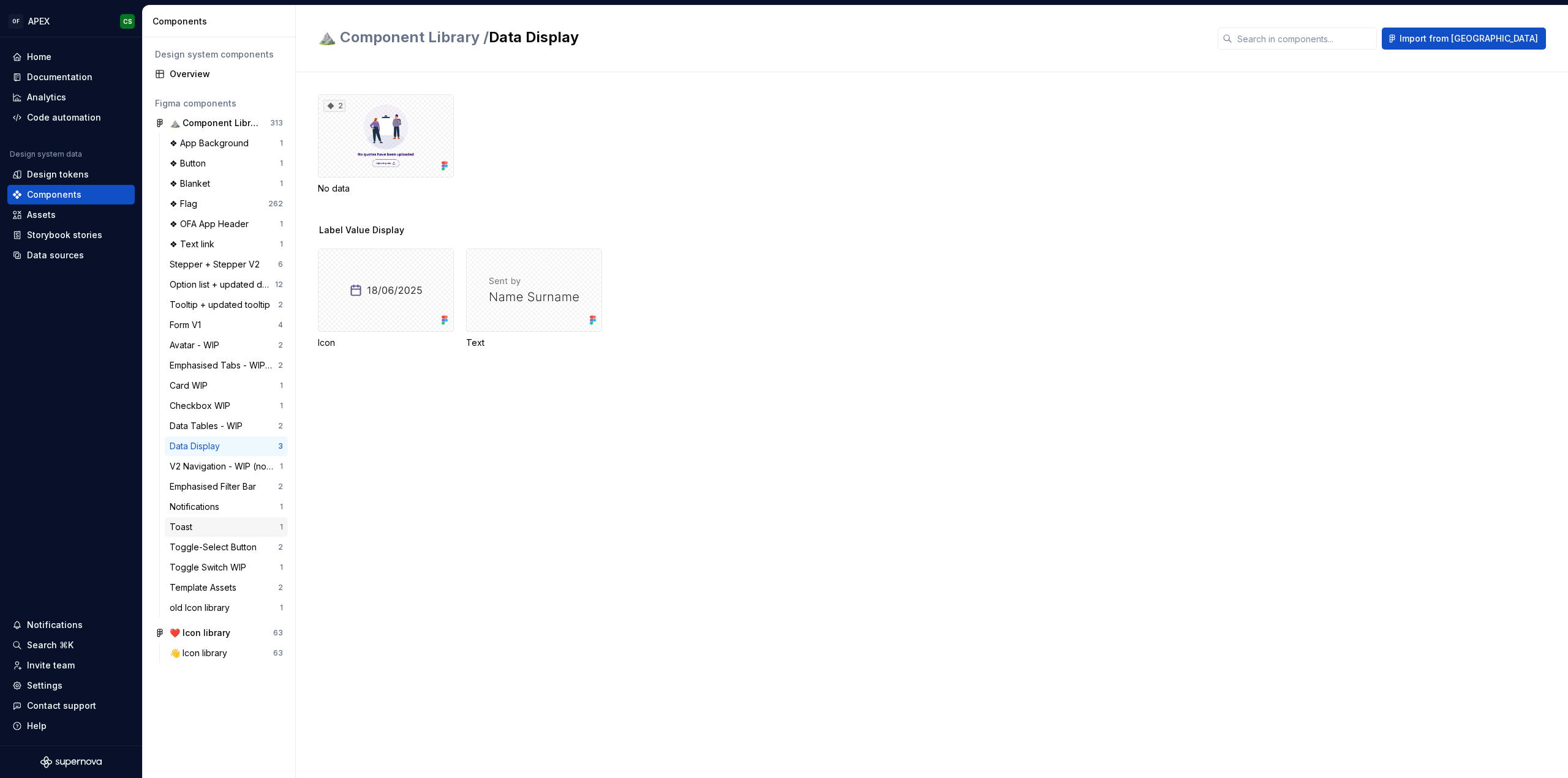
click at [181, 530] on div "Toast" at bounding box center [183, 527] width 27 height 12
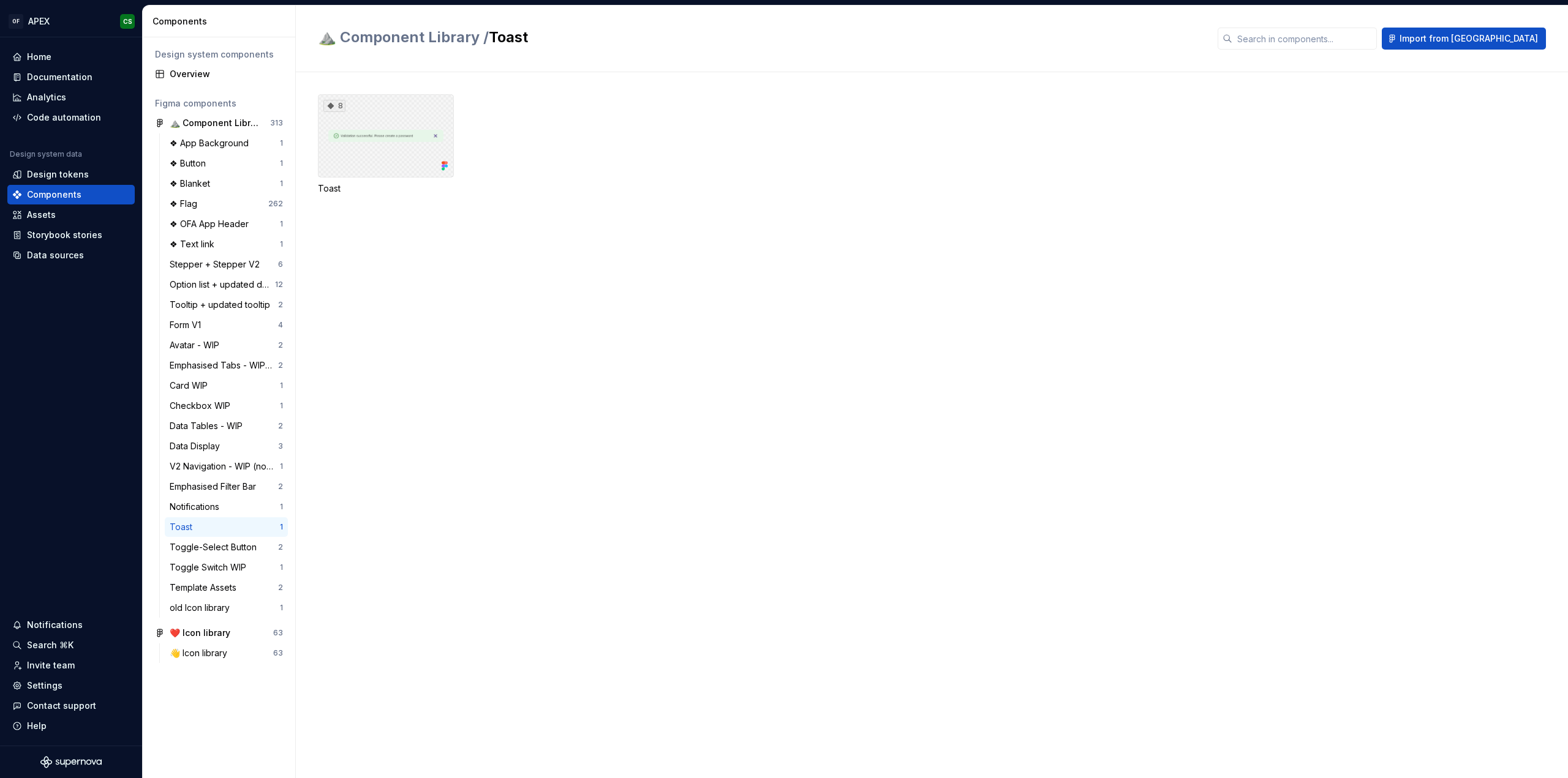
click at [368, 147] on div "8" at bounding box center [386, 135] width 136 height 83
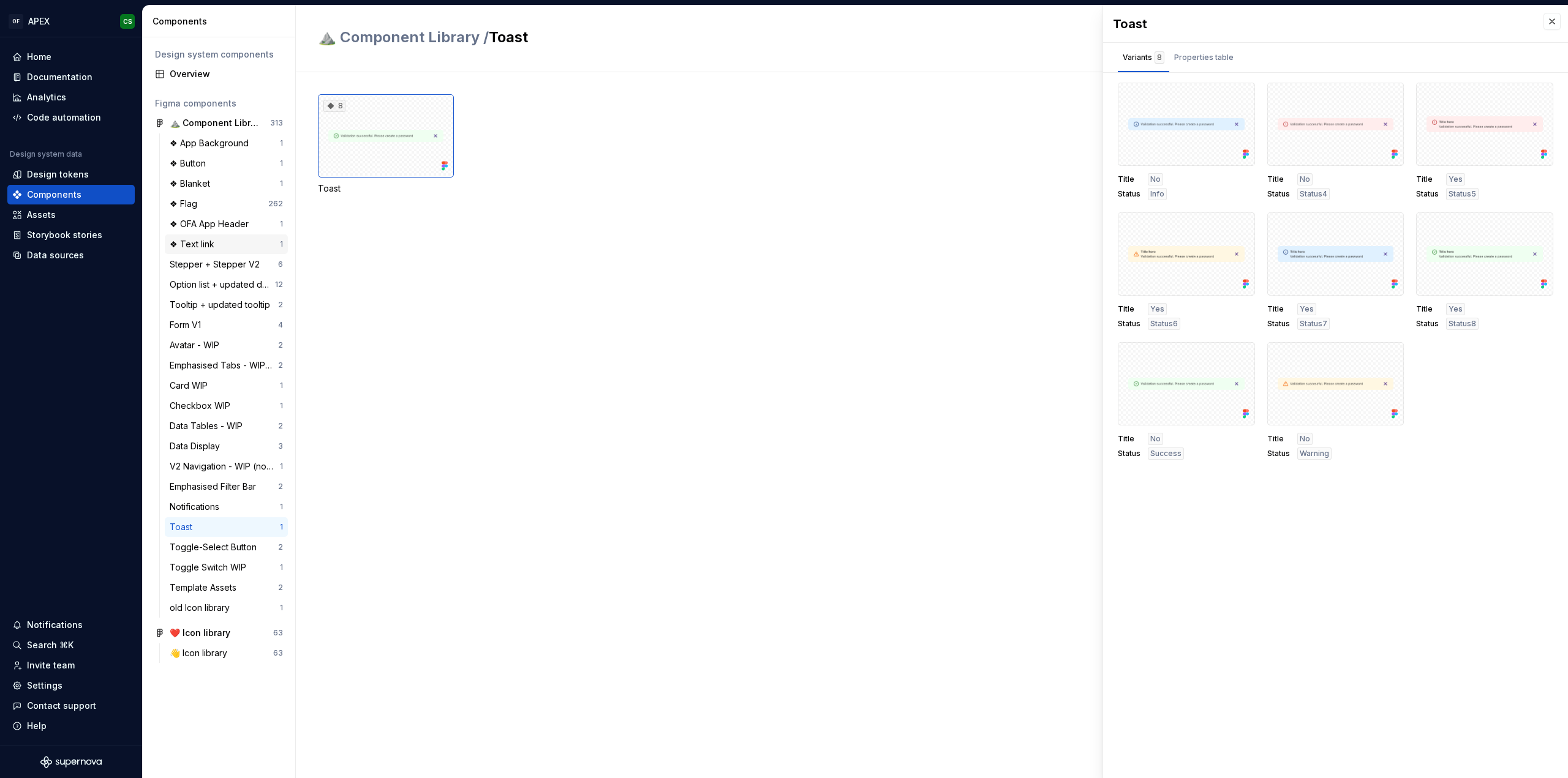
click at [214, 246] on div "❖ Text link" at bounding box center [194, 244] width 50 height 12
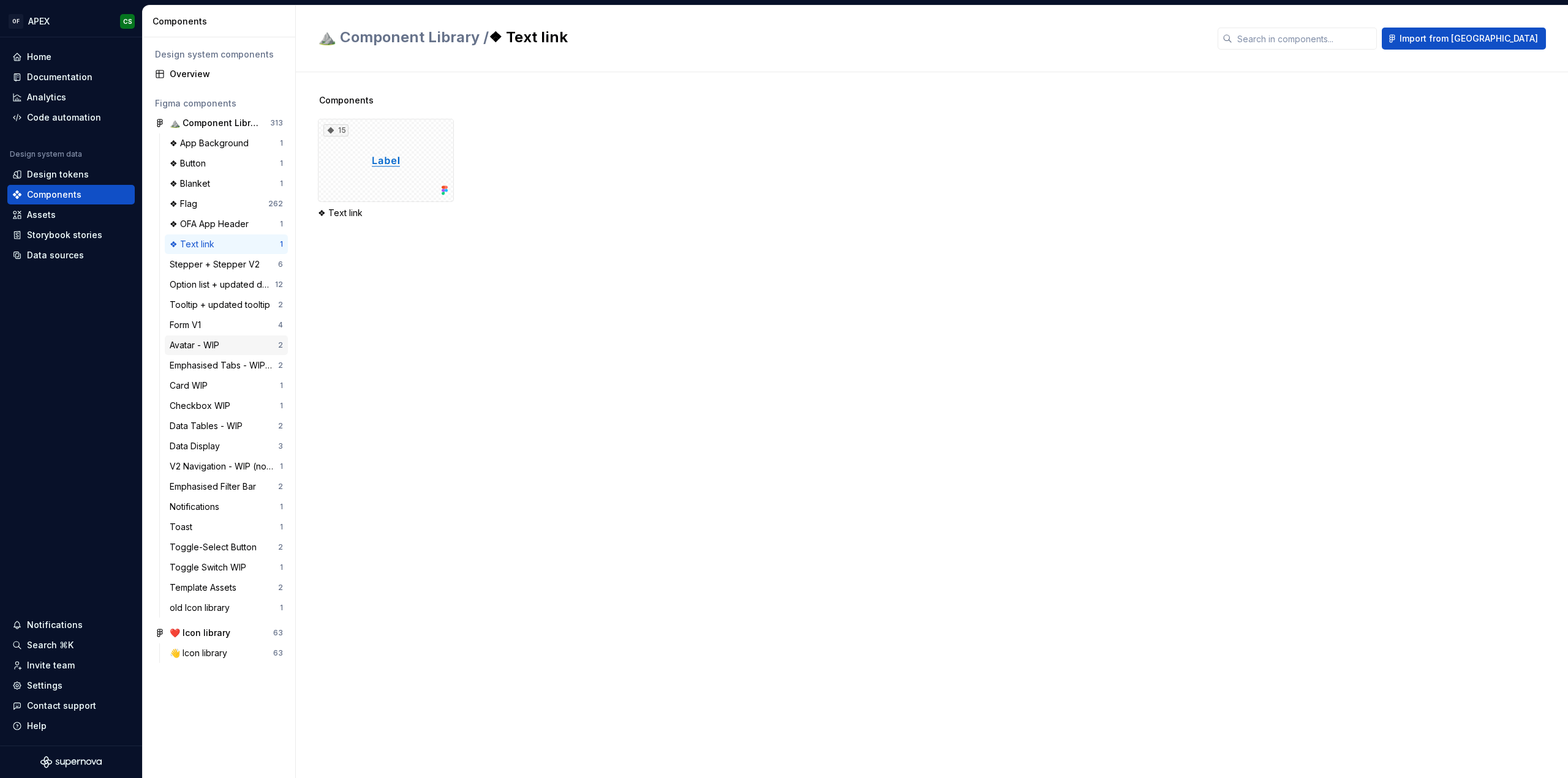
click at [201, 347] on div "Avatar - WIP" at bounding box center [196, 345] width 54 height 12
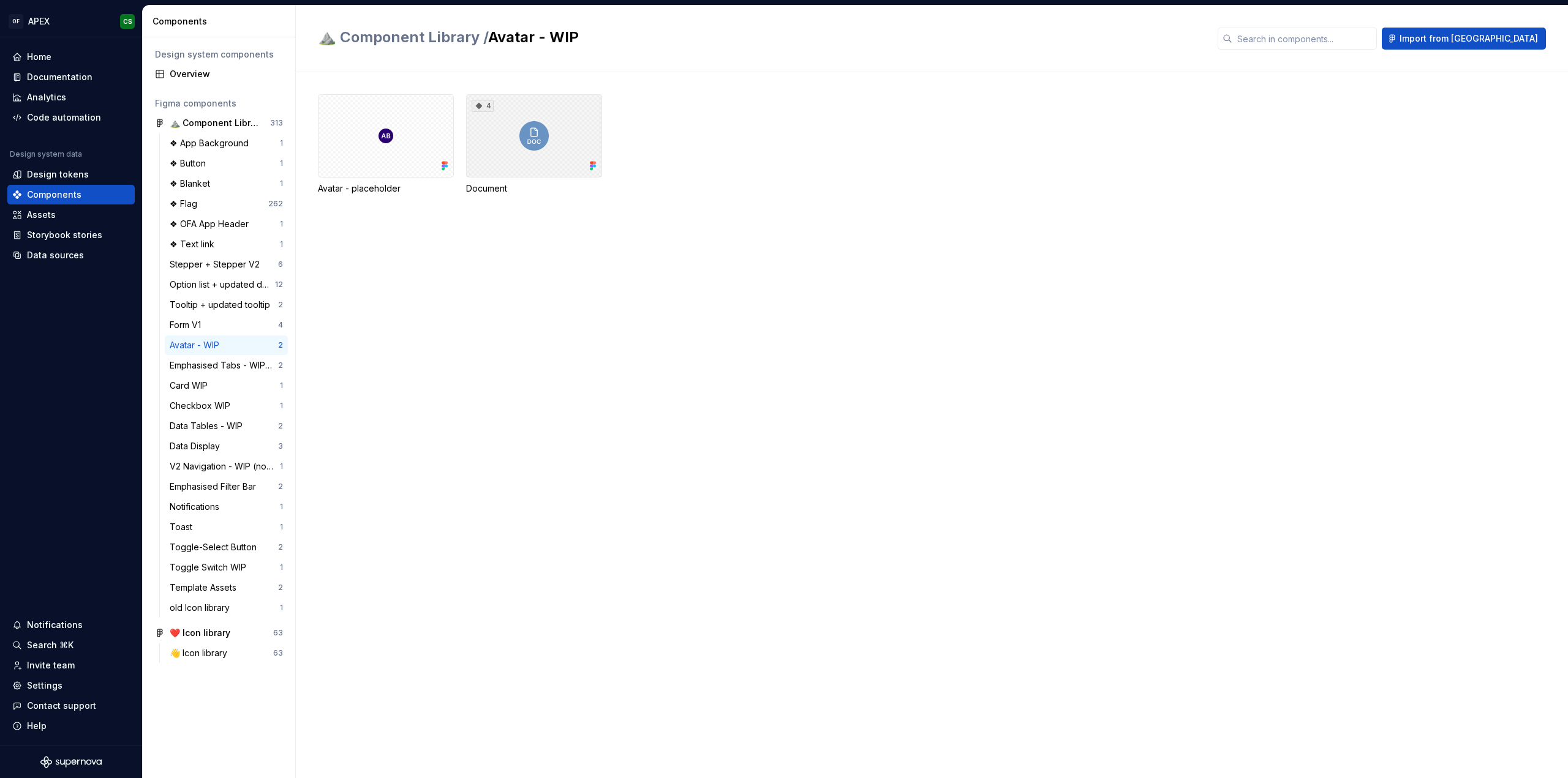
click at [540, 120] on div "4" at bounding box center [534, 135] width 136 height 83
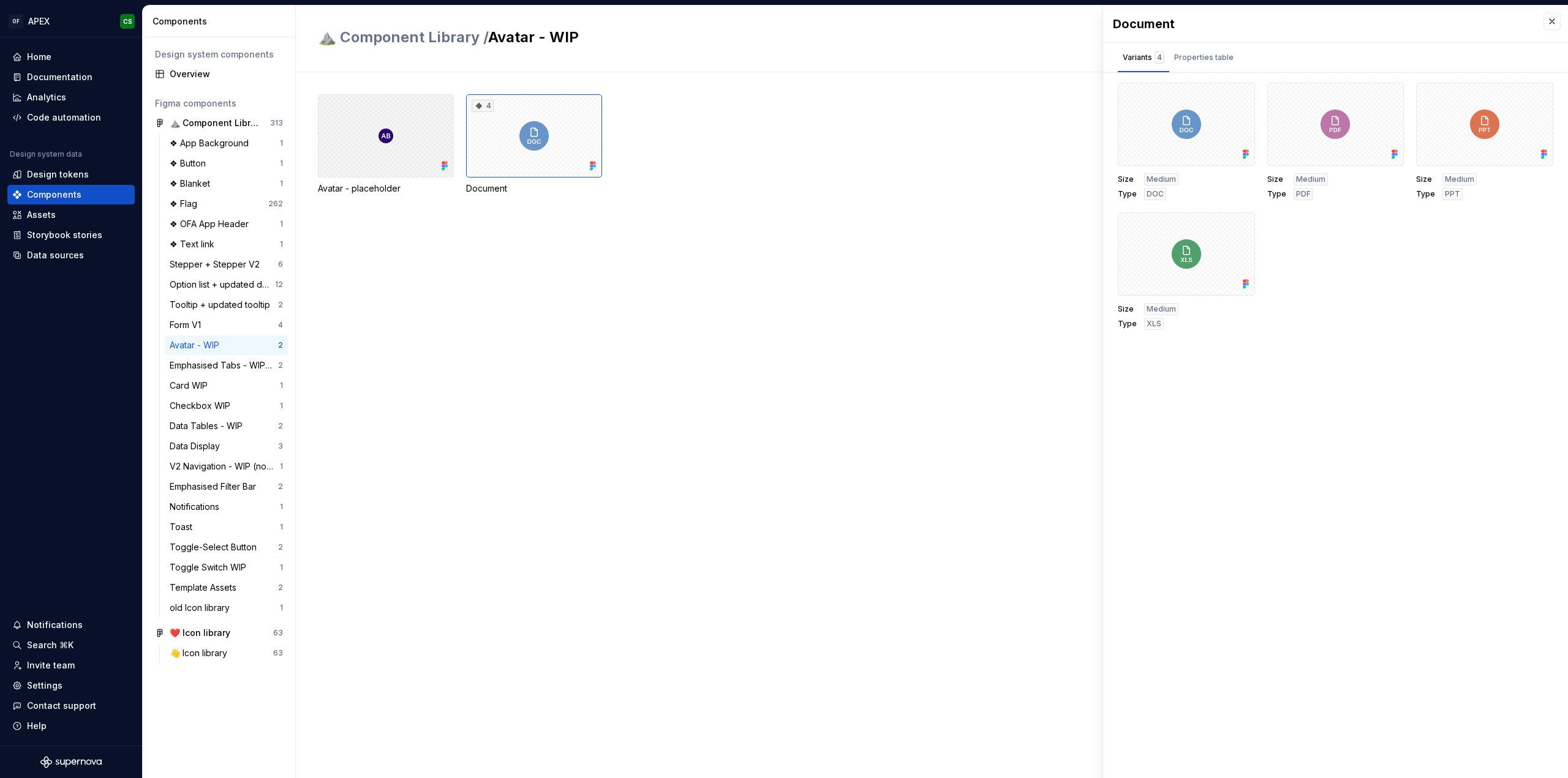
click at [375, 131] on div at bounding box center [386, 135] width 136 height 83
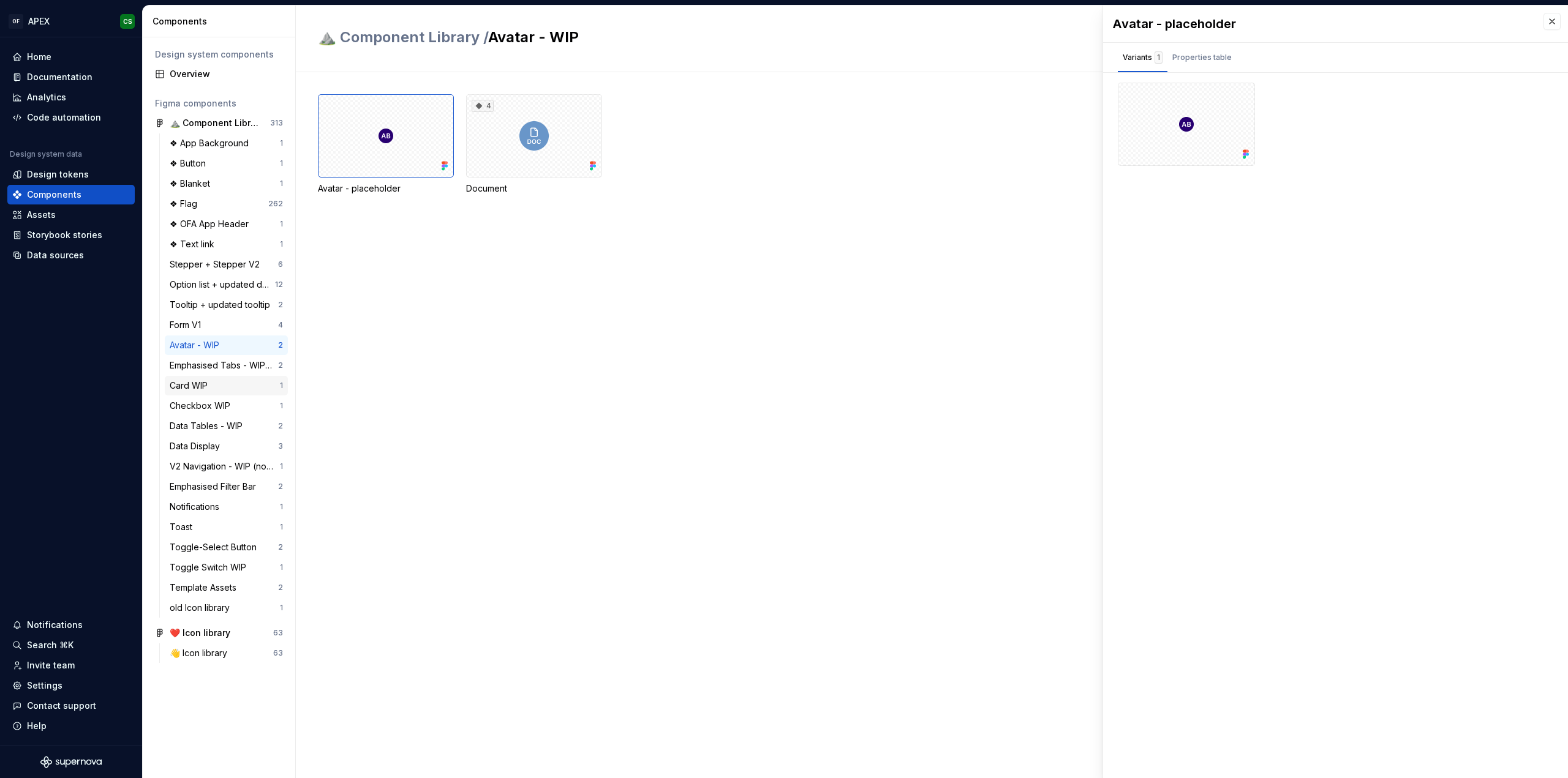
click at [212, 377] on div "Card WIP 1" at bounding box center [226, 386] width 123 height 20
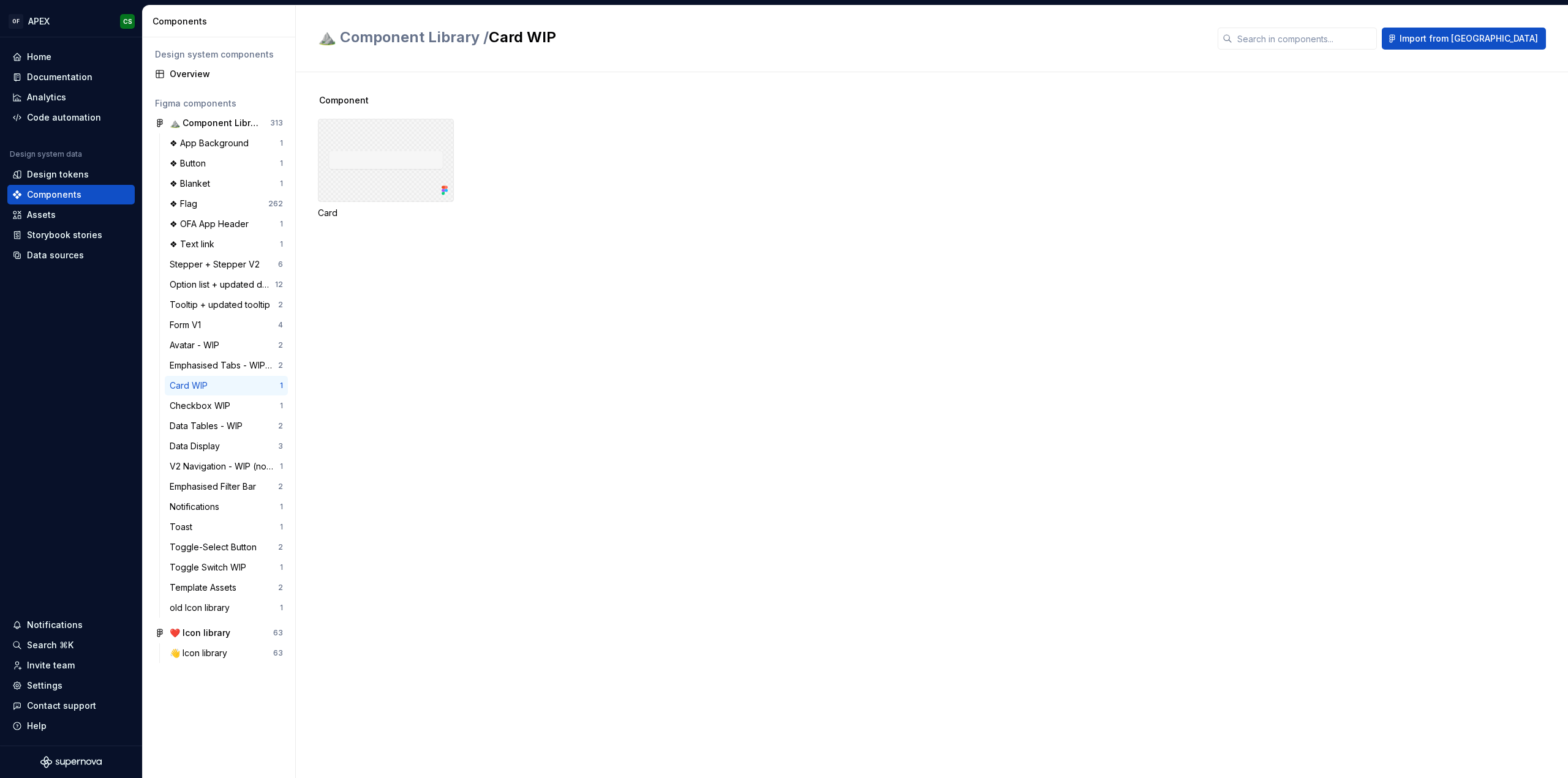
click at [369, 146] on div at bounding box center [386, 160] width 136 height 83
click at [370, 293] on div "Component Card" at bounding box center [943, 424] width 1250 height 705
click at [204, 399] on div "Checkbox WIP" at bounding box center [202, 405] width 65 height 12
click at [347, 172] on div "42" at bounding box center [386, 160] width 136 height 83
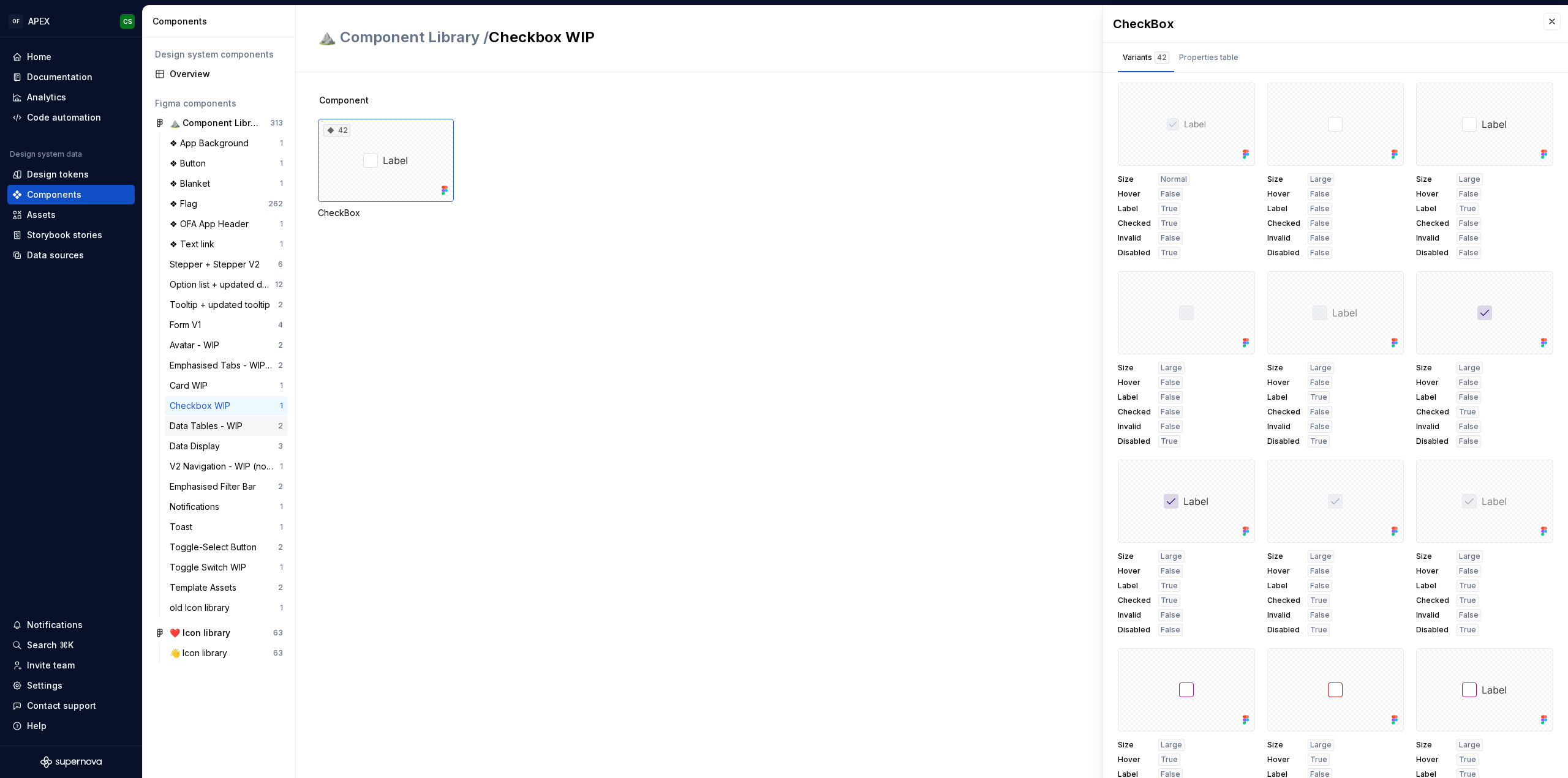
click at [203, 435] on div "❖ App Background 1 ❖ Button 1 ❖ Blanket 1 ❖ Flag 262 ❖ OFA App Header 1 ❖ Text …" at bounding box center [226, 375] width 123 height 484
click at [204, 425] on div "Data Tables - WIP" at bounding box center [208, 426] width 78 height 12
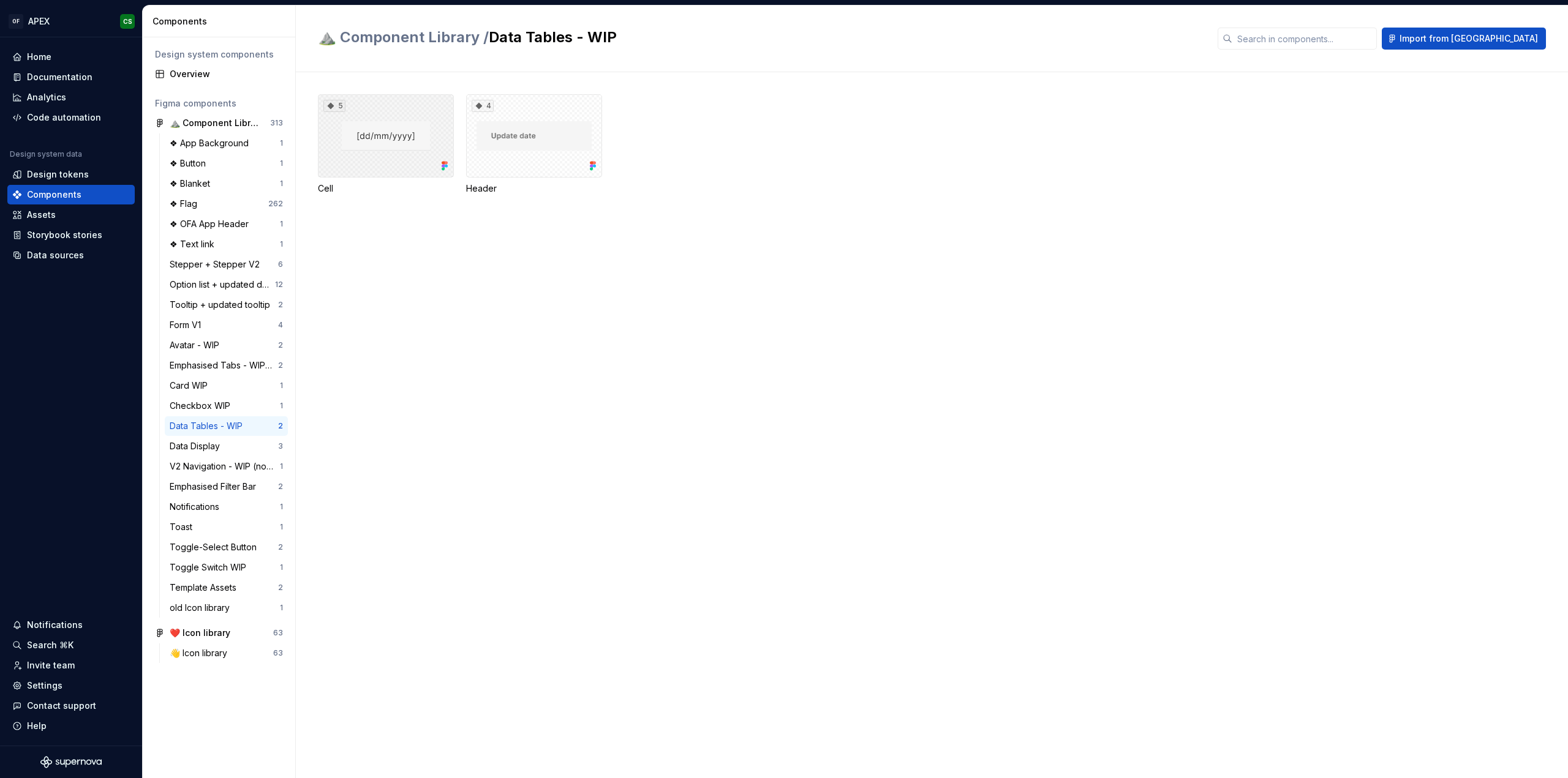
click at [414, 120] on div "5" at bounding box center [386, 135] width 136 height 83
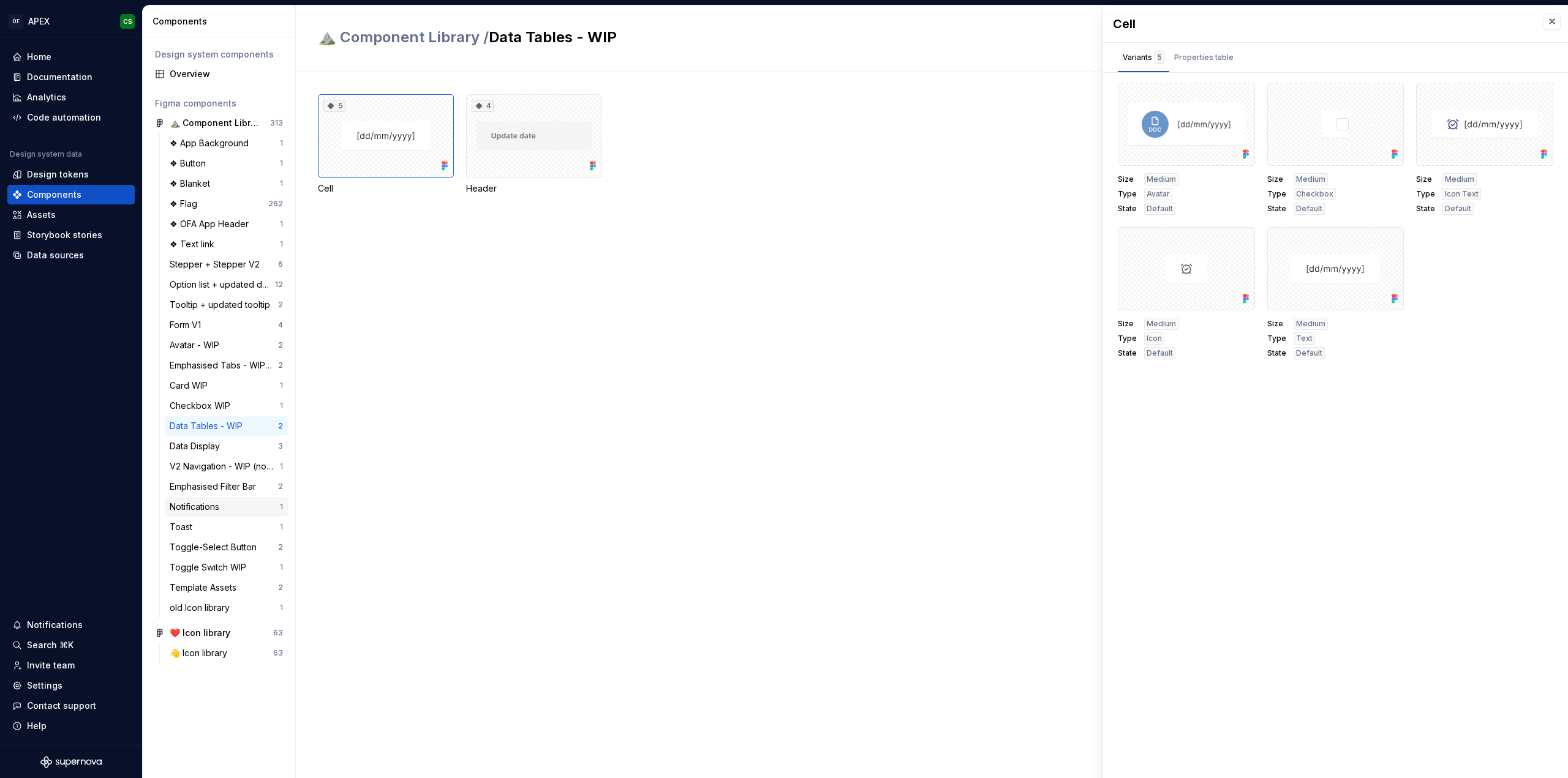
click at [240, 498] on div "Notifications 1" at bounding box center [226, 507] width 123 height 20
